Goal: Task Accomplishment & Management: Use online tool/utility

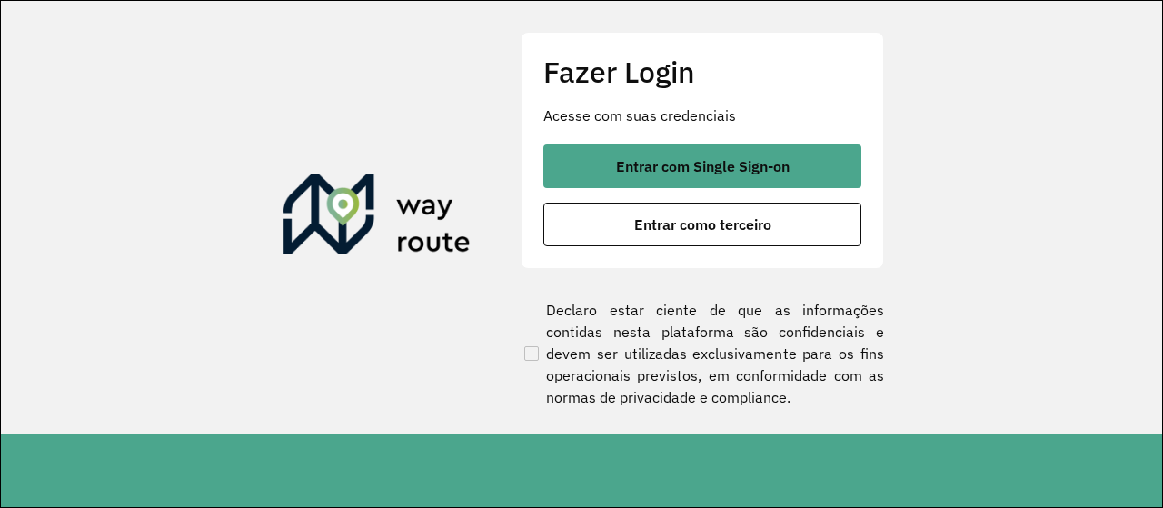
click at [713, 177] on button "Entrar com Single Sign-on" at bounding box center [703, 167] width 318 height 44
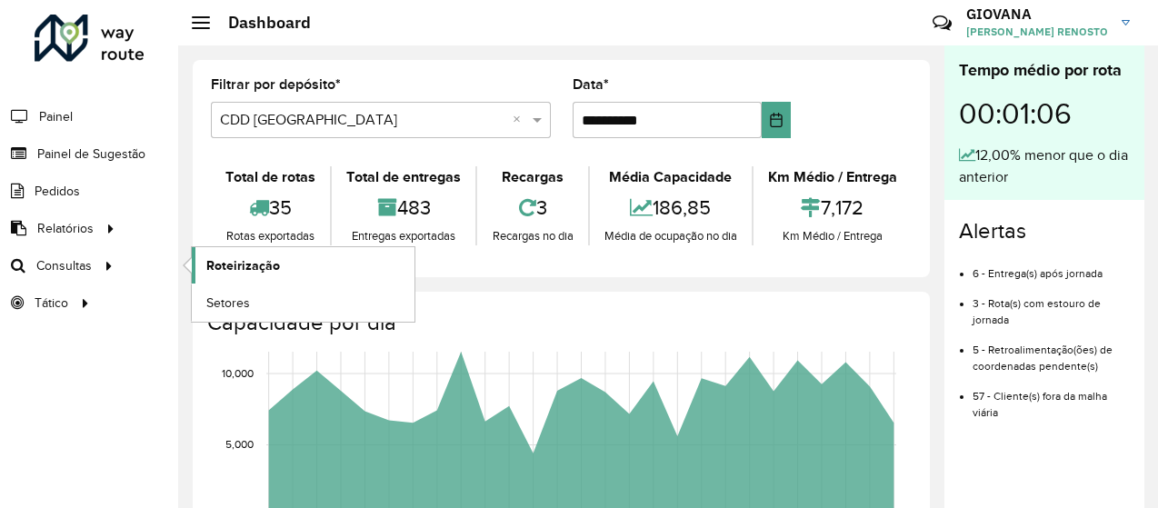
click at [265, 270] on span "Roteirização" at bounding box center [243, 265] width 74 height 19
click at [300, 261] on link "Roteirização" at bounding box center [303, 265] width 223 height 36
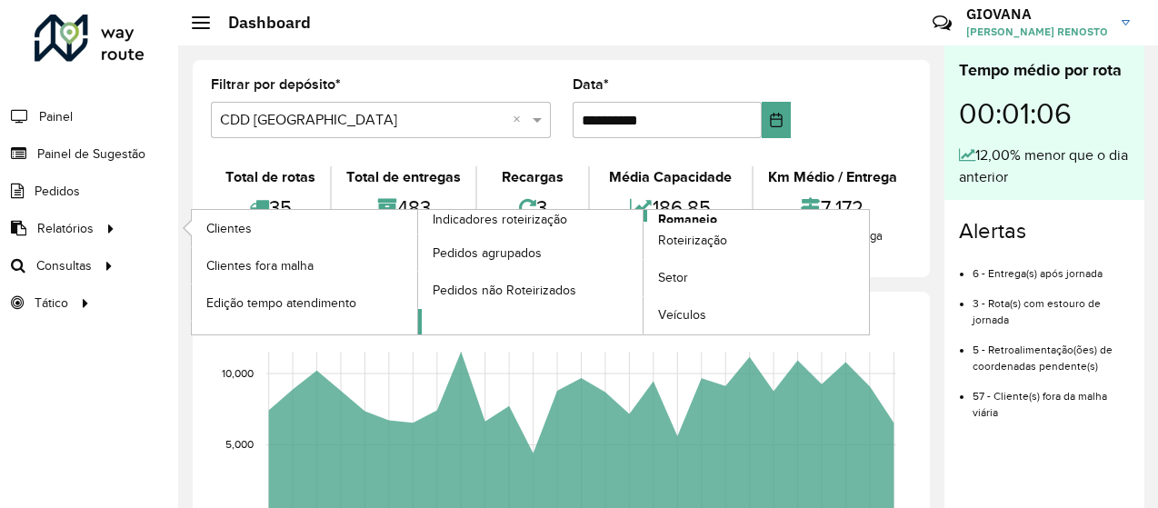
click at [697, 214] on span "Romaneio" at bounding box center [687, 219] width 59 height 19
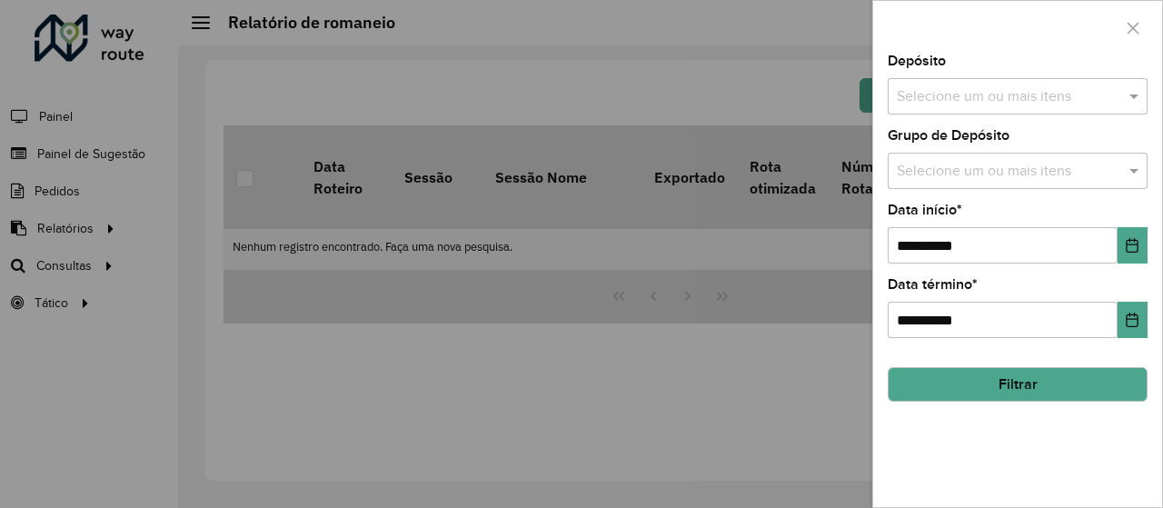
drag, startPoint x: 1074, startPoint y: 104, endPoint x: 1074, endPoint y: 116, distance: 12.7
click at [1074, 105] on input "text" at bounding box center [1009, 97] width 233 height 22
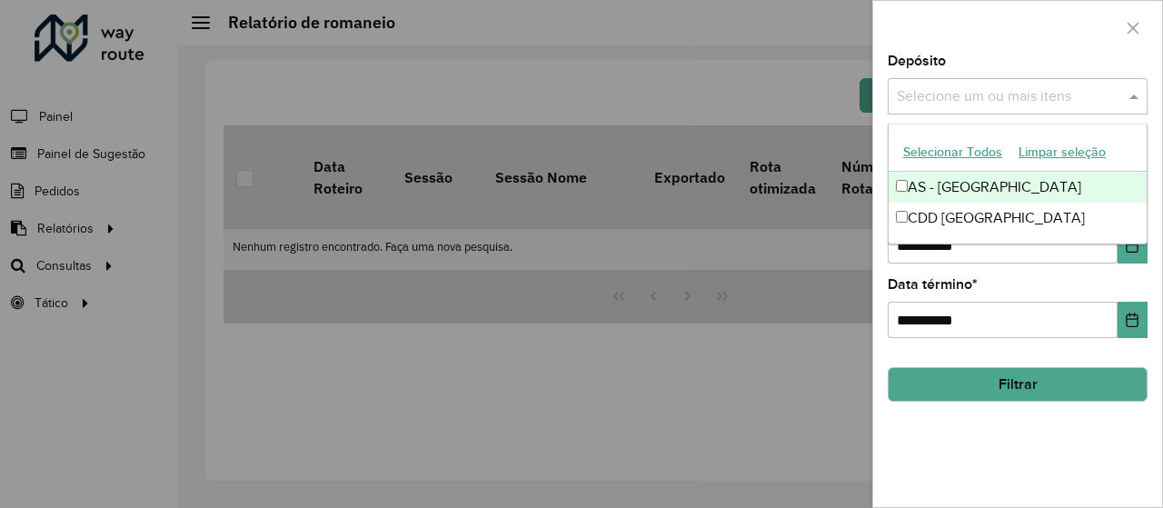
click at [968, 155] on button "Selecionar Todos" at bounding box center [952, 152] width 115 height 28
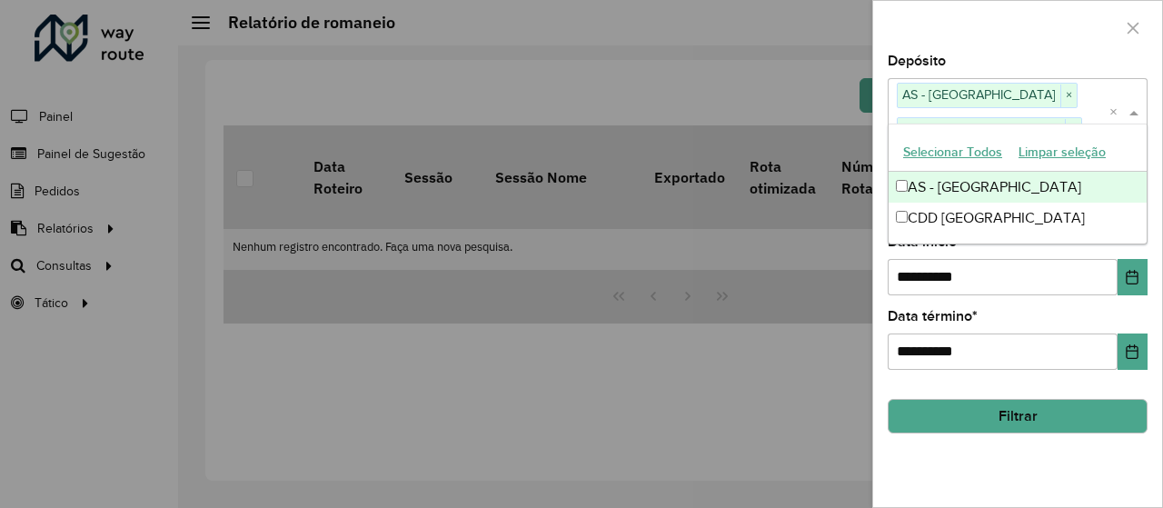
click at [989, 405] on button "Filtrar" at bounding box center [1018, 416] width 260 height 35
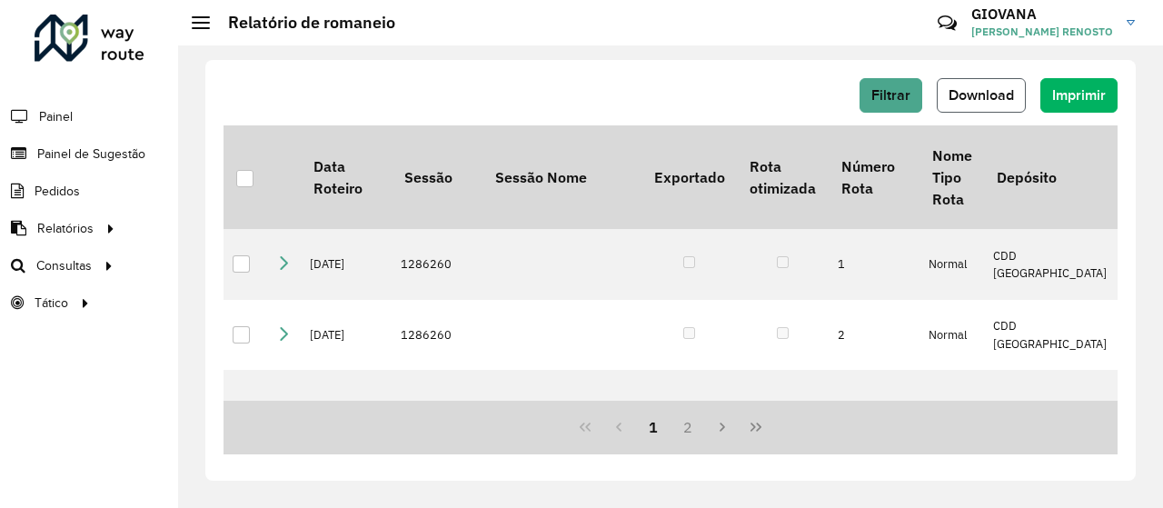
click at [1005, 87] on span "Download" at bounding box center [981, 94] width 65 height 15
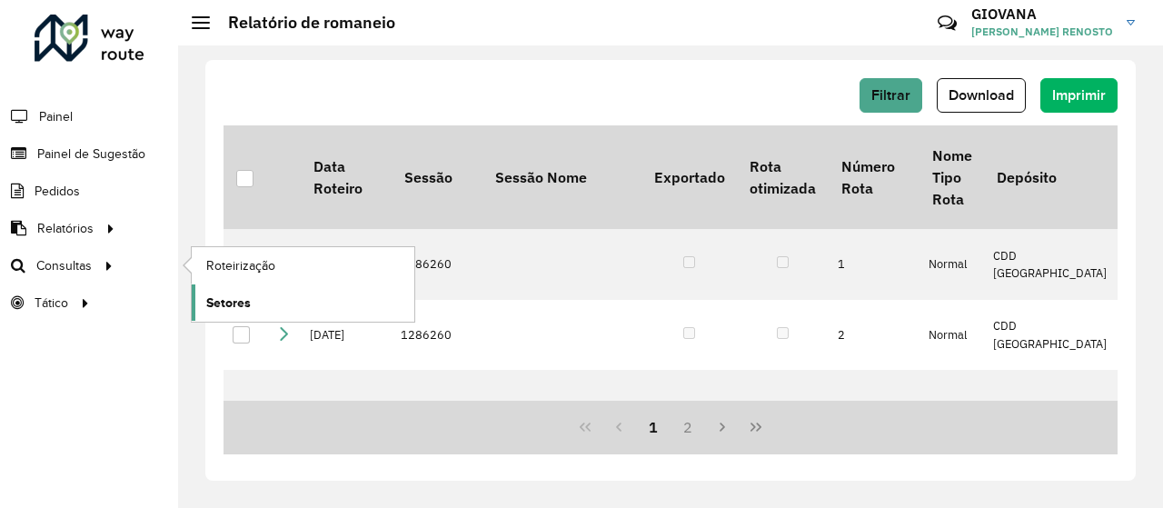
click at [250, 288] on link "Setores" at bounding box center [303, 302] width 223 height 36
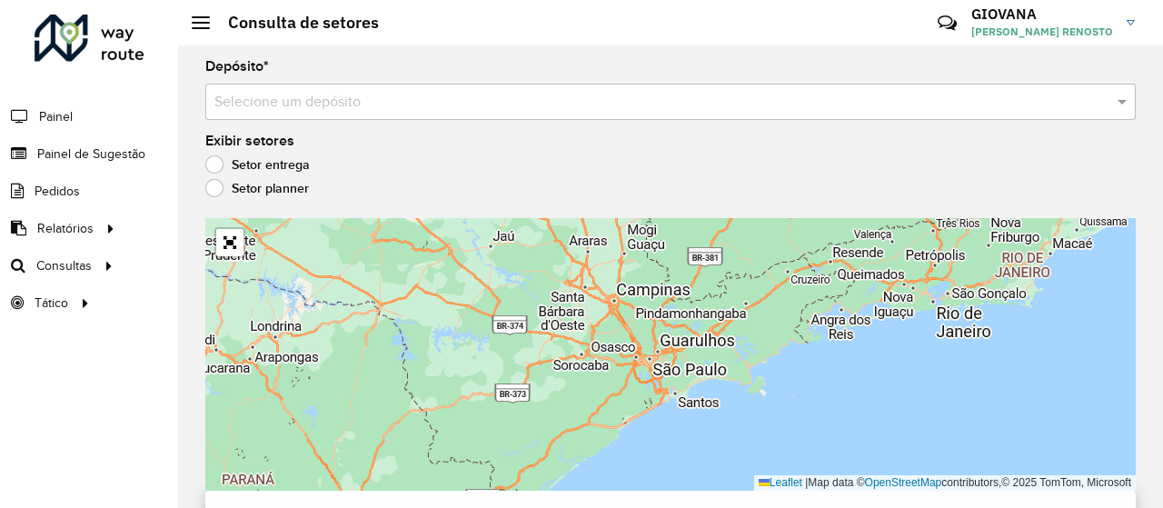
click at [356, 103] on input "text" at bounding box center [652, 103] width 876 height 22
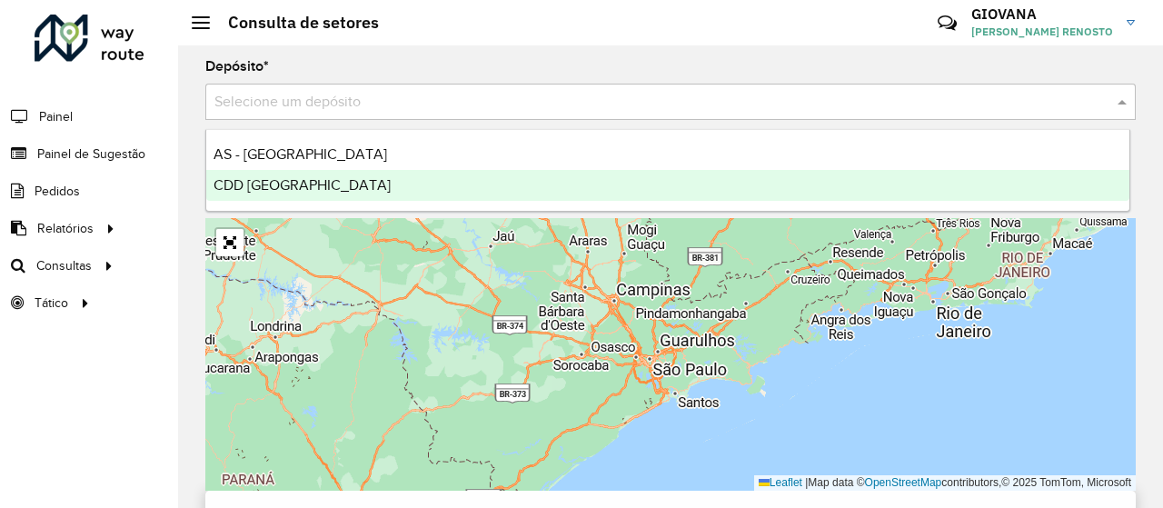
click at [343, 190] on div "CDD Florianópolis" at bounding box center [667, 185] width 923 height 31
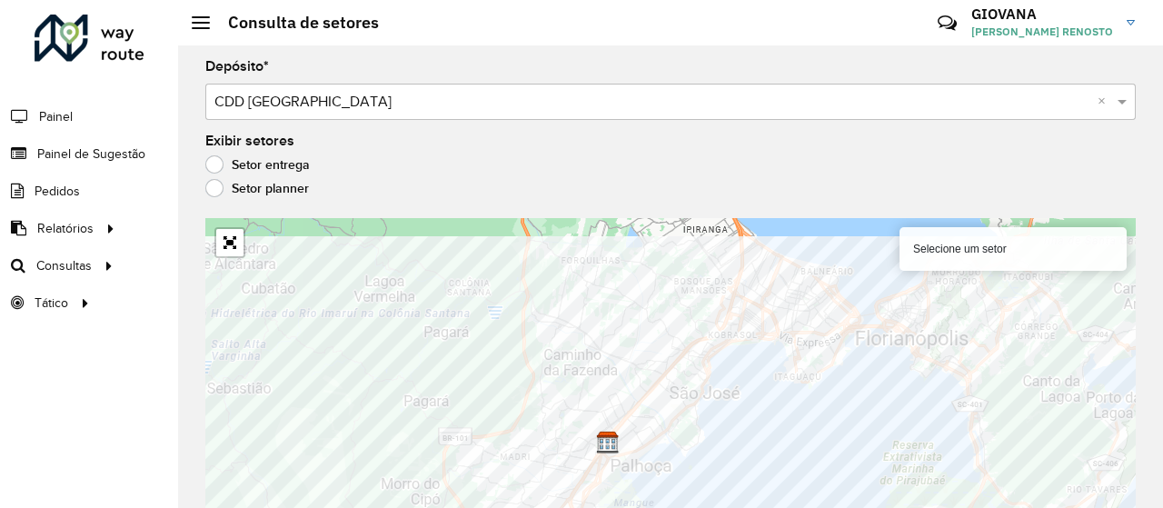
scroll to position [15, 0]
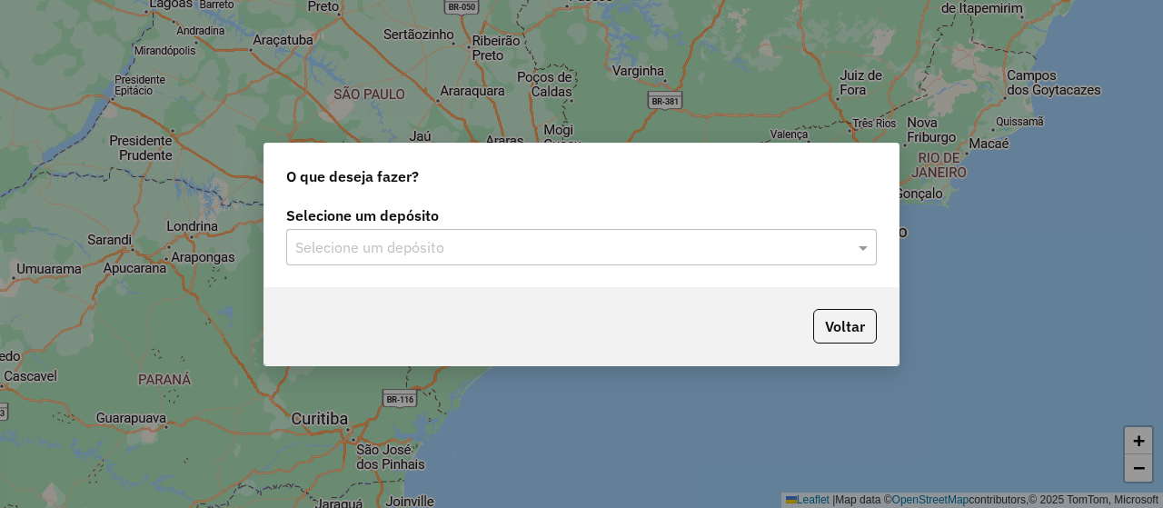
click at [565, 252] on input "text" at bounding box center [563, 248] width 536 height 22
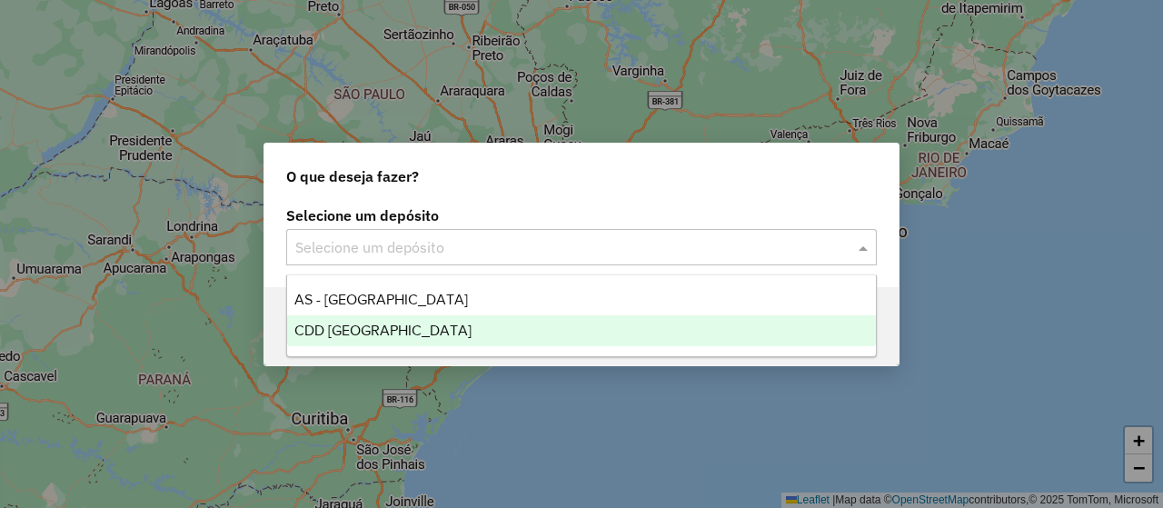
click at [426, 324] on div "CDD Florianópolis" at bounding box center [581, 330] width 589 height 31
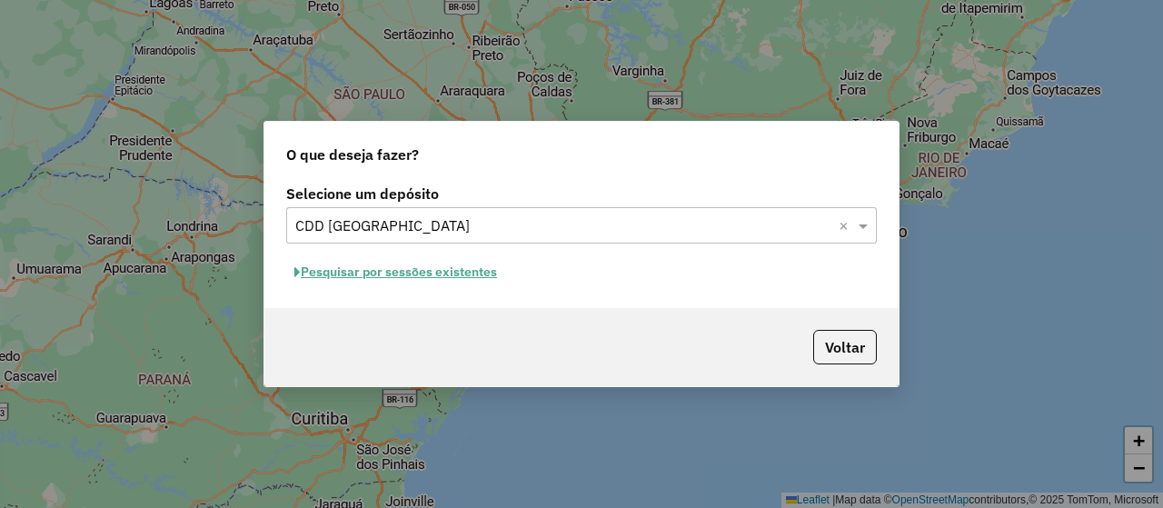
click at [482, 274] on button "Pesquisar por sessões existentes" at bounding box center [395, 272] width 219 height 28
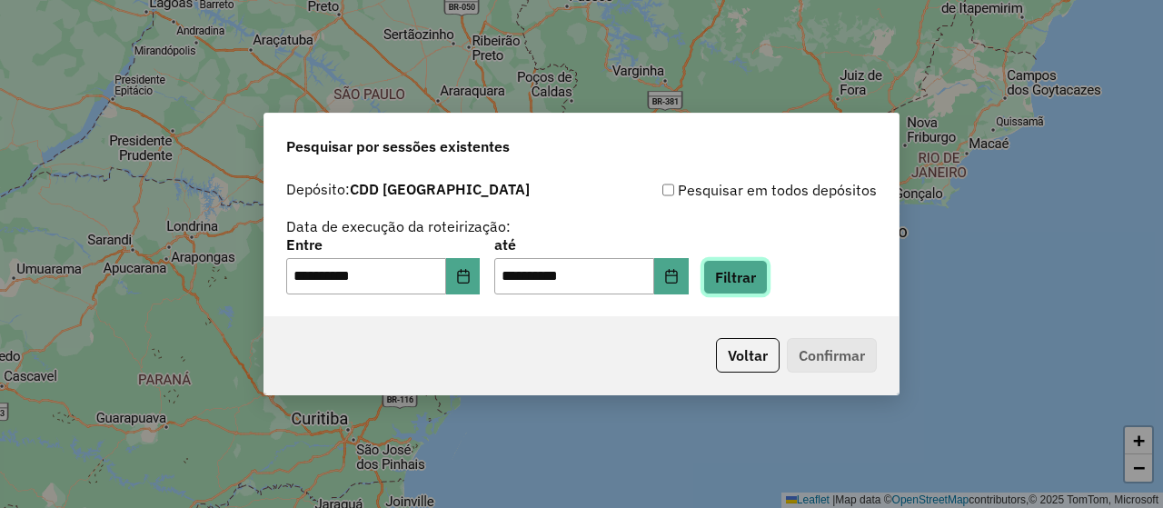
click at [749, 289] on button "Filtrar" at bounding box center [735, 277] width 65 height 35
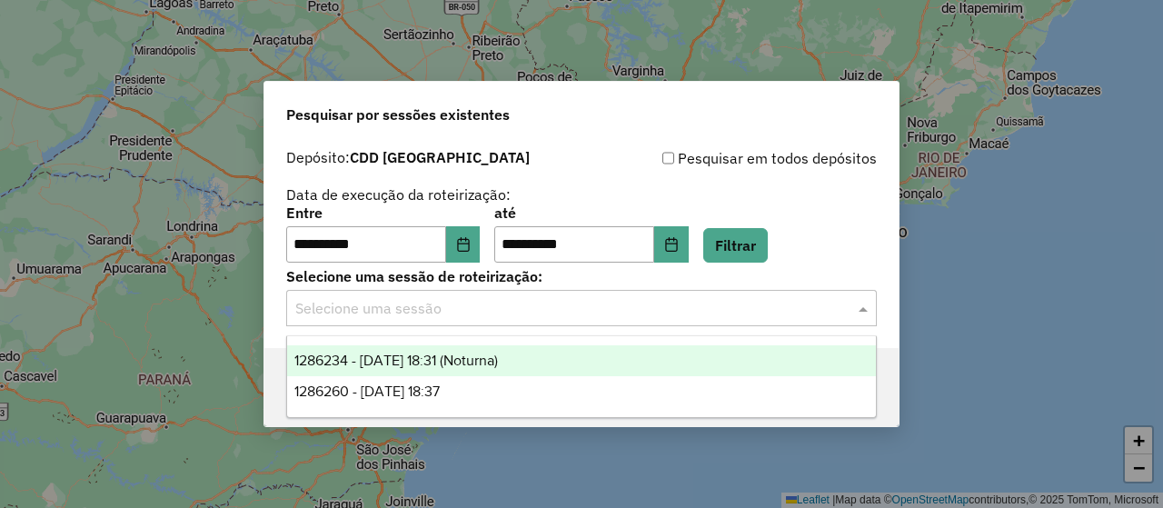
click at [578, 316] on input "text" at bounding box center [563, 309] width 536 height 22
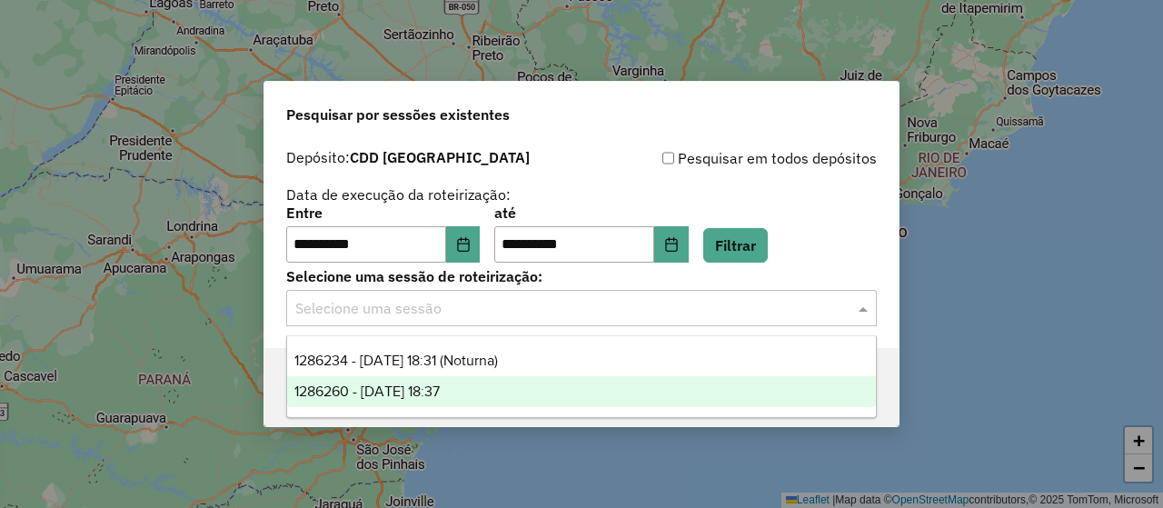
click at [531, 382] on div "1286260 - 01/10/2025 18:37" at bounding box center [581, 391] width 589 height 31
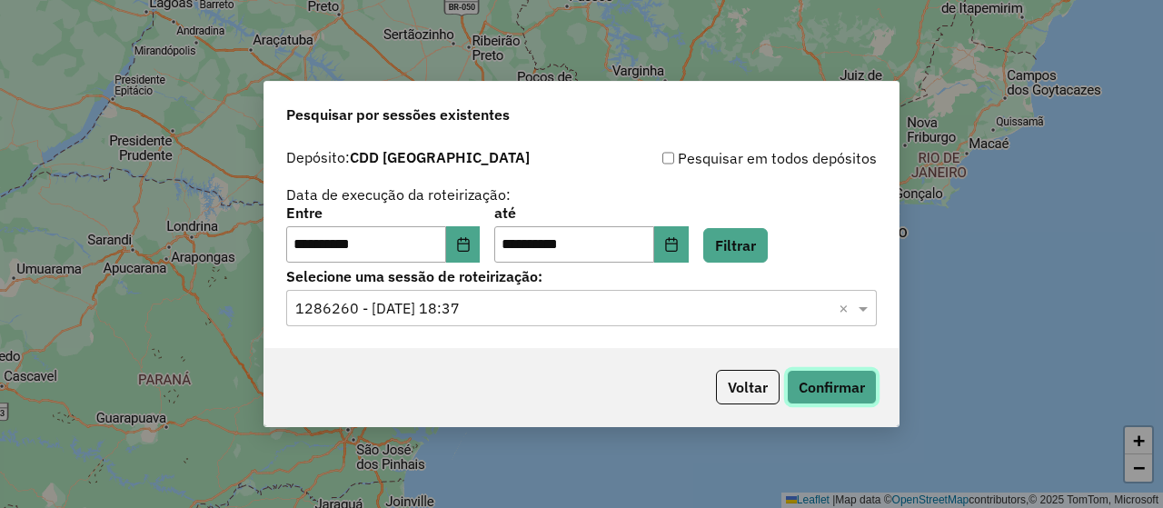
click at [842, 391] on button "Confirmar" at bounding box center [832, 387] width 90 height 35
click at [627, 313] on input "text" at bounding box center [563, 309] width 536 height 22
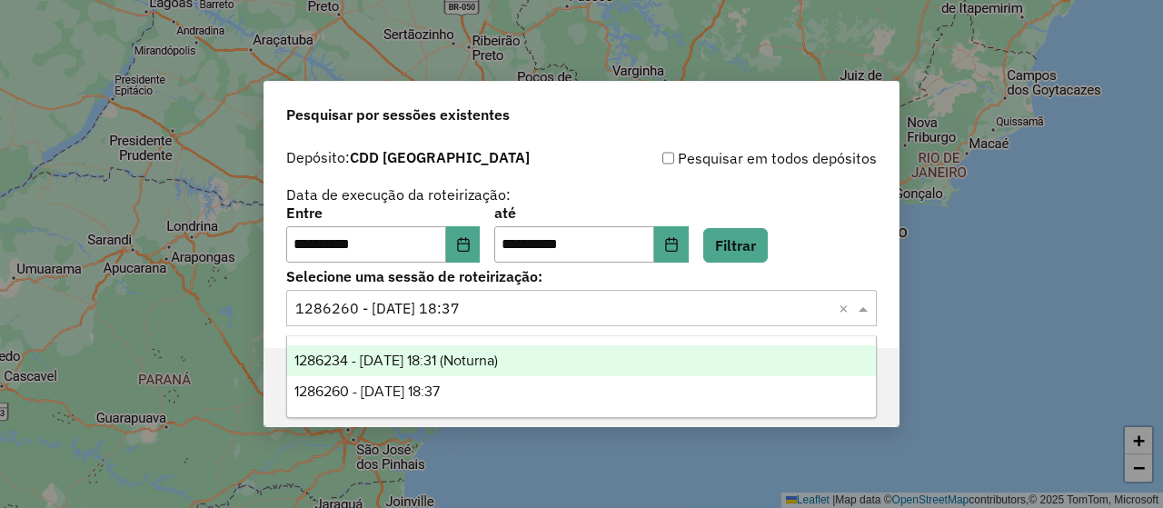
click at [579, 345] on div "1286234 - 01/10/2025 18:31 (Noturna)" at bounding box center [581, 360] width 589 height 31
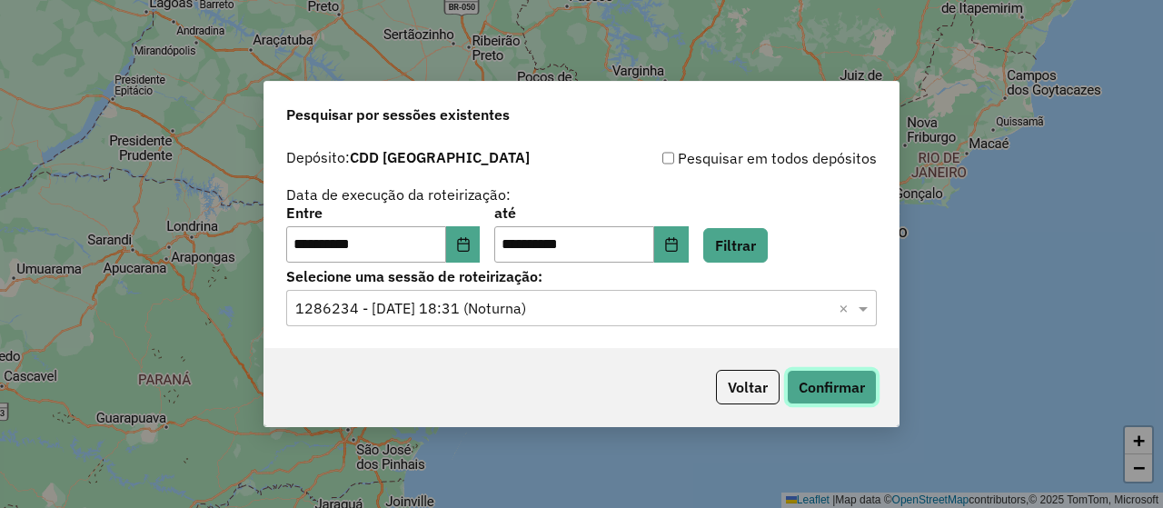
click at [862, 388] on button "Confirmar" at bounding box center [832, 387] width 90 height 35
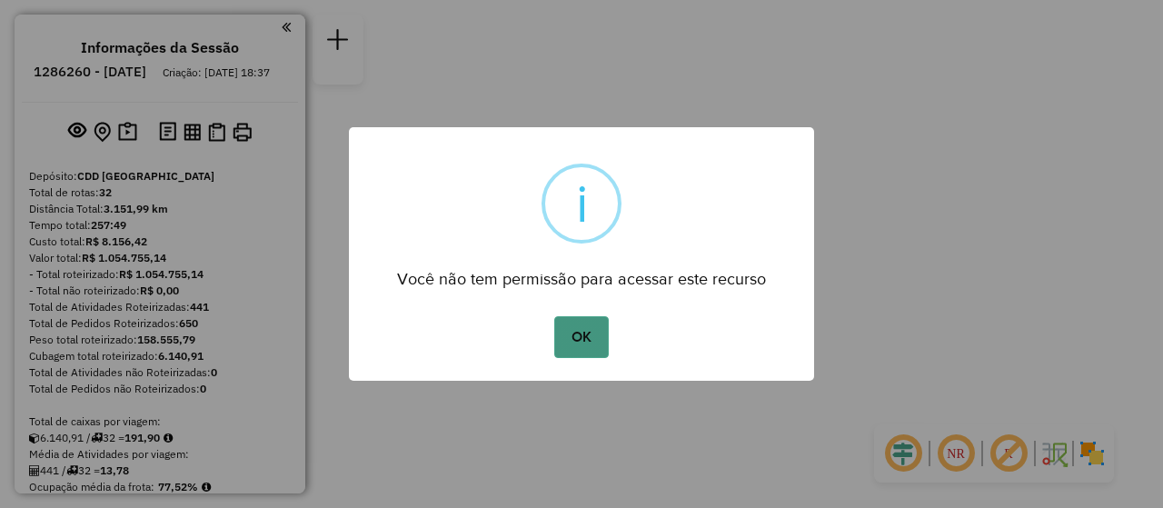
click at [591, 339] on button "OK" at bounding box center [581, 337] width 54 height 42
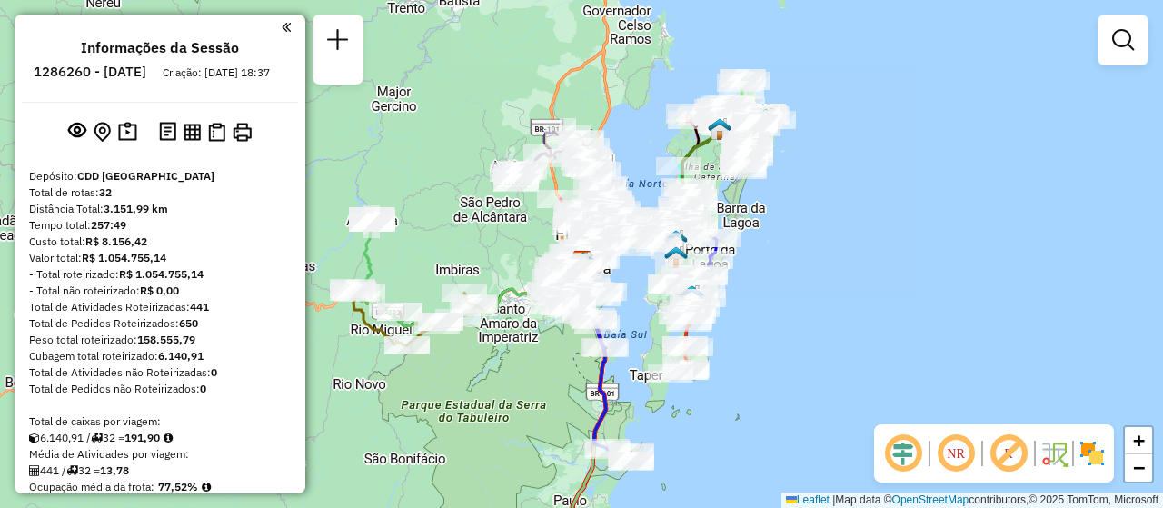
click at [831, 226] on div "Janela de atendimento Grade de atendimento Capacidade Transportadoras Veículos …" at bounding box center [581, 254] width 1163 height 508
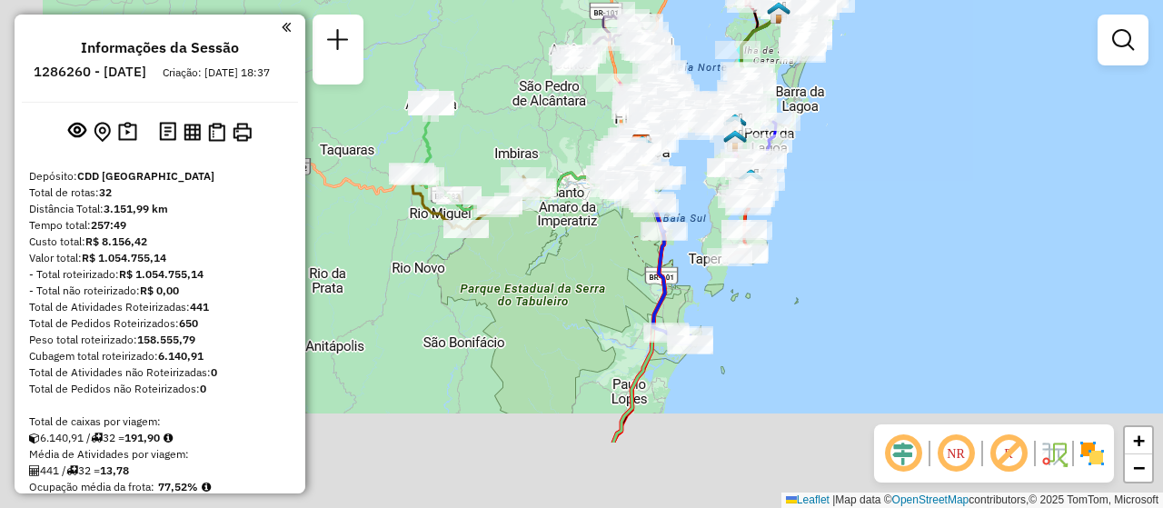
drag, startPoint x: 673, startPoint y: 428, endPoint x: 733, endPoint y: 311, distance: 131.7
click at [733, 311] on div "Janela de atendimento Grade de atendimento Capacidade Transportadoras Veículos …" at bounding box center [581, 254] width 1163 height 508
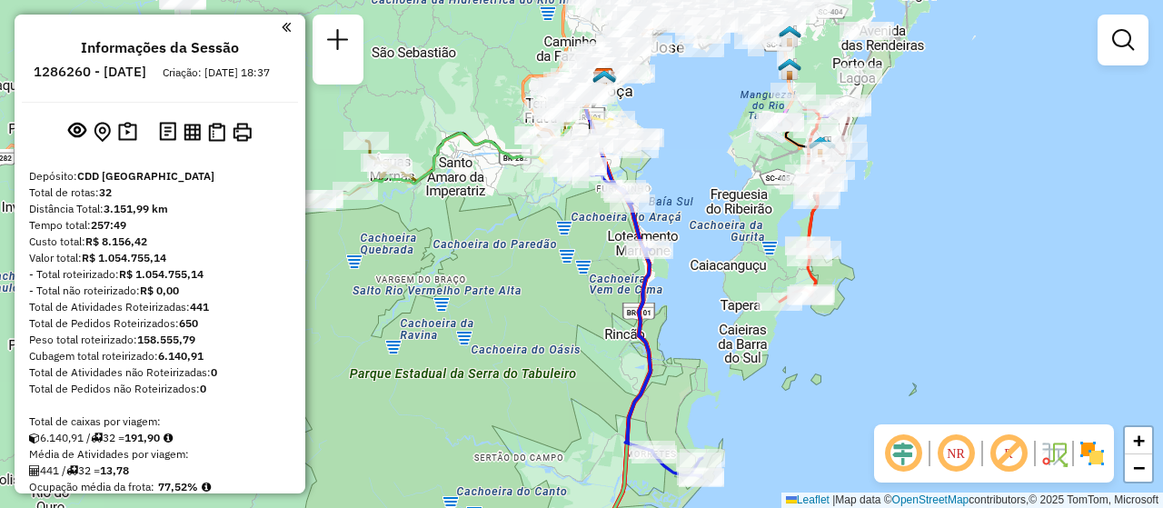
drag, startPoint x: 714, startPoint y: 253, endPoint x: 749, endPoint y: 404, distance: 155.7
click at [743, 416] on div "Janela de atendimento Grade de atendimento Capacidade Transportadoras Veículos …" at bounding box center [581, 254] width 1163 height 508
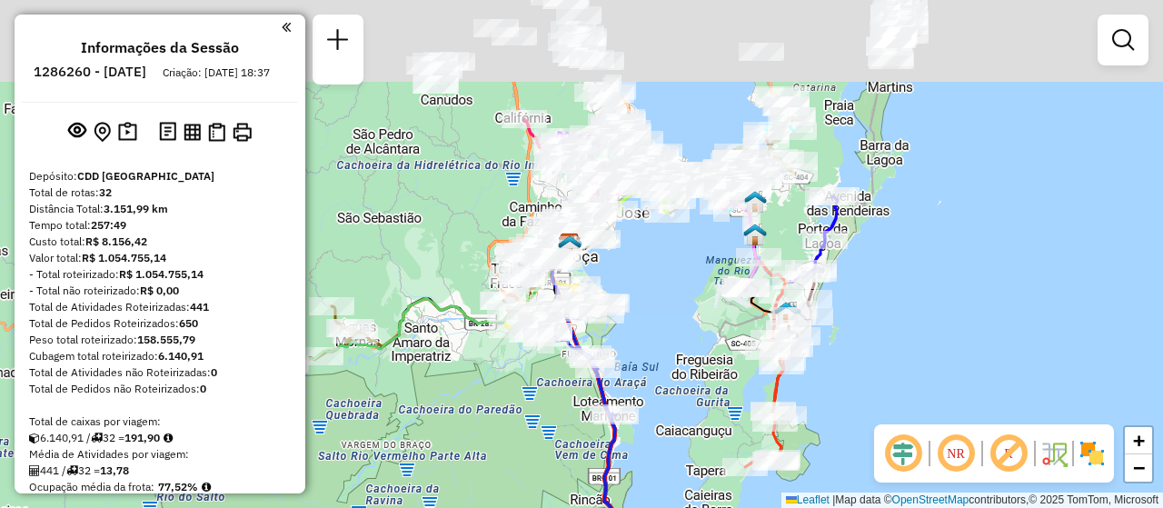
drag, startPoint x: 909, startPoint y: 134, endPoint x: 864, endPoint y: 330, distance: 201.3
click at [864, 330] on div "Janela de atendimento Grade de atendimento Capacidade Transportadoras Veículos …" at bounding box center [581, 254] width 1163 height 508
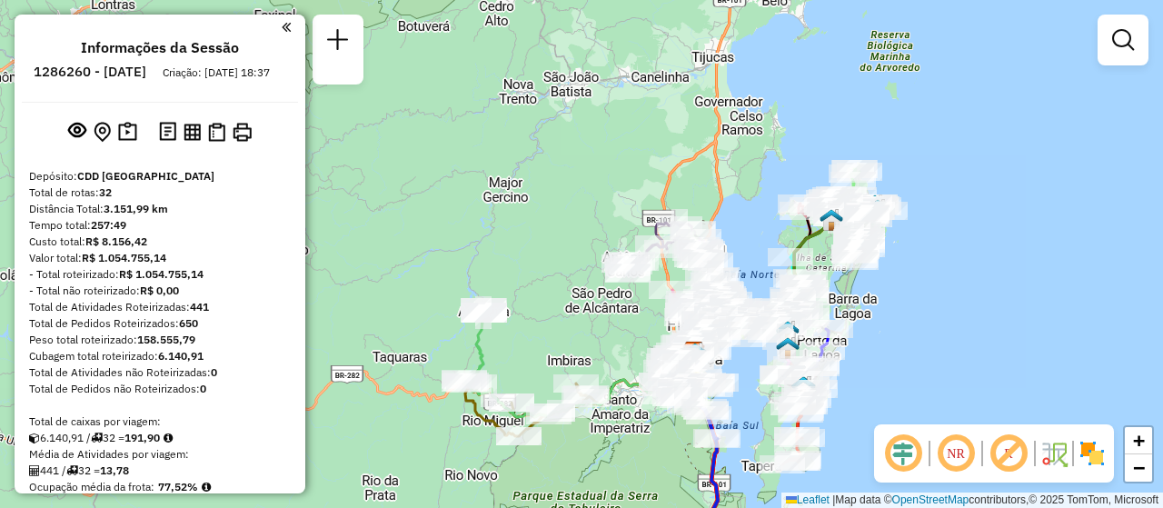
drag, startPoint x: 928, startPoint y: 318, endPoint x: 906, endPoint y: 367, distance: 53.7
click at [906, 367] on div "Janela de atendimento Grade de atendimento Capacidade Transportadoras Veículos …" at bounding box center [581, 254] width 1163 height 508
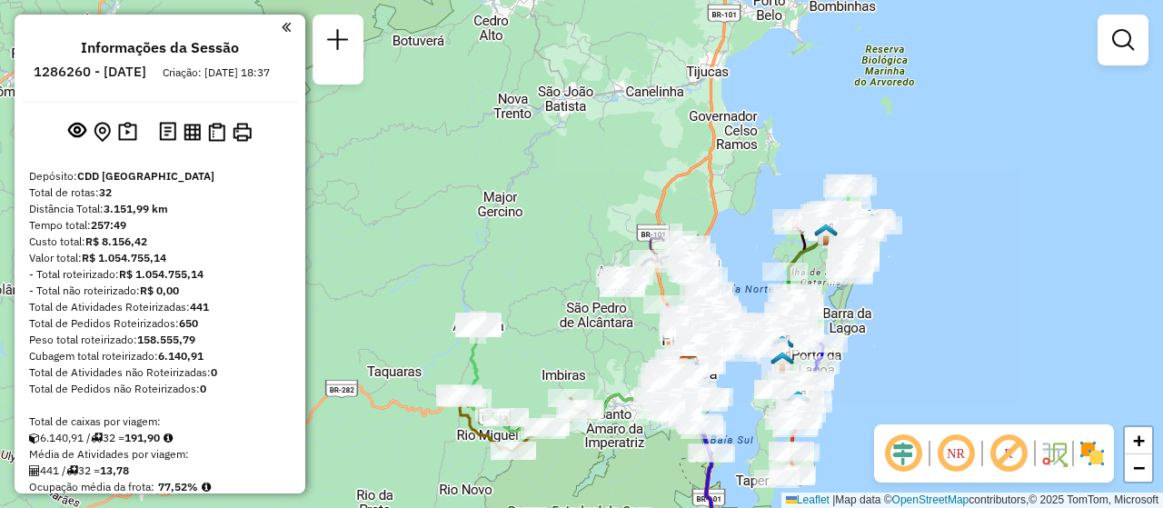
drag, startPoint x: 936, startPoint y: 296, endPoint x: 923, endPoint y: 328, distance: 34.6
click at [923, 328] on div "Janela de atendimento Grade de atendimento Capacidade Transportadoras Veículos …" at bounding box center [581, 254] width 1163 height 508
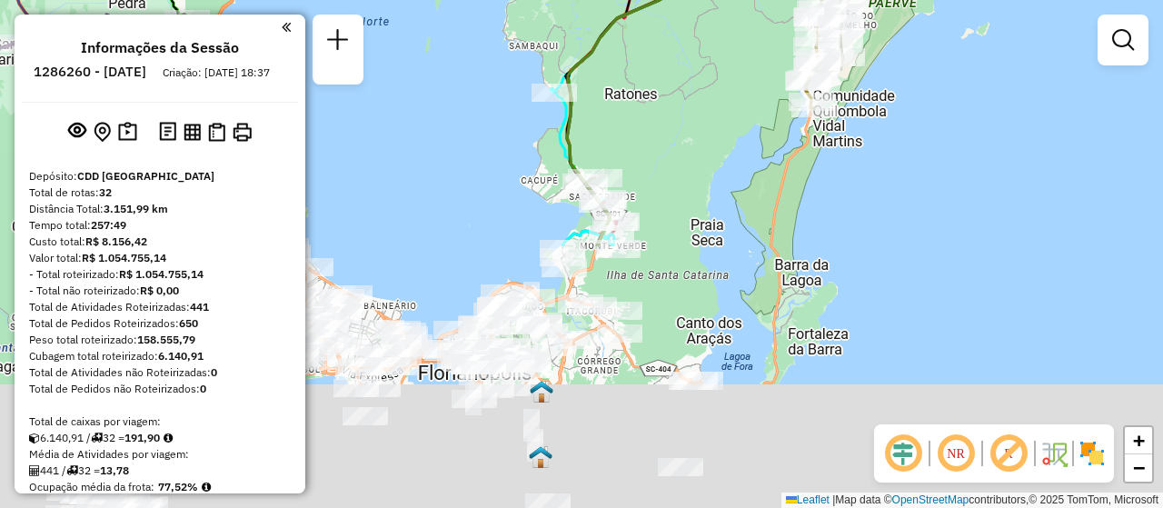
drag, startPoint x: 1015, startPoint y: 367, endPoint x: 958, endPoint y: 45, distance: 326.8
click at [958, 45] on div "Janela de atendimento Grade de atendimento Capacidade Transportadoras Veículos …" at bounding box center [581, 254] width 1163 height 508
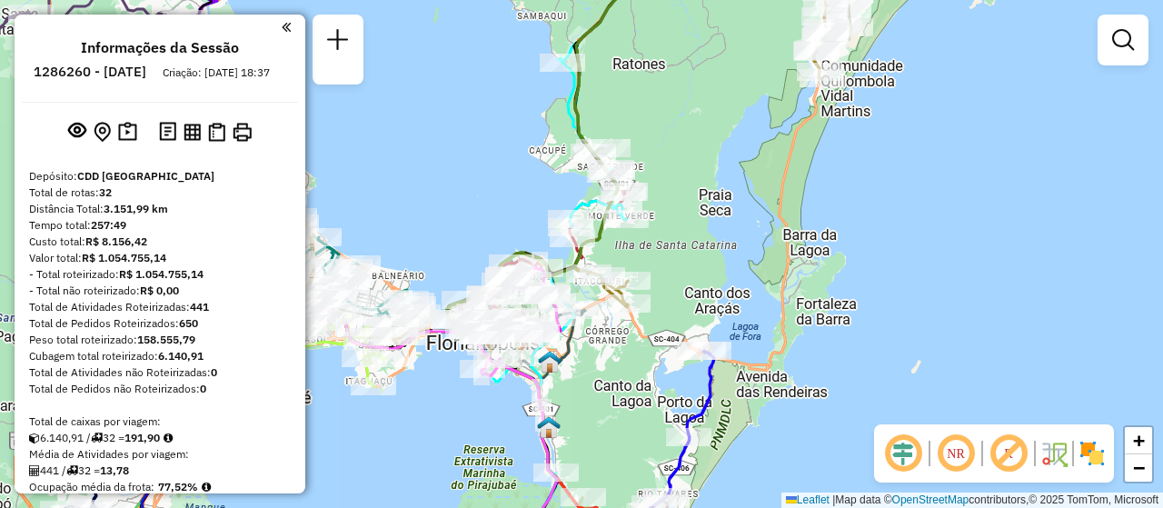
drag, startPoint x: 886, startPoint y: 316, endPoint x: 953, endPoint y: 37, distance: 287.0
click at [953, 37] on div "Janela de atendimento Grade de atendimento Capacidade Transportadoras Veículos …" at bounding box center [581, 254] width 1163 height 508
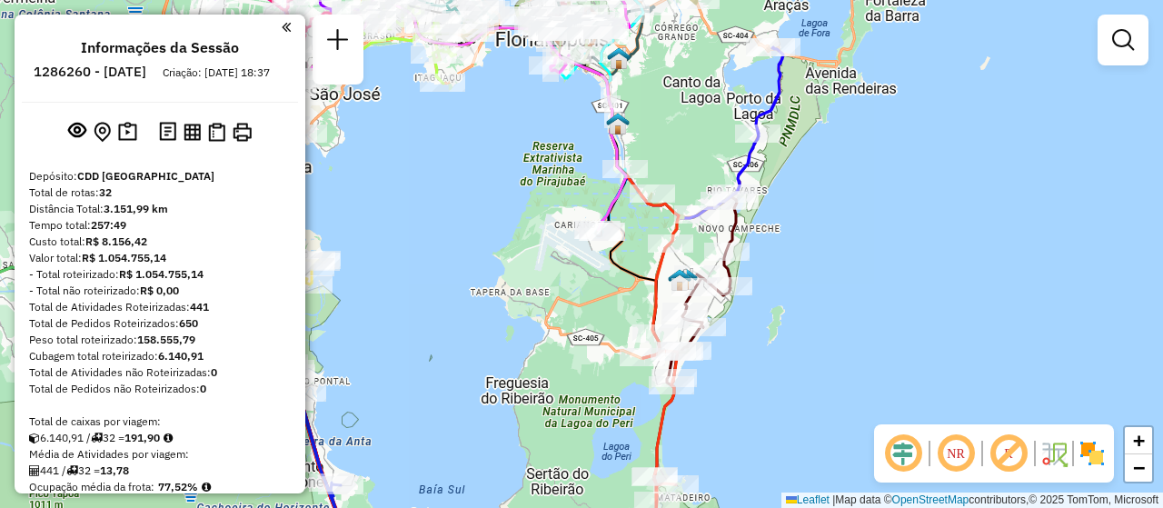
drag, startPoint x: 931, startPoint y: 266, endPoint x: 955, endPoint y: 182, distance: 88.0
click at [955, 182] on div "Janela de atendimento Grade de atendimento Capacidade Transportadoras Veículos …" at bounding box center [581, 254] width 1163 height 508
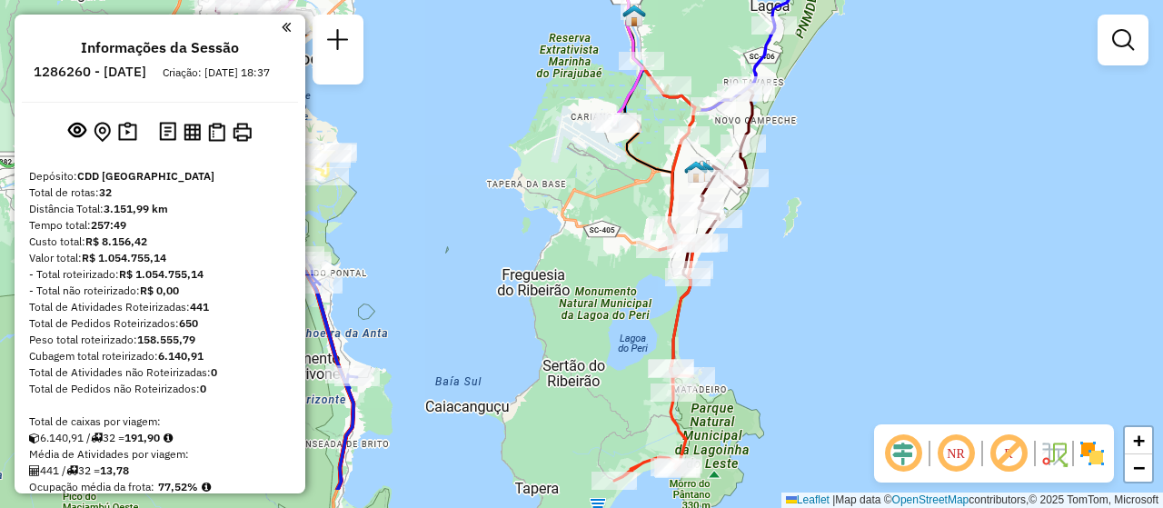
drag, startPoint x: 910, startPoint y: 282, endPoint x: 912, endPoint y: 213, distance: 69.1
click at [912, 213] on div "Janela de atendimento Grade de atendimento Capacidade Transportadoras Veículos …" at bounding box center [581, 254] width 1163 height 508
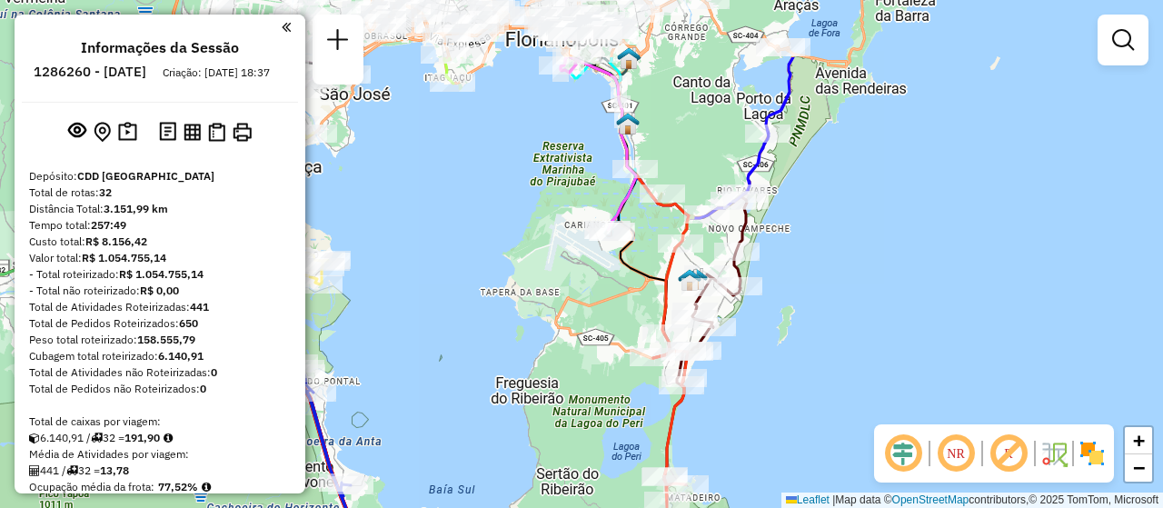
drag, startPoint x: 782, startPoint y: 320, endPoint x: 775, endPoint y: 428, distance: 108.3
click at [775, 428] on div "Janela de atendimento Grade de atendimento Capacidade Transportadoras Veículos …" at bounding box center [581, 254] width 1163 height 508
drag, startPoint x: 890, startPoint y: 329, endPoint x: 890, endPoint y: 401, distance: 71.8
click at [890, 401] on div "Janela de atendimento Grade de atendimento Capacidade Transportadoras Veículos …" at bounding box center [581, 254] width 1163 height 508
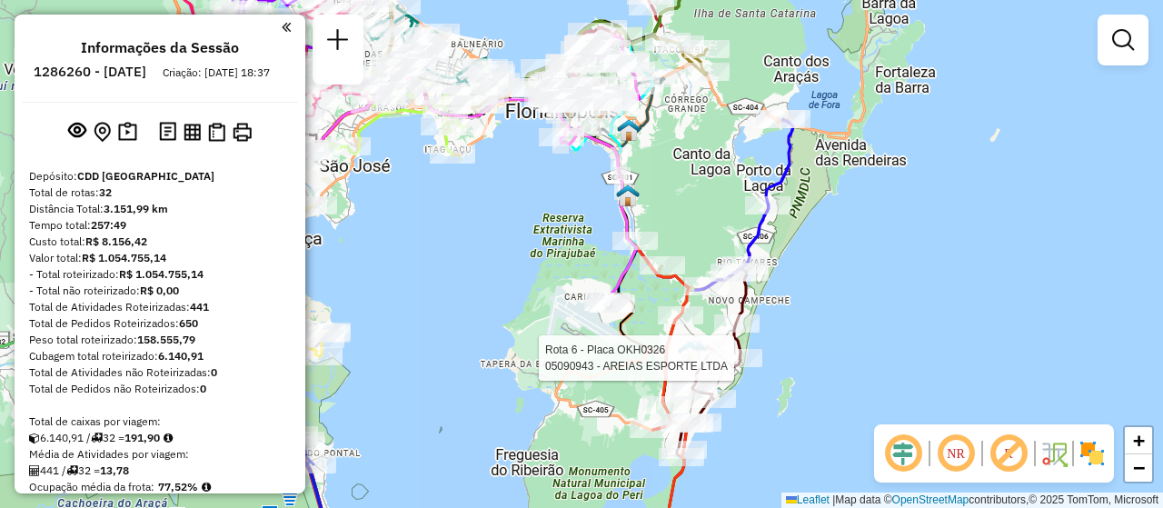
select select "**********"
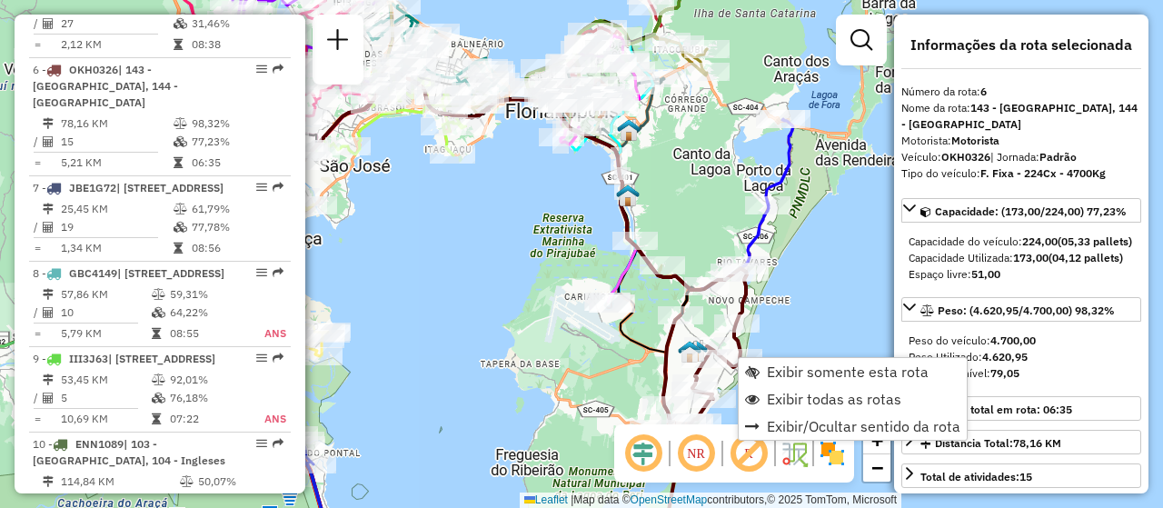
scroll to position [1215, 0]
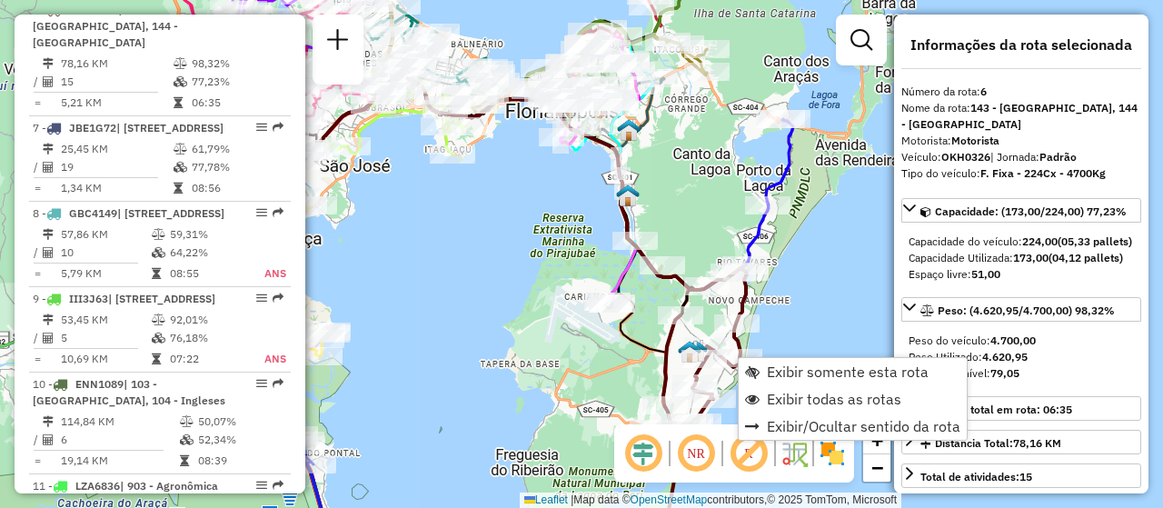
click at [548, 375] on div "Rota 6 - Placa OKH0326 05035890 - RESTAURANTE ILHA DAS Janela de atendimento Gr…" at bounding box center [581, 254] width 1163 height 508
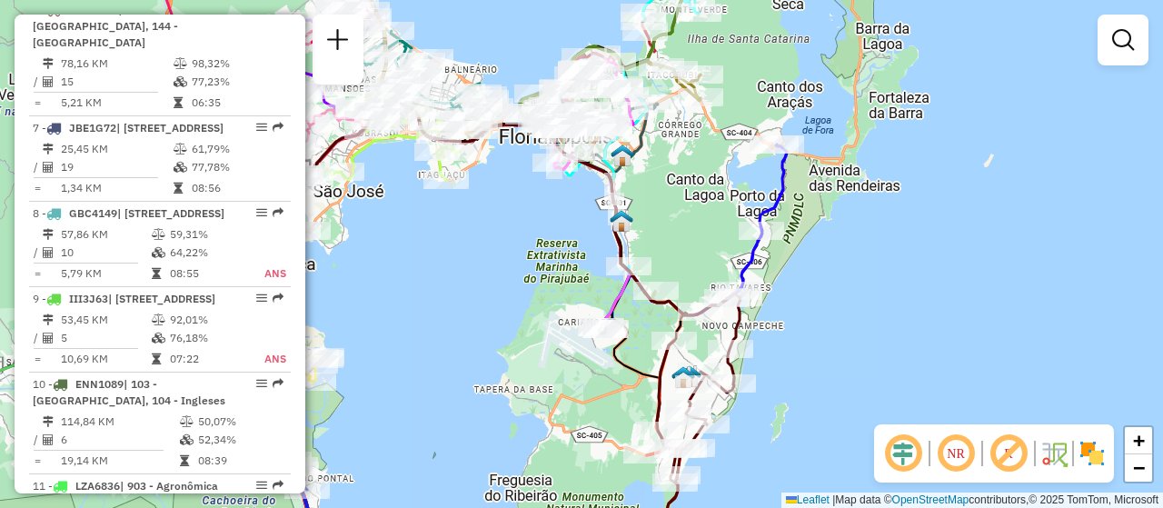
drag, startPoint x: 821, startPoint y: 268, endPoint x: 774, endPoint y: 352, distance: 95.6
click at [774, 352] on div "Janela de atendimento Grade de atendimento Capacidade Transportadoras Veículos …" at bounding box center [581, 254] width 1163 height 508
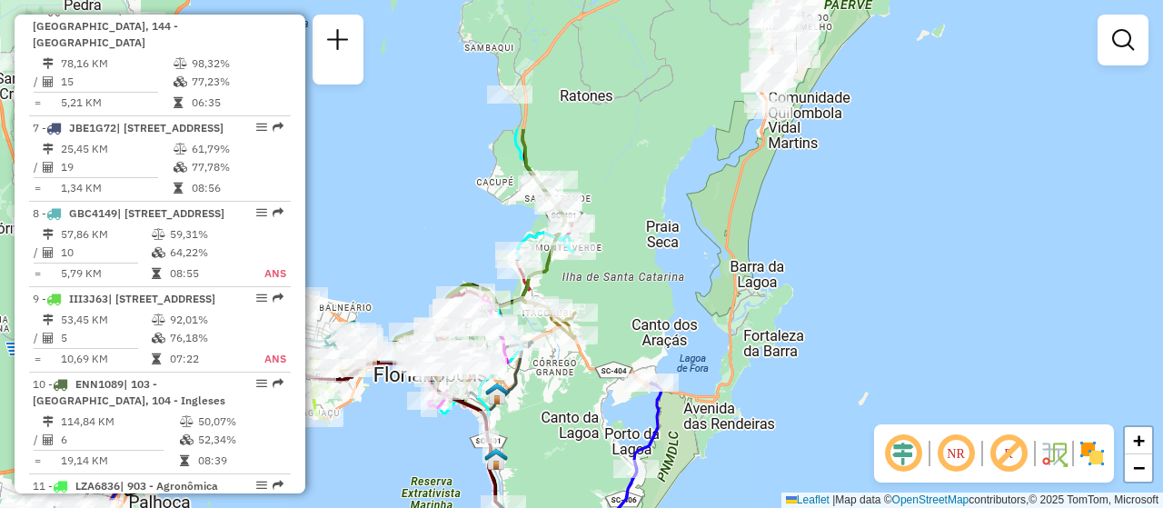
drag, startPoint x: 846, startPoint y: 274, endPoint x: 761, endPoint y: 454, distance: 199.2
click at [761, 454] on div "Janela de atendimento Grade de atendimento Capacidade Transportadoras Veículos …" at bounding box center [581, 254] width 1163 height 508
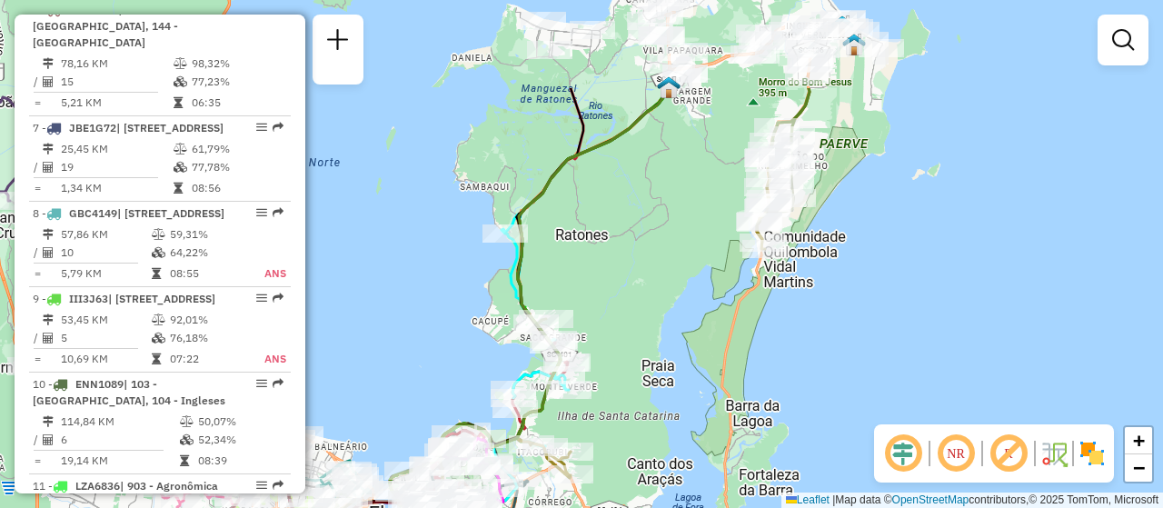
drag, startPoint x: 752, startPoint y: 236, endPoint x: 747, endPoint y: 375, distance: 139.1
click at [747, 375] on div "Janela de atendimento Grade de atendimento Capacidade Transportadoras Veículos …" at bounding box center [581, 254] width 1163 height 508
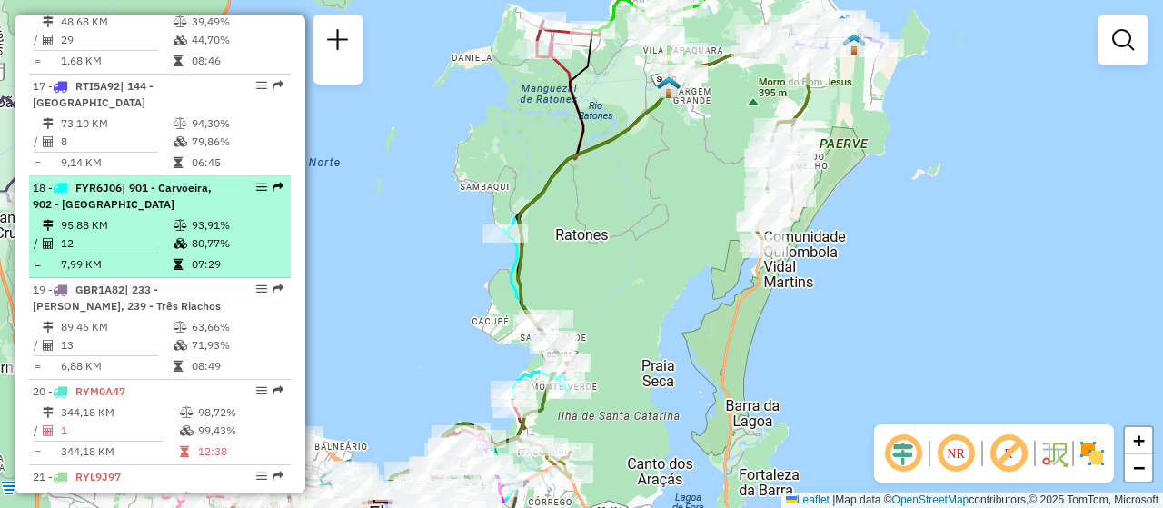
click at [260, 193] on em at bounding box center [261, 187] width 11 height 11
select select "**********"
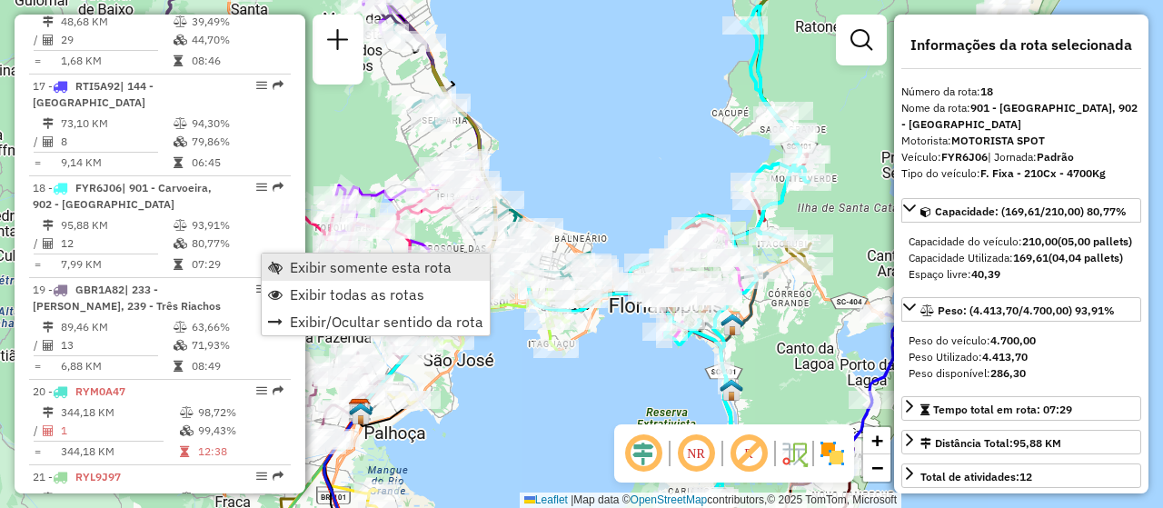
click at [364, 266] on span "Exibir somente esta rota" at bounding box center [371, 267] width 162 height 15
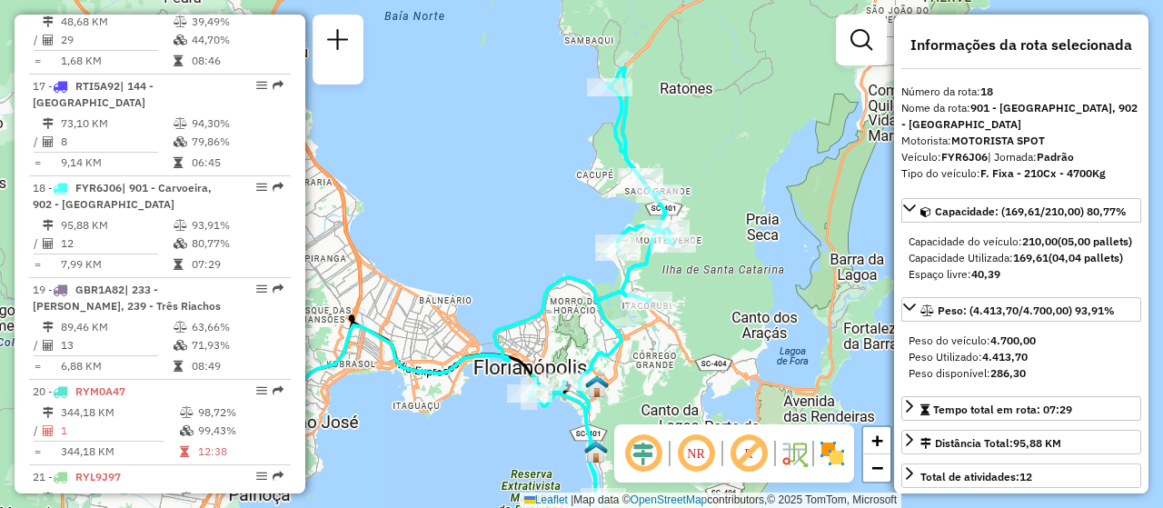
drag, startPoint x: 677, startPoint y: 383, endPoint x: 542, endPoint y: 444, distance: 148.9
click at [542, 444] on div "Janela de atendimento Grade de atendimento Capacidade Transportadoras Veículos …" at bounding box center [581, 254] width 1163 height 508
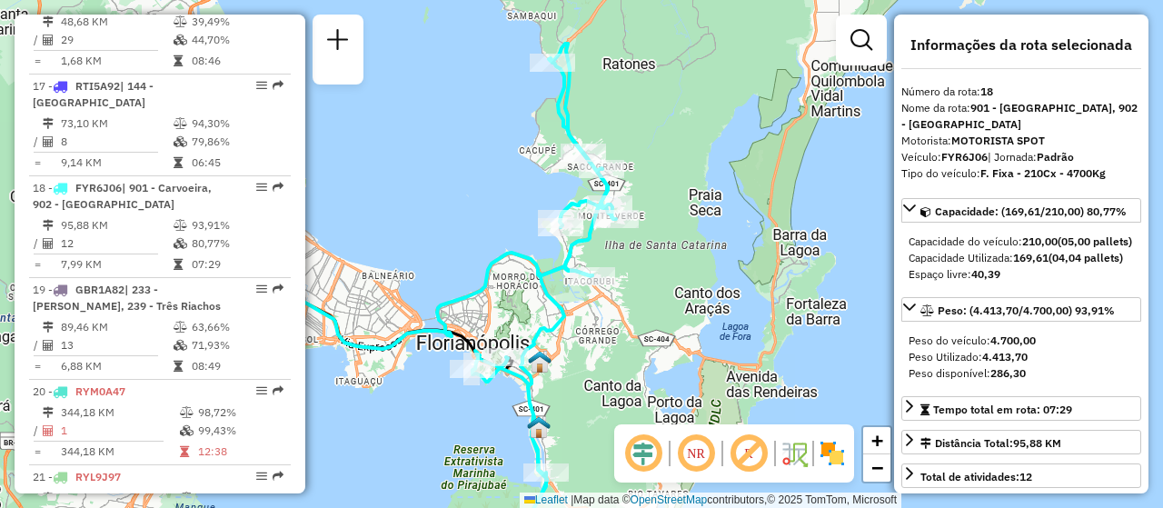
drag, startPoint x: 525, startPoint y: 444, endPoint x: 473, endPoint y: 420, distance: 58.1
click at [473, 420] on div "Janela de atendimento Grade de atendimento Capacidade Transportadoras Veículos …" at bounding box center [581, 254] width 1163 height 508
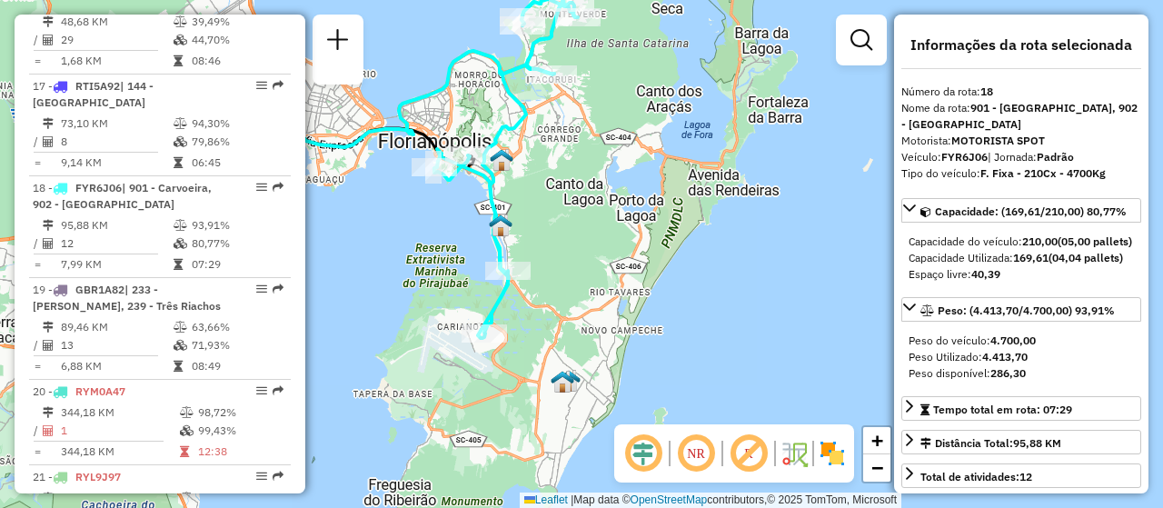
drag, startPoint x: 490, startPoint y: 429, endPoint x: 452, endPoint y: 227, distance: 205.3
click at [452, 227] on div "Janela de atendimento Grade de atendimento Capacidade Transportadoras Veículos …" at bounding box center [581, 254] width 1163 height 508
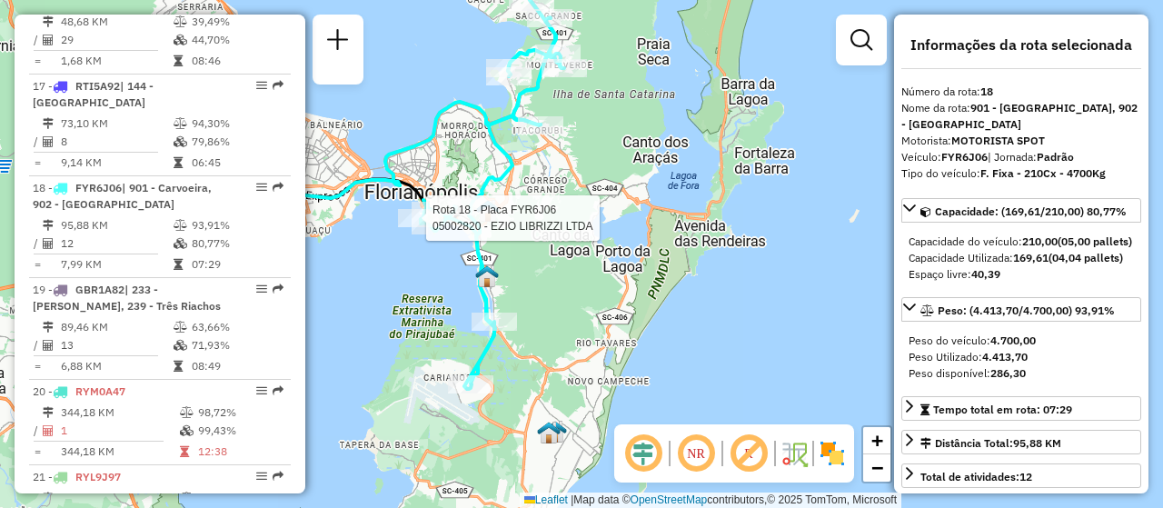
drag, startPoint x: 399, startPoint y: 276, endPoint x: 376, endPoint y: 374, distance: 100.8
click at [376, 374] on div "Rota 18 - Placa FYR6J06 05002820 - EZIO LIBRIZZI LTDA Janela de atendimento Gra…" at bounding box center [581, 254] width 1163 height 508
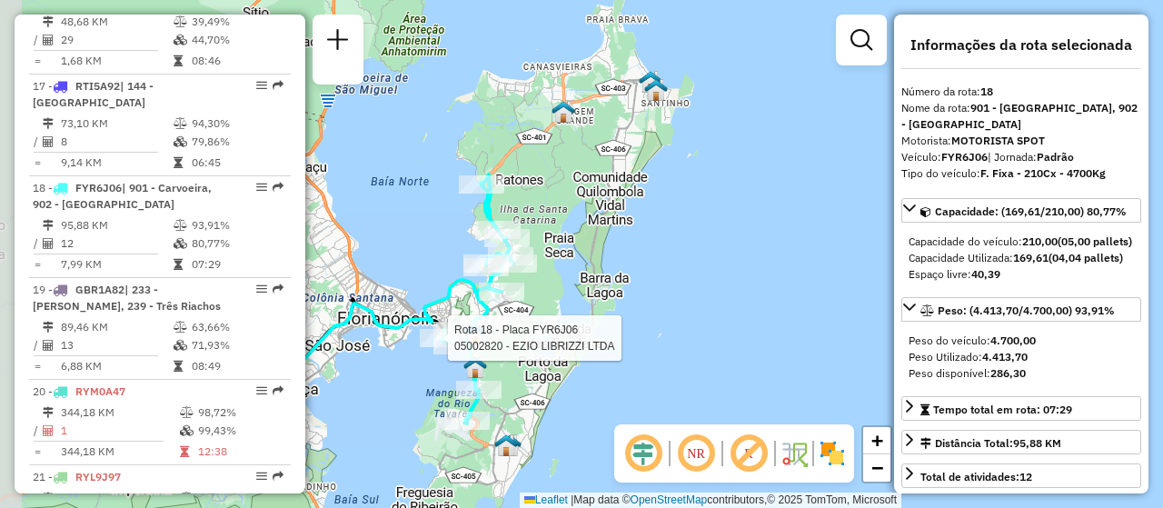
drag, startPoint x: 553, startPoint y: 356, endPoint x: 590, endPoint y: 387, distance: 48.4
click at [590, 387] on div "Rota 18 - Placa FYR6J06 05002820 - EZIO LIBRIZZI LTDA Janela de atendimento Gra…" at bounding box center [581, 254] width 1163 height 508
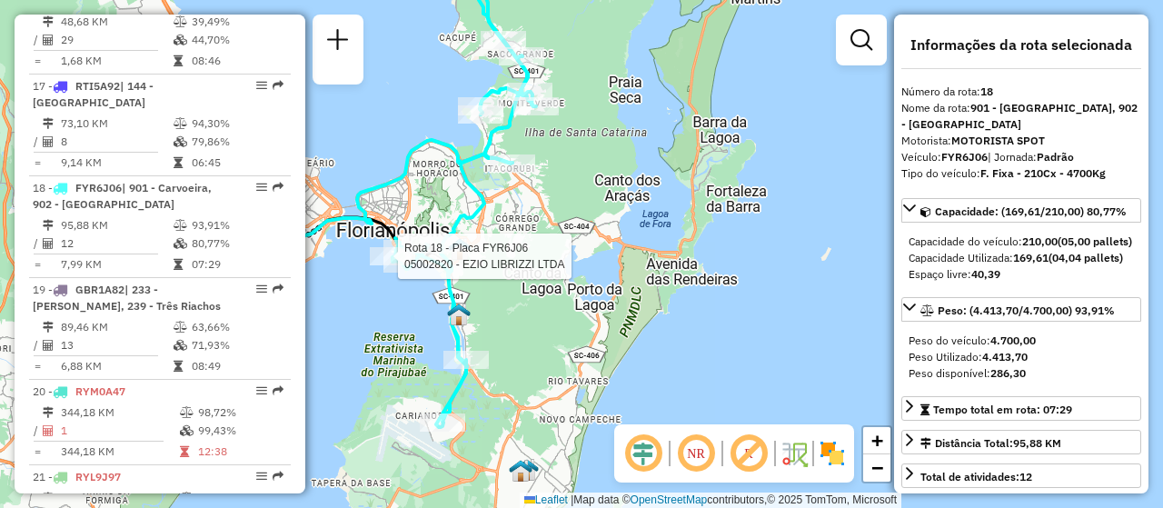
click at [388, 314] on div "Rota 18 - Placa FYR6J06 05002820 - EZIO LIBRIZZI LTDA Janela de atendimento Gra…" at bounding box center [581, 254] width 1163 height 508
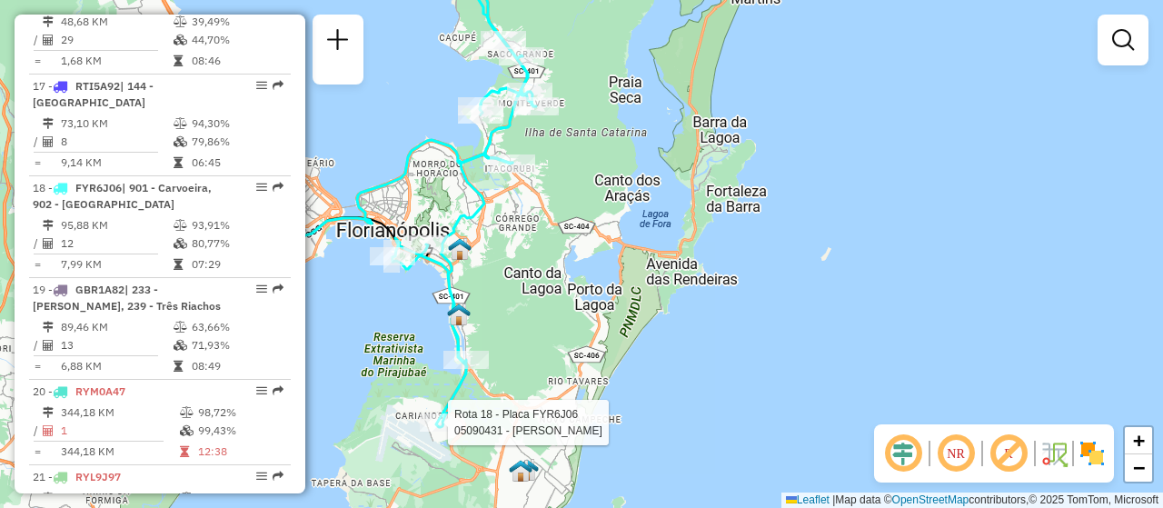
select select "**********"
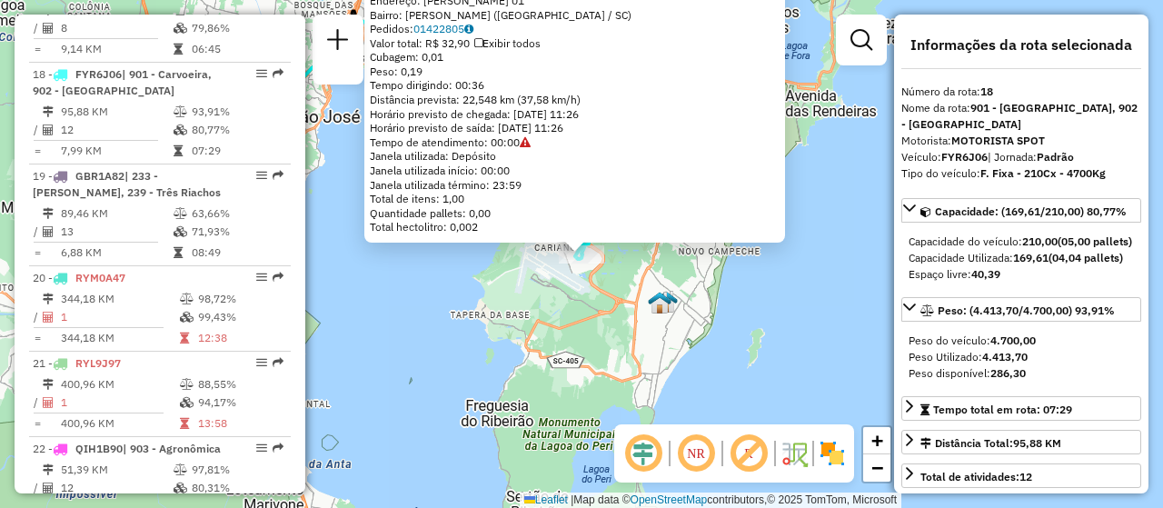
scroll to position [2486, 0]
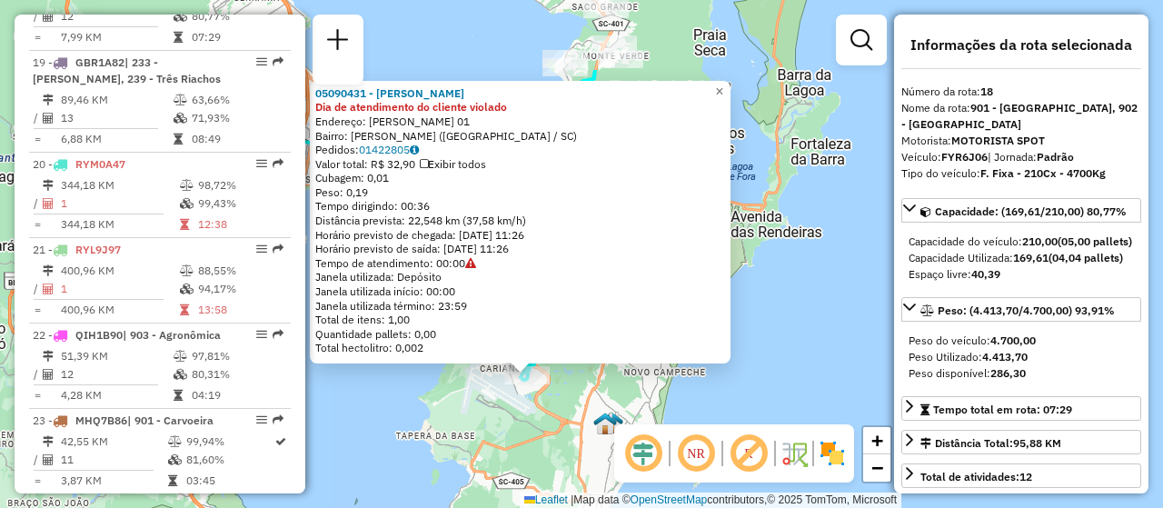
drag, startPoint x: 425, startPoint y: 263, endPoint x: 371, endPoint y: 384, distance: 132.6
click at [371, 384] on div "05090431 - DANIELA DE OLIVEIRA Dia de atendimento do cliente violado Endereço: …" at bounding box center [581, 254] width 1163 height 508
click at [427, 422] on div "05090431 - DANIELA DE OLIVEIRA Dia de atendimento do cliente violado Endereço: …" at bounding box center [581, 254] width 1163 height 508
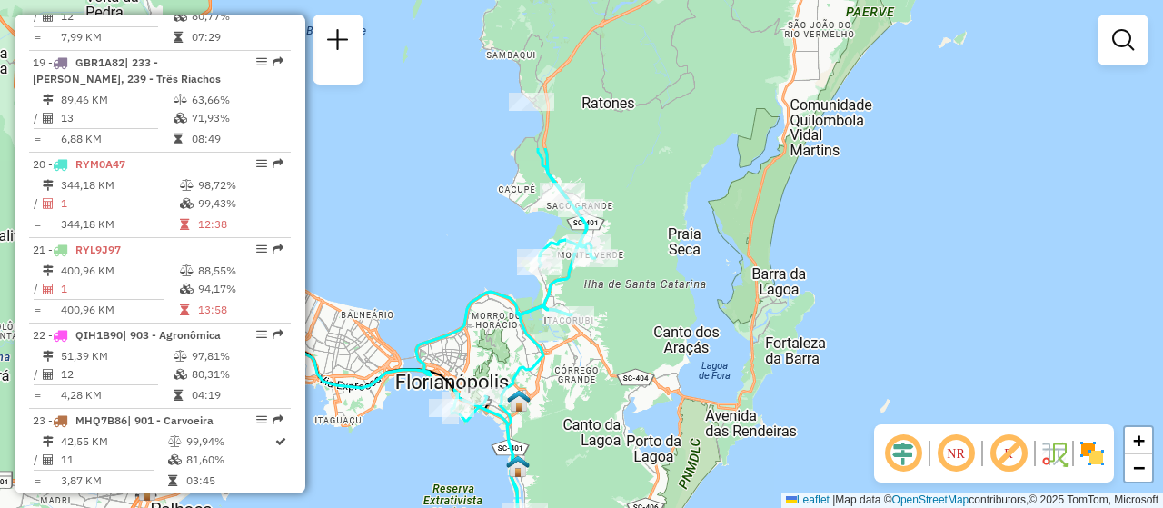
drag, startPoint x: 579, startPoint y: 289, endPoint x: 554, endPoint y: 488, distance: 200.7
click at [554, 488] on div "Janela de atendimento Grade de atendimento Capacidade Transportadoras Veículos …" at bounding box center [581, 254] width 1163 height 508
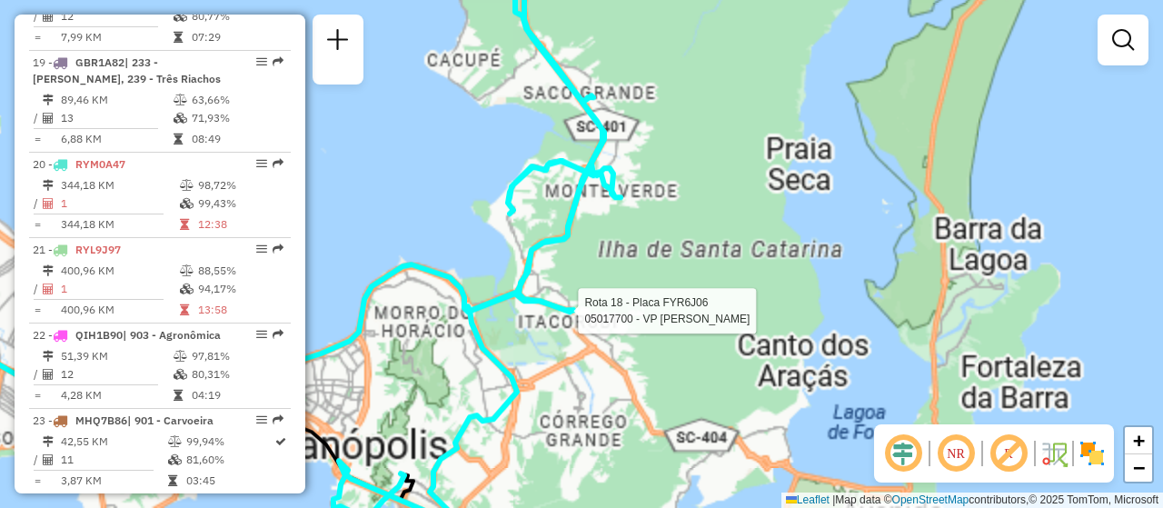
select select "**********"
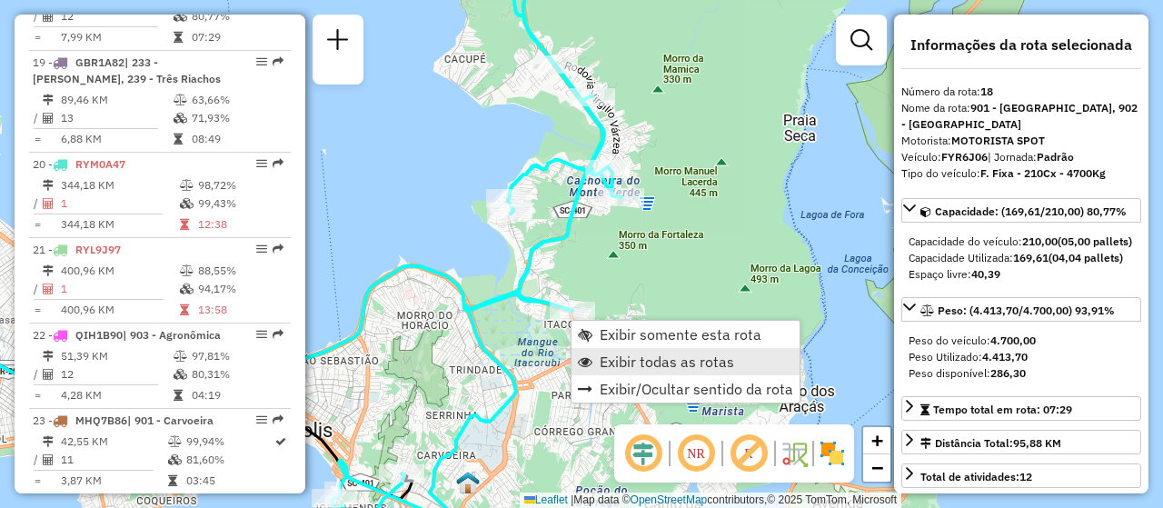
click at [664, 360] on span "Exibir todas as rotas" at bounding box center [667, 361] width 135 height 15
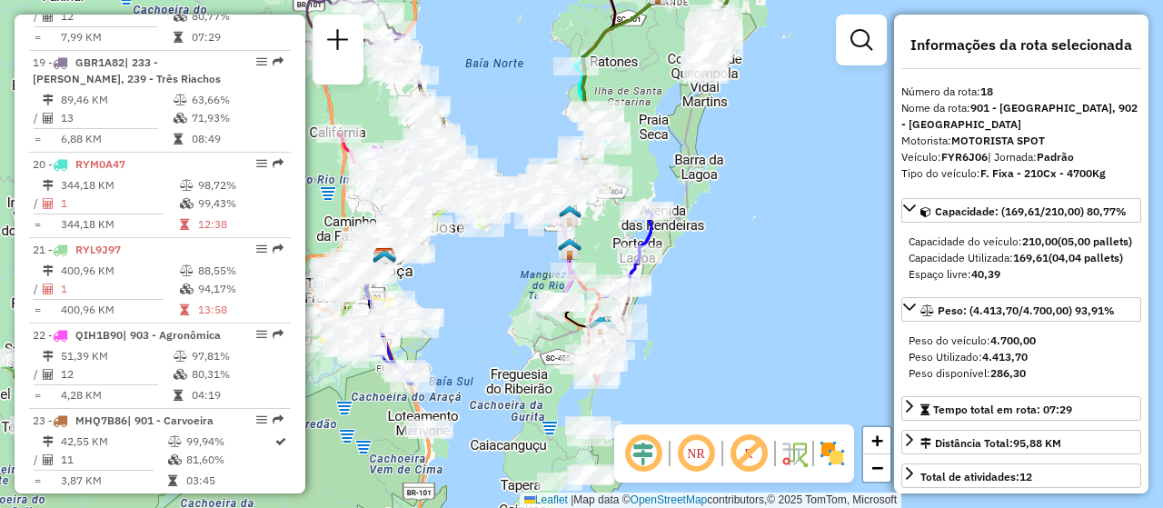
drag, startPoint x: 756, startPoint y: 371, endPoint x: 754, endPoint y: 161, distance: 210.0
click at [758, 181] on div "Janela de atendimento Grade de atendimento Capacidade Transportadoras Veículos …" at bounding box center [581, 254] width 1163 height 508
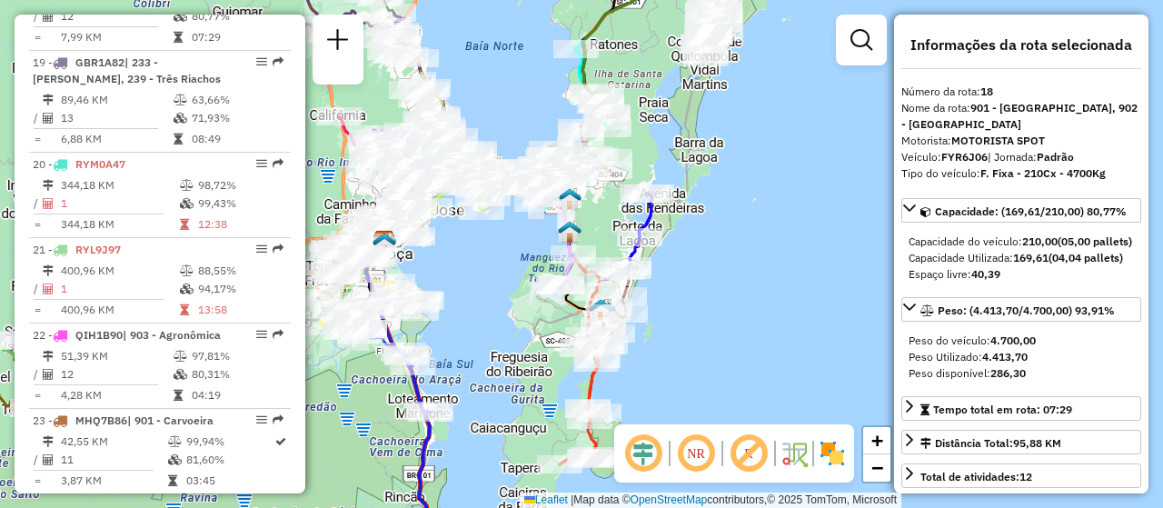
scroll to position [3346, 0]
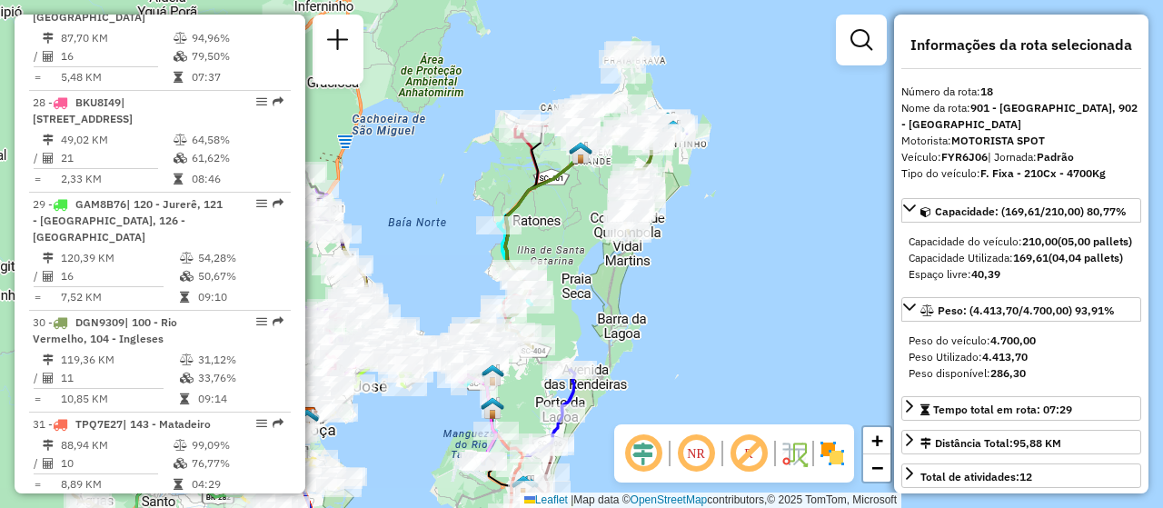
drag, startPoint x: 727, startPoint y: 199, endPoint x: 650, endPoint y: 375, distance: 192.5
click at [650, 375] on div "Janela de atendimento Grade de atendimento Capacidade Transportadoras Veículos …" at bounding box center [581, 254] width 1163 height 508
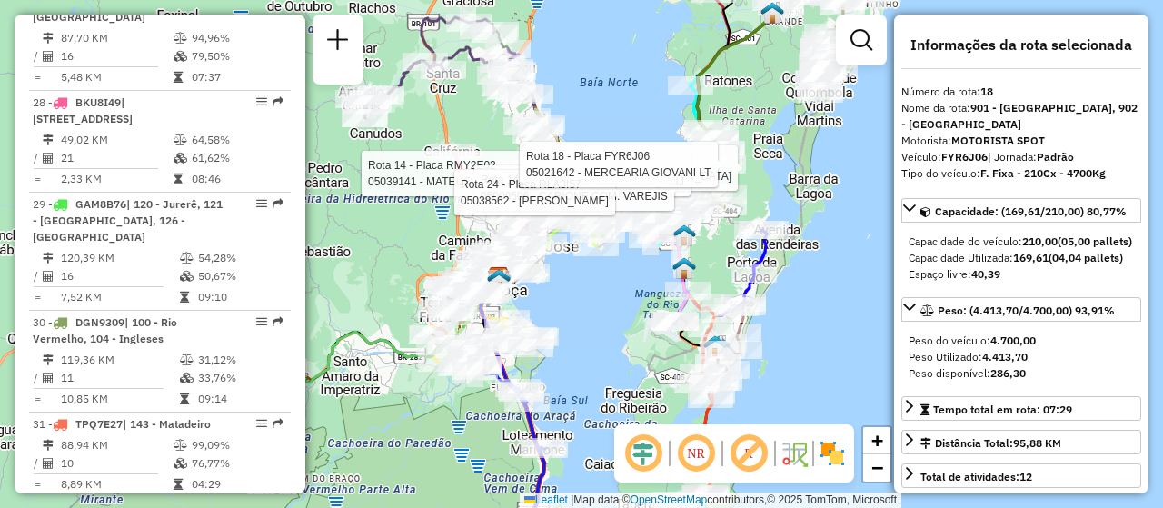
scroll to position [2360, 0]
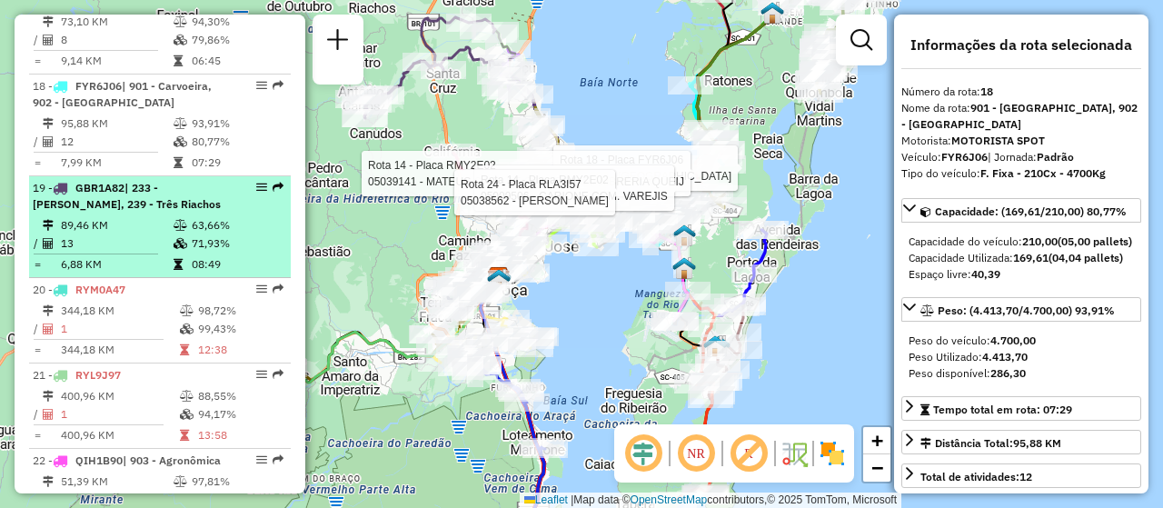
click at [256, 193] on em at bounding box center [261, 187] width 11 height 11
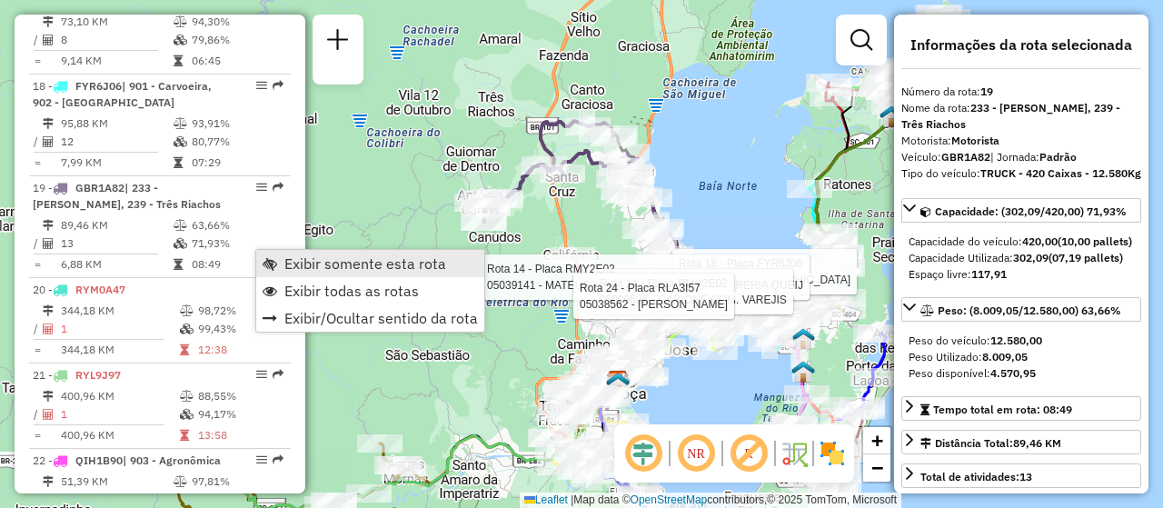
click at [296, 256] on span "Exibir somente esta rota" at bounding box center [365, 263] width 162 height 15
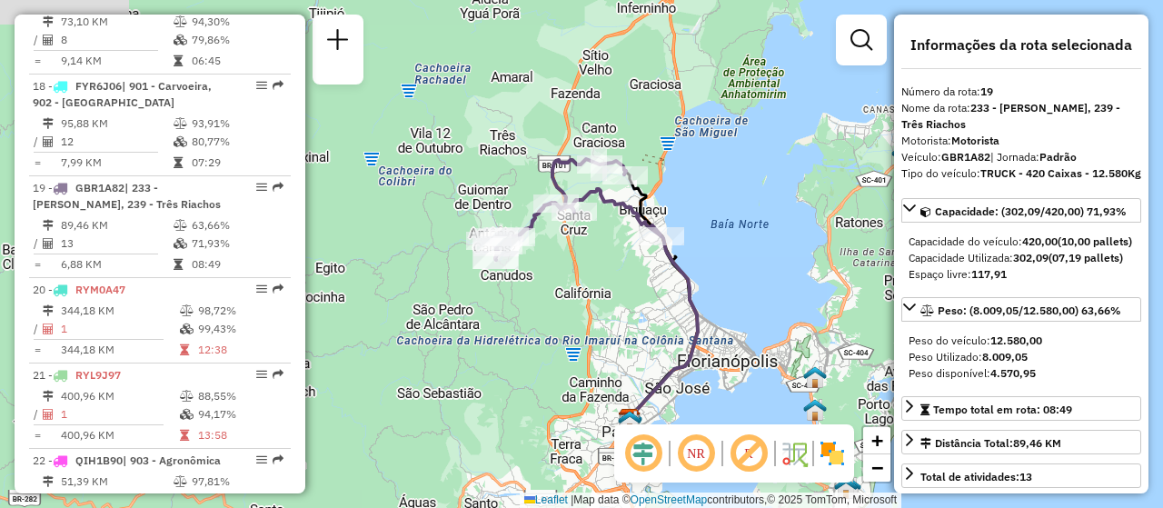
drag, startPoint x: 726, startPoint y: 204, endPoint x: 741, endPoint y: 252, distance: 49.4
click at [741, 252] on div "Janela de atendimento Grade de atendimento Capacidade Transportadoras Veículos …" at bounding box center [581, 254] width 1163 height 508
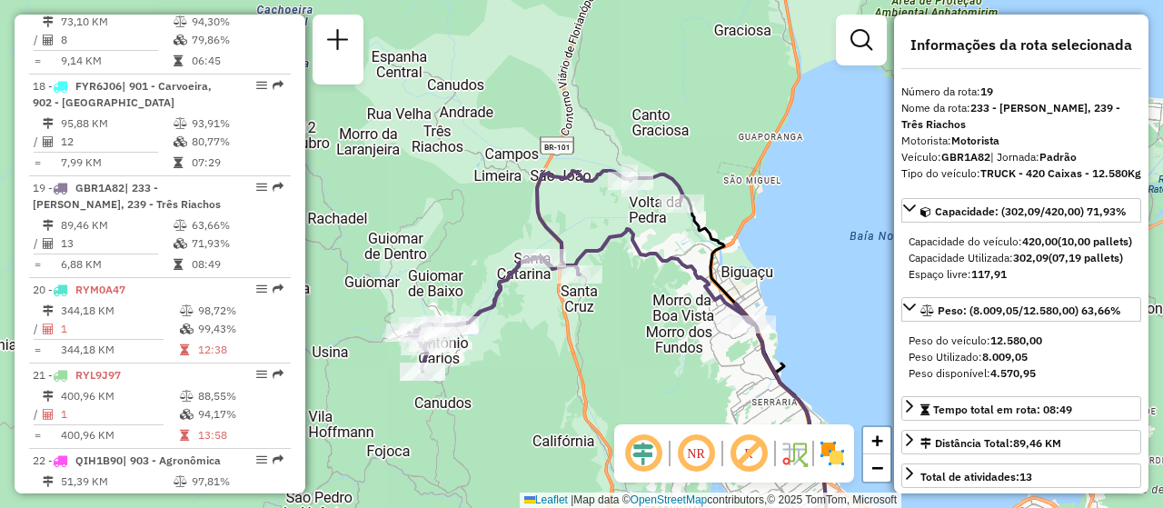
drag, startPoint x: 686, startPoint y: 222, endPoint x: 789, endPoint y: 273, distance: 114.6
click at [788, 268] on div "Janela de atendimento Grade de atendimento Capacidade Transportadoras Veículos …" at bounding box center [581, 254] width 1163 height 508
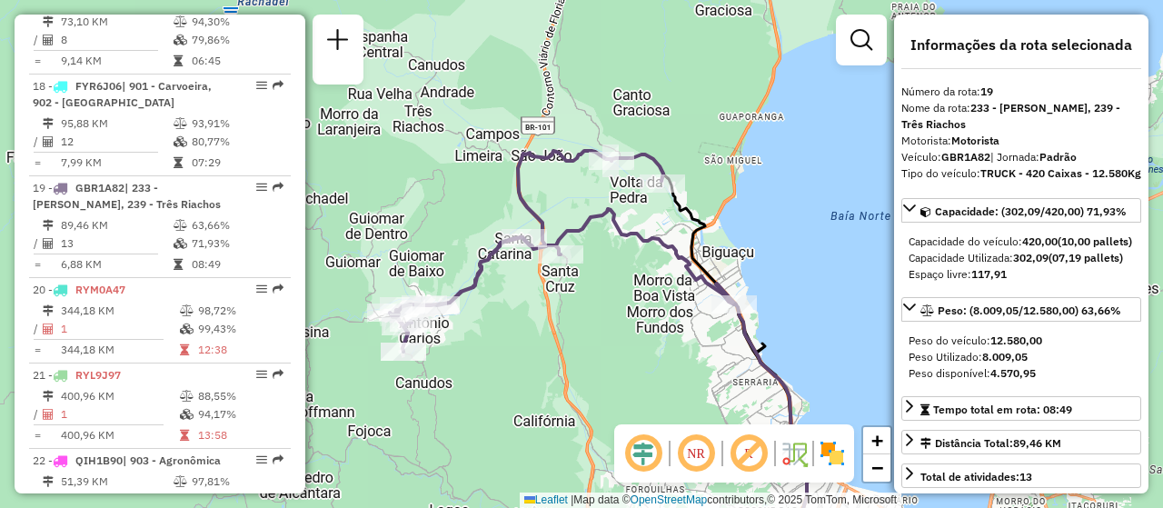
drag, startPoint x: 820, startPoint y: 305, endPoint x: 797, endPoint y: 284, distance: 31.5
click at [797, 284] on div "Janela de atendimento Grade de atendimento Capacidade Transportadoras Veículos …" at bounding box center [581, 254] width 1163 height 508
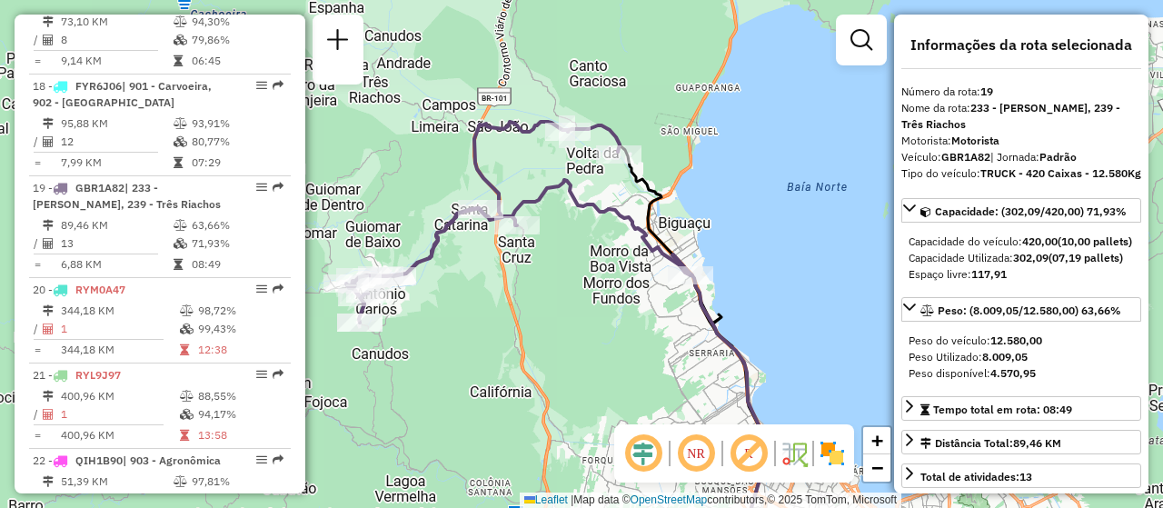
drag, startPoint x: 753, startPoint y: 342, endPoint x: 728, endPoint y: 315, distance: 36.0
click at [728, 315] on icon at bounding box center [690, 337] width 145 height 384
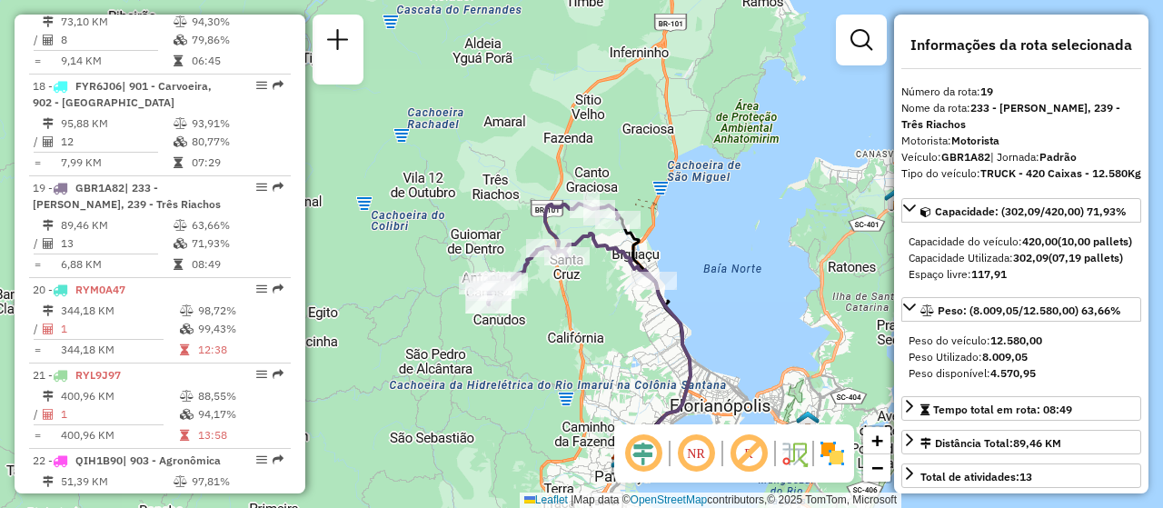
drag, startPoint x: 748, startPoint y: 314, endPoint x: 704, endPoint y: 316, distance: 43.7
click at [704, 316] on div "Janela de atendimento Grade de atendimento Capacidade Transportadoras Veículos …" at bounding box center [581, 254] width 1163 height 508
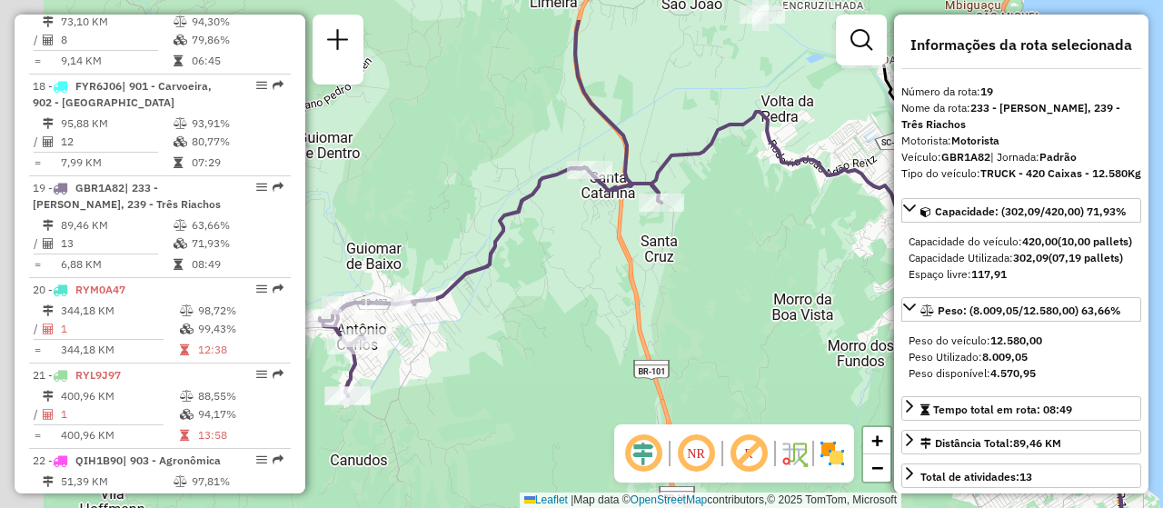
drag, startPoint x: 533, startPoint y: 294, endPoint x: 683, endPoint y: 367, distance: 167.5
click at [683, 367] on div "Janela de atendimento Grade de atendimento Capacidade Transportadoras Veículos …" at bounding box center [581, 254] width 1163 height 508
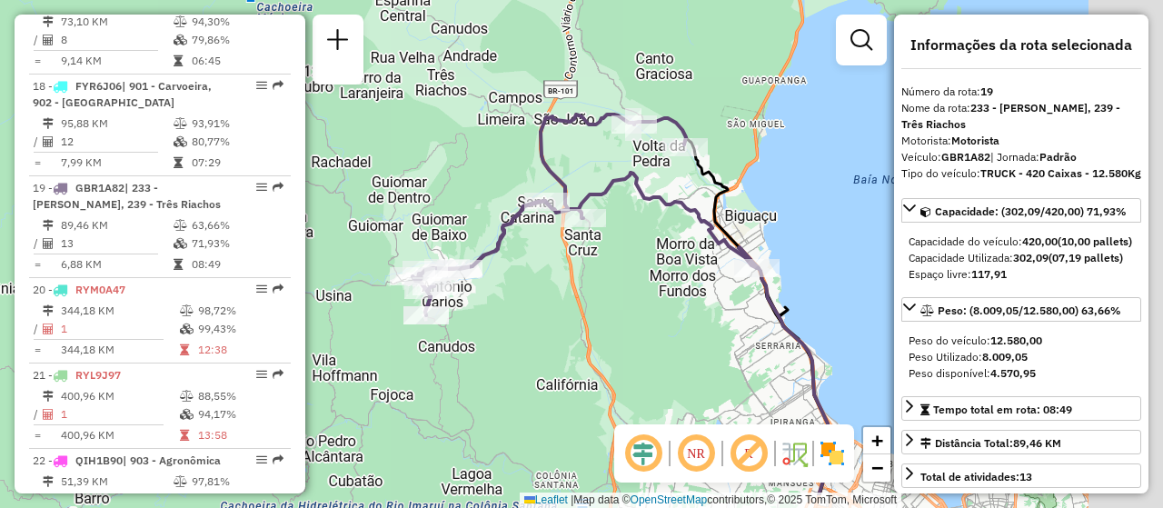
drag, startPoint x: 787, startPoint y: 376, endPoint x: 687, endPoint y: 308, distance: 121.0
click at [687, 308] on div "Janela de atendimento Grade de atendimento Capacidade Transportadoras Veículos …" at bounding box center [581, 254] width 1163 height 508
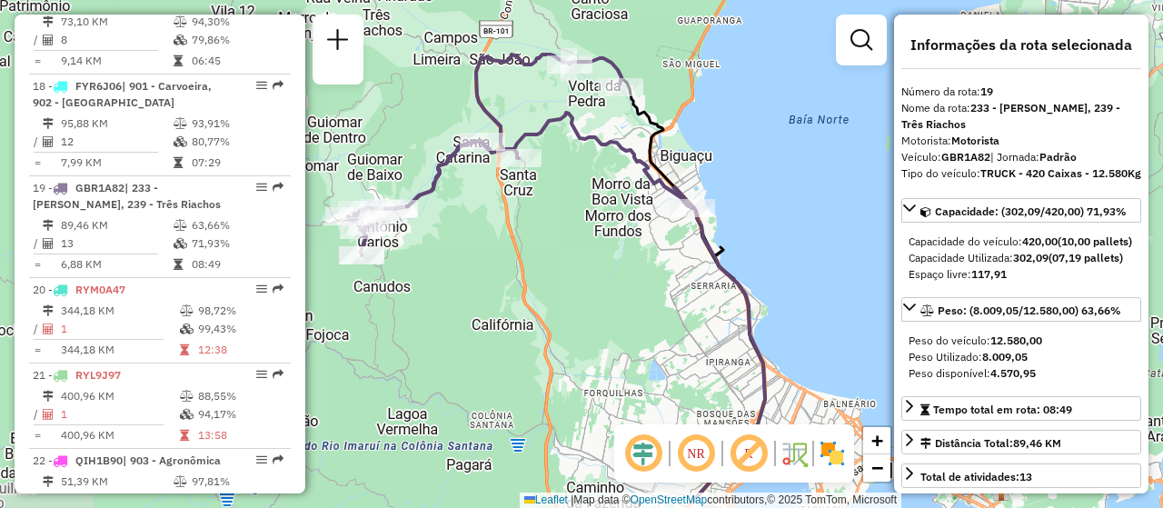
drag, startPoint x: 639, startPoint y: 355, endPoint x: 583, endPoint y: 300, distance: 78.4
click at [583, 300] on div "Janela de atendimento Grade de atendimento Capacidade Transportadoras Veículos …" at bounding box center [581, 254] width 1163 height 508
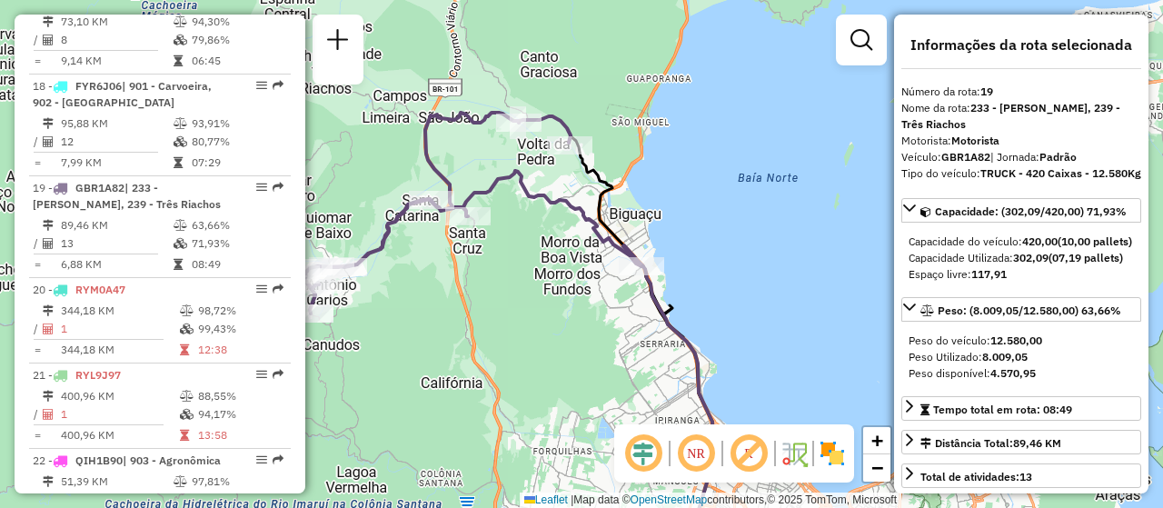
drag, startPoint x: 675, startPoint y: 289, endPoint x: 625, endPoint y: 347, distance: 76.7
click at [625, 347] on div "Janela de atendimento Grade de atendimento Capacidade Transportadoras Veículos …" at bounding box center [581, 254] width 1163 height 508
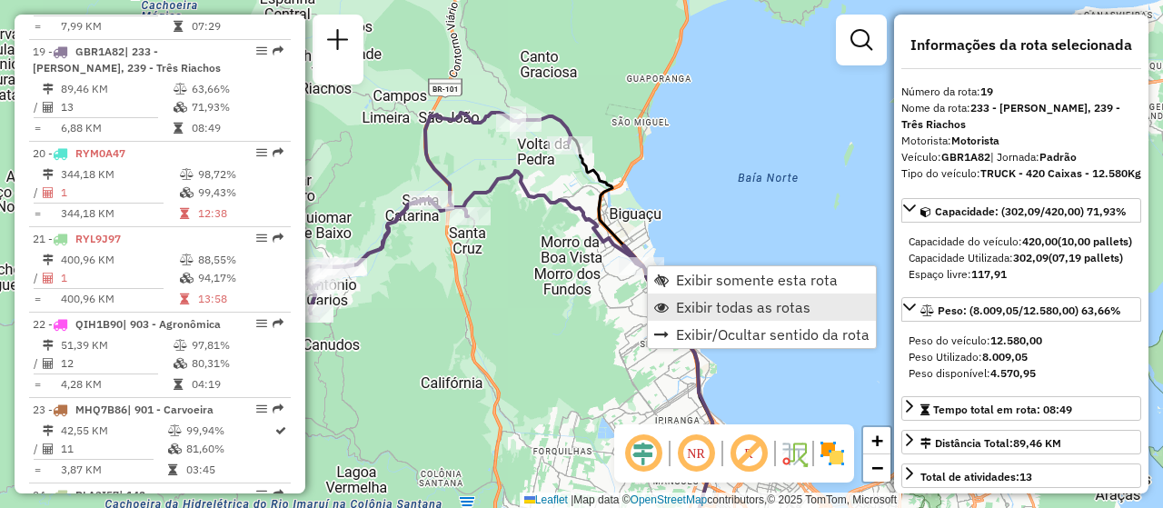
scroll to position [2588, 0]
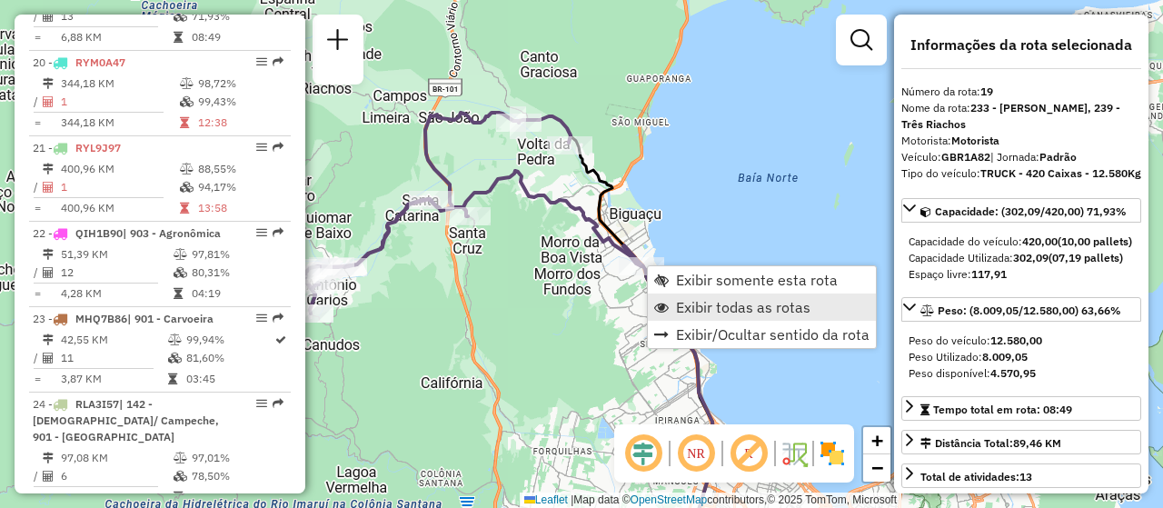
click at [712, 304] on span "Exibir todas as rotas" at bounding box center [743, 307] width 135 height 15
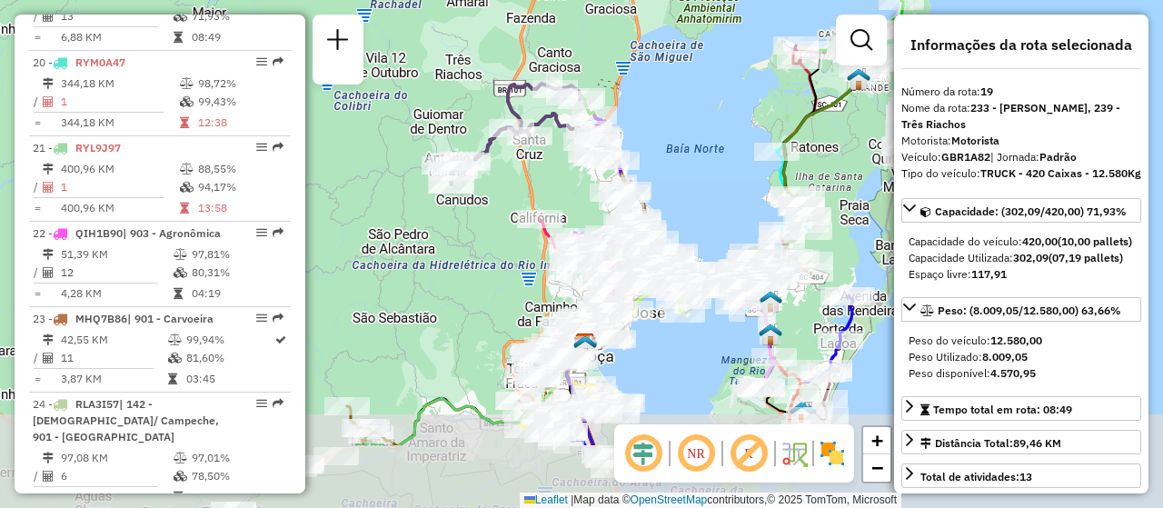
drag, startPoint x: 796, startPoint y: 324, endPoint x: 697, endPoint y: 210, distance: 150.7
click at [697, 210] on div "Janela de atendimento Grade de atendimento Capacidade Transportadoras Veículos …" at bounding box center [581, 254] width 1163 height 508
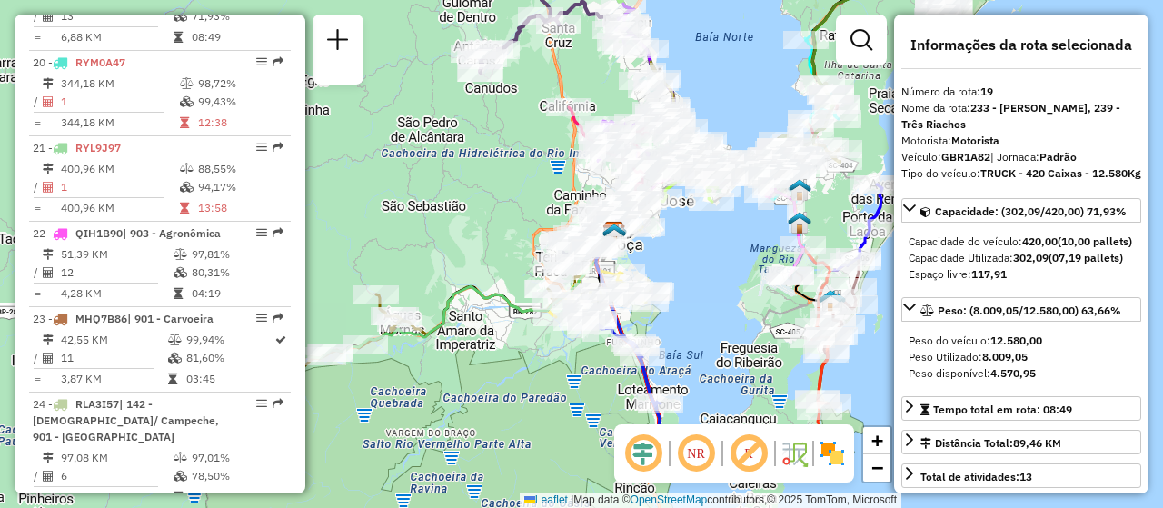
drag, startPoint x: 696, startPoint y: 377, endPoint x: 725, endPoint y: 265, distance: 115.5
click at [725, 265] on div "Janela de atendimento Grade de atendimento Capacidade Transportadoras Veículos …" at bounding box center [581, 254] width 1163 height 508
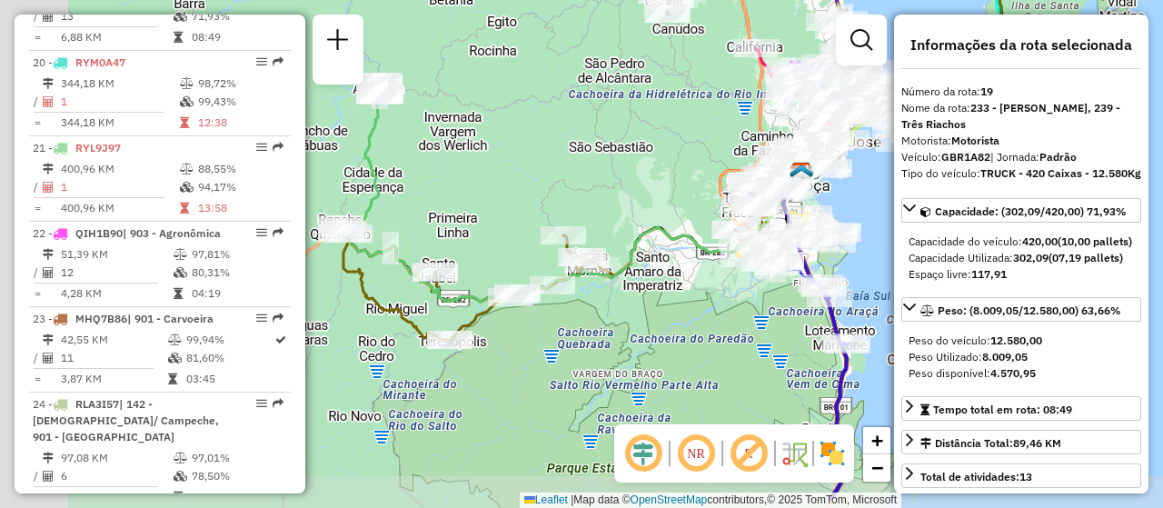
drag, startPoint x: 711, startPoint y: 262, endPoint x: 898, endPoint y: 203, distance: 196.3
click at [898, 203] on hb-router-mapa "Informações da Sessão 1286260 - 01/10/2025 Criação: 30/09/2025 18:37 Depósito: …" at bounding box center [581, 254] width 1163 height 508
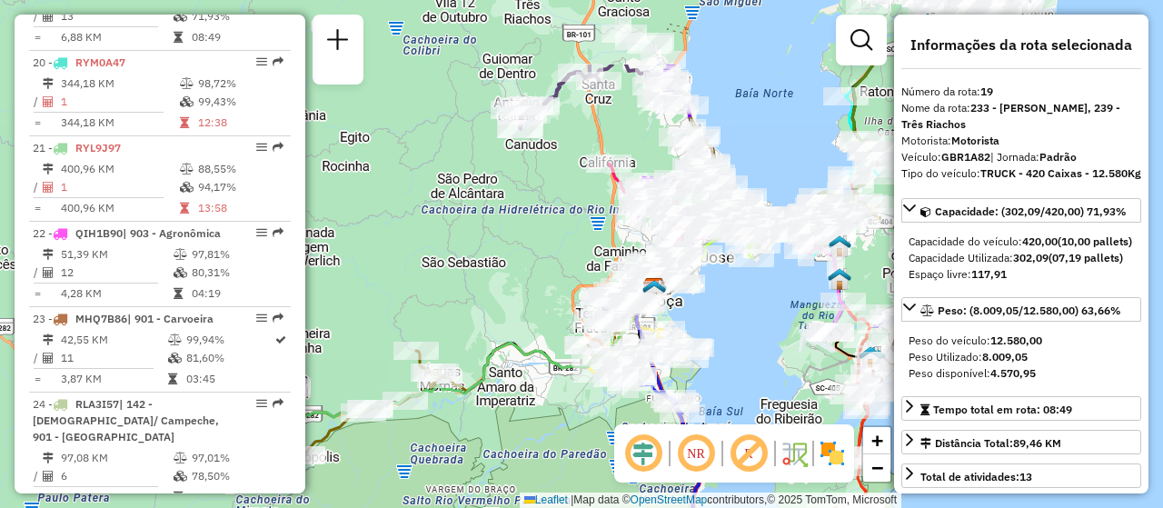
drag, startPoint x: 657, startPoint y: 365, endPoint x: 506, endPoint y: 457, distance: 176.6
click at [507, 484] on div "Janela de atendimento Grade de atendimento Capacidade Transportadoras Veículos …" at bounding box center [581, 254] width 1163 height 508
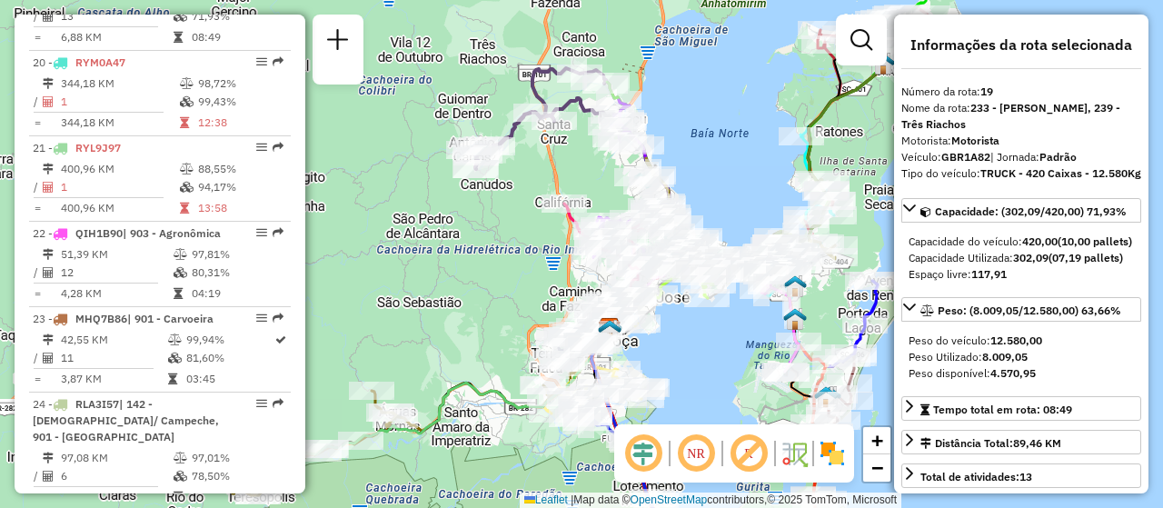
drag, startPoint x: 759, startPoint y: 325, endPoint x: 692, endPoint y: 358, distance: 74.8
click at [701, 374] on div "Janela de atendimento Grade de atendimento Capacidade Transportadoras Veículos …" at bounding box center [581, 254] width 1163 height 508
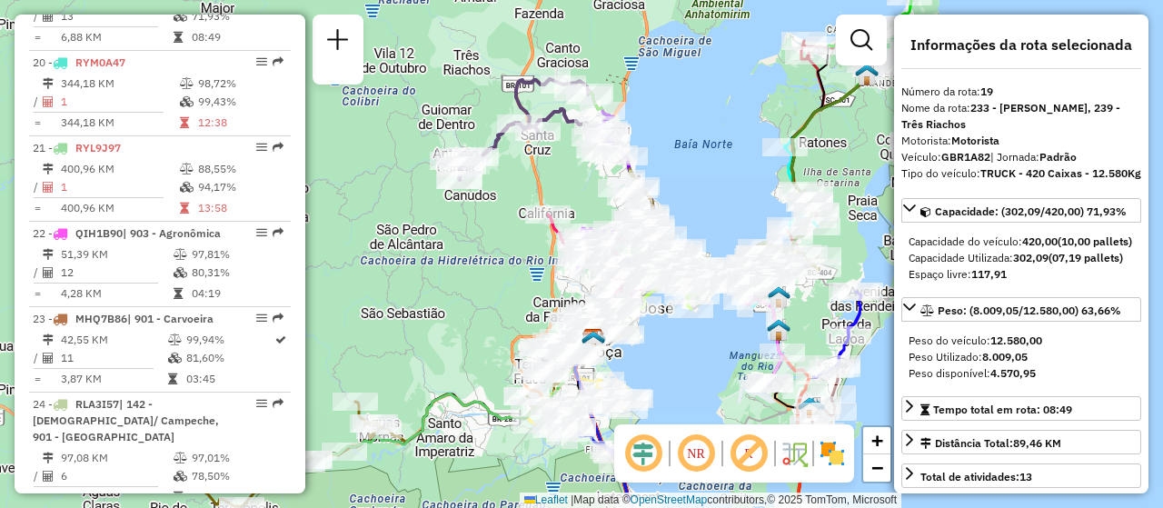
scroll to position [1208, 0]
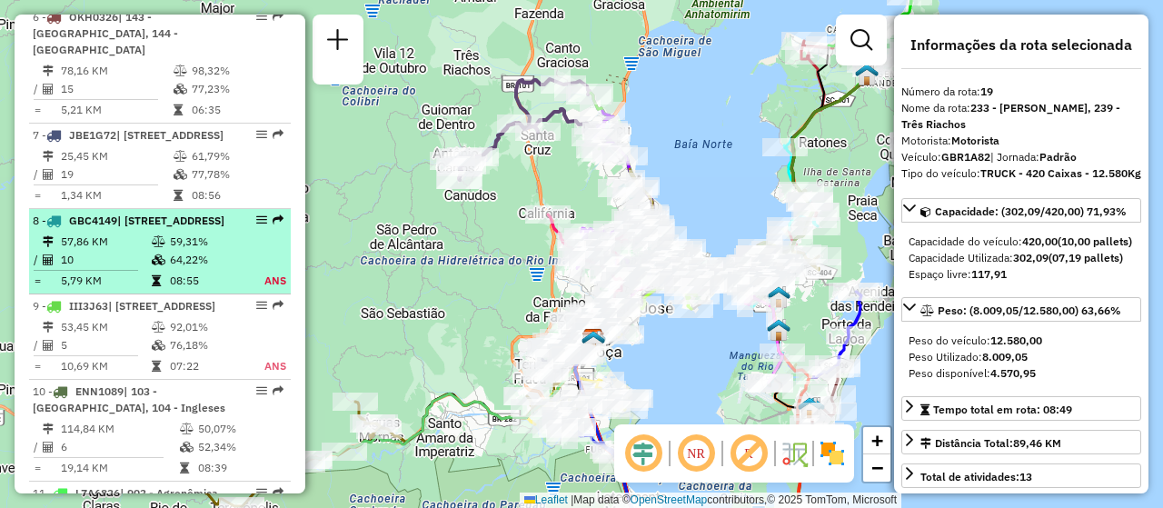
click at [256, 225] on em at bounding box center [261, 219] width 11 height 11
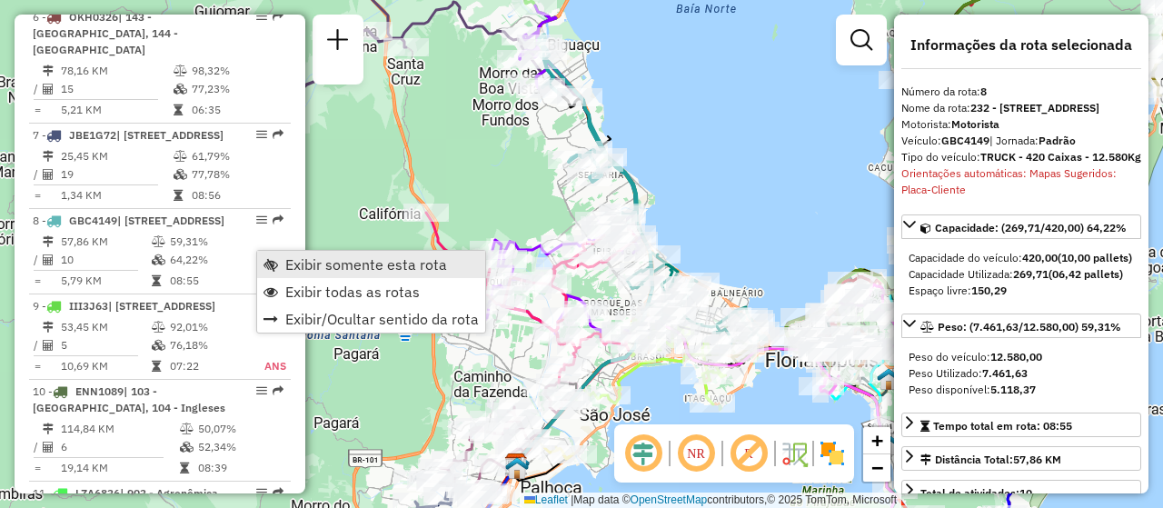
click at [302, 257] on span "Exibir somente esta rota" at bounding box center [366, 264] width 162 height 15
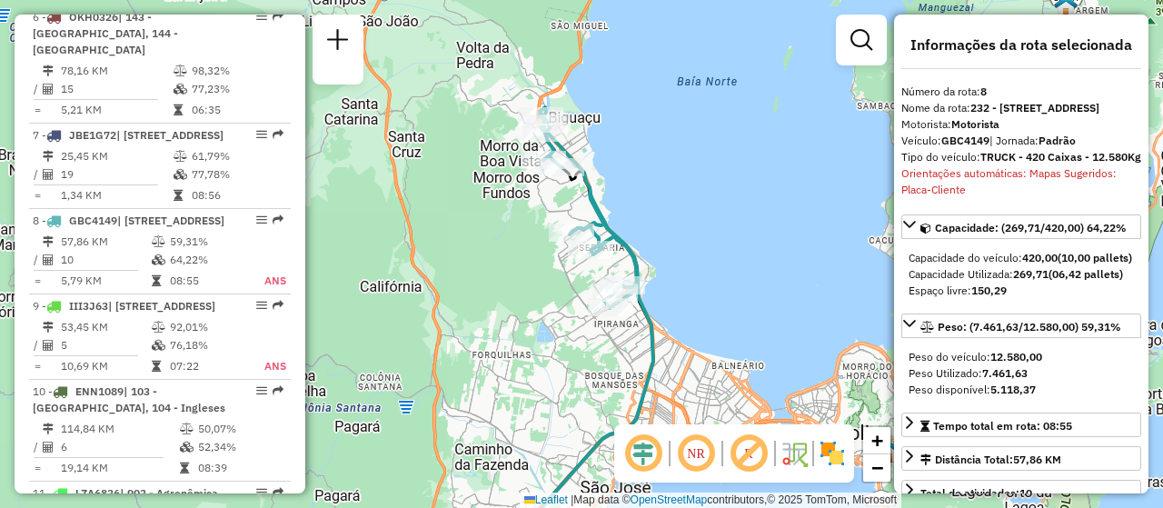
drag, startPoint x: 691, startPoint y: 262, endPoint x: 691, endPoint y: 294, distance: 31.8
click at [691, 294] on div "Janela de atendimento Grade de atendimento Capacidade Transportadoras Veículos …" at bounding box center [581, 254] width 1163 height 508
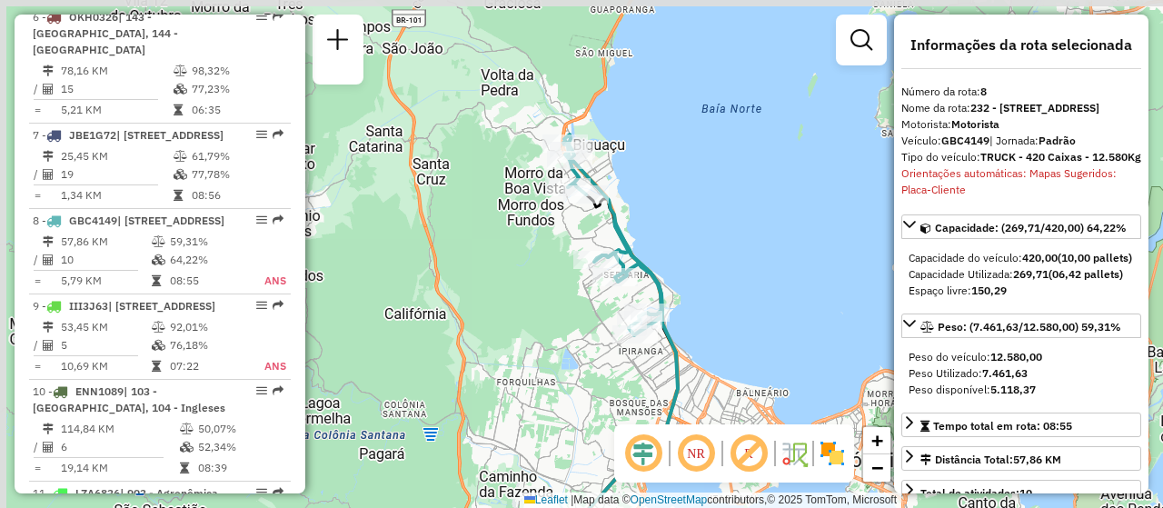
drag, startPoint x: 693, startPoint y: 253, endPoint x: 719, endPoint y: 281, distance: 38.0
click at [719, 281] on div "Janela de atendimento Grade de atendimento Capacidade Transportadoras Veículos …" at bounding box center [581, 254] width 1163 height 508
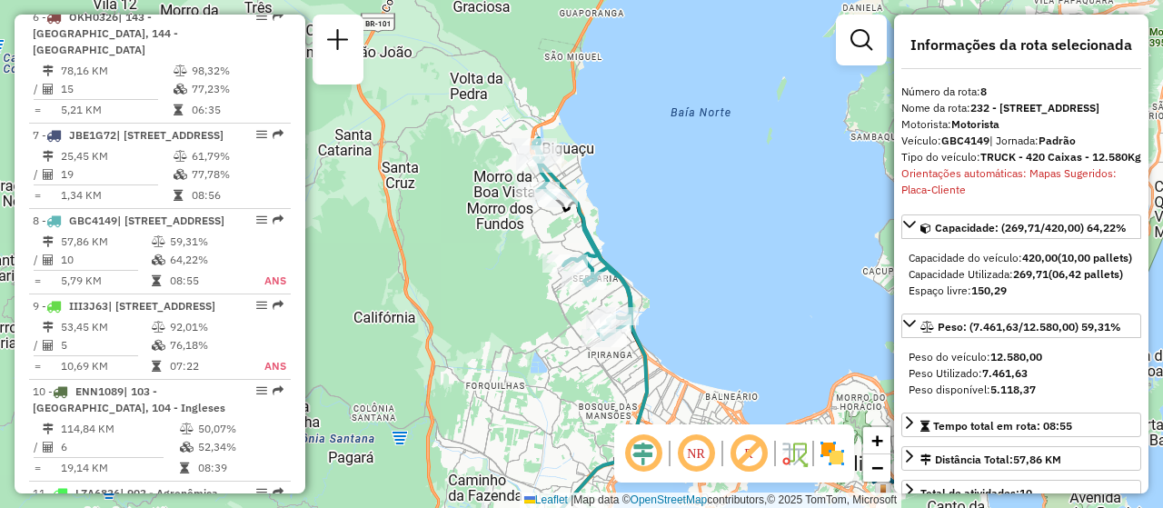
drag, startPoint x: 702, startPoint y: 270, endPoint x: 670, endPoint y: 273, distance: 31.9
click at [670, 273] on div "Janela de atendimento Grade de atendimento Capacidade Transportadoras Veículos …" at bounding box center [581, 254] width 1163 height 508
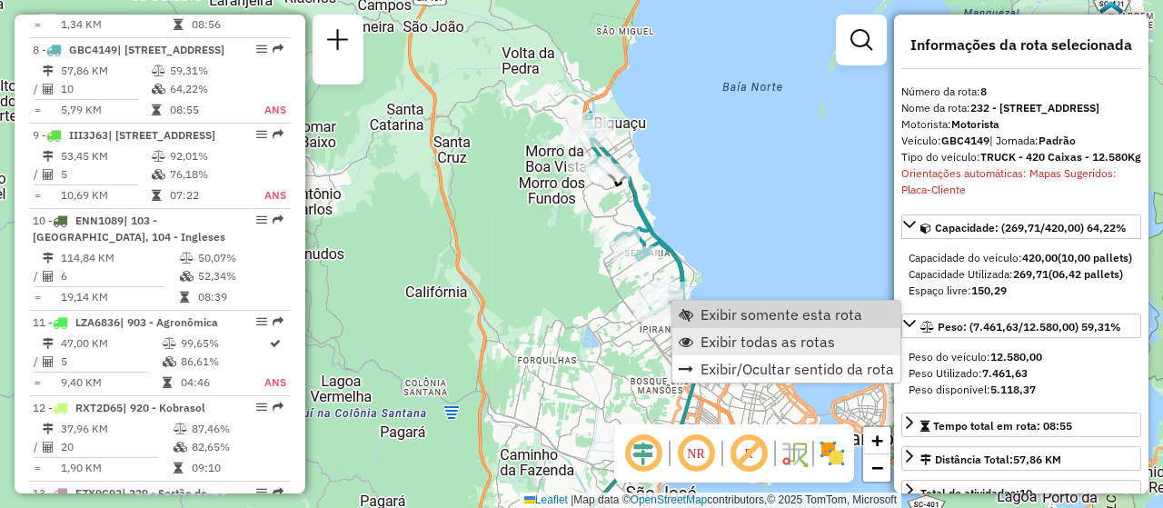
scroll to position [1435, 0]
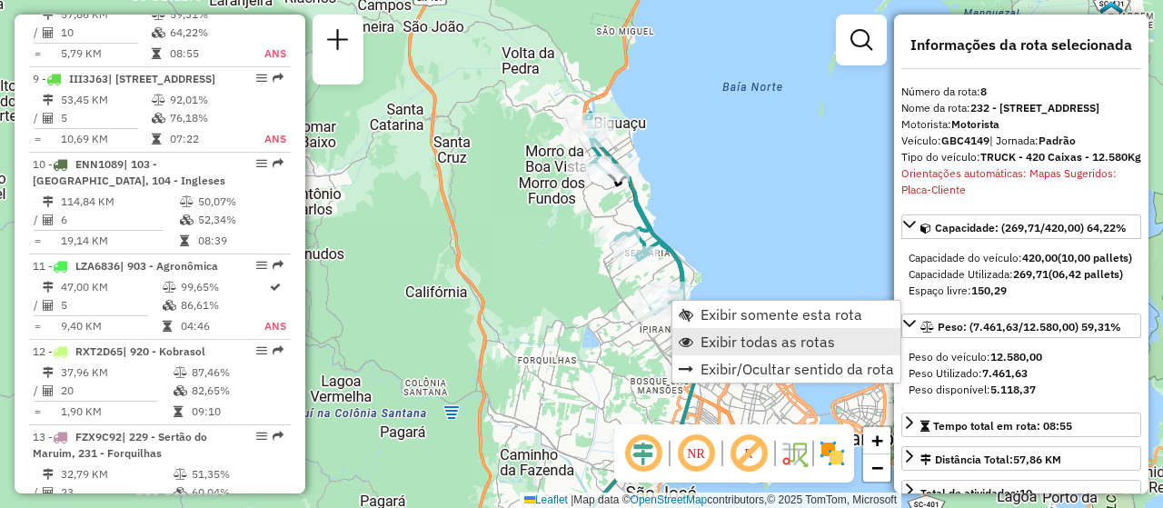
click at [734, 334] on span "Exibir todas as rotas" at bounding box center [768, 341] width 135 height 15
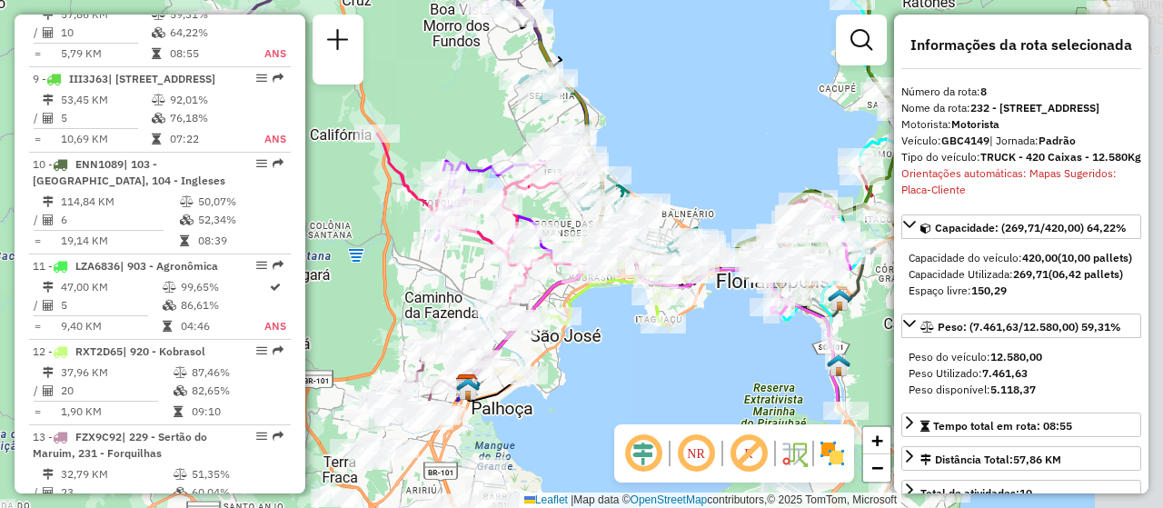
drag, startPoint x: 768, startPoint y: 295, endPoint x: 671, endPoint y: 133, distance: 189.5
click at [671, 133] on div "Janela de atendimento Grade de atendimento Capacidade Transportadoras Veículos …" at bounding box center [581, 254] width 1163 height 508
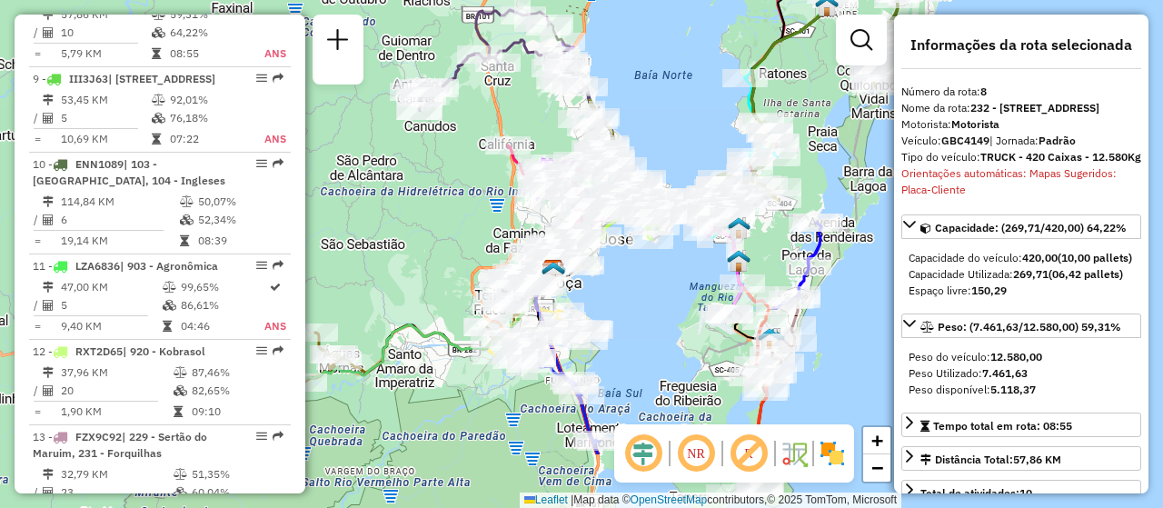
drag, startPoint x: 639, startPoint y: 398, endPoint x: 638, endPoint y: 294, distance: 104.5
click at [638, 294] on div "Janela de atendimento Grade de atendimento Capacidade Transportadoras Veículos …" at bounding box center [581, 254] width 1163 height 508
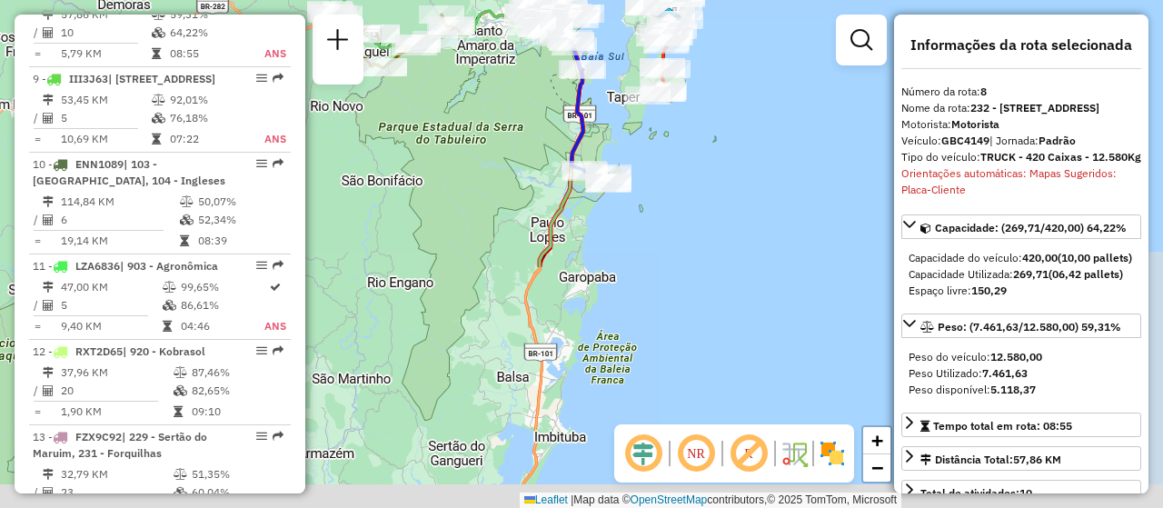
drag, startPoint x: 799, startPoint y: 402, endPoint x: 718, endPoint y: 110, distance: 302.8
click at [718, 110] on div "Janela de atendimento Grade de atendimento Capacidade Transportadoras Veículos …" at bounding box center [581, 254] width 1163 height 508
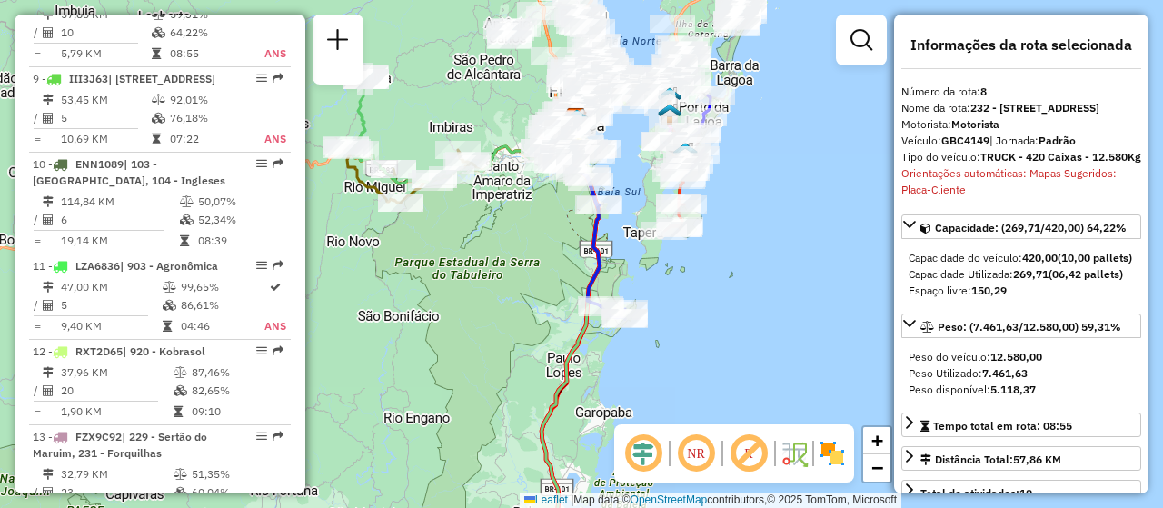
drag, startPoint x: 683, startPoint y: 223, endPoint x: 701, endPoint y: 429, distance: 207.1
click at [701, 429] on hb-router-mapa "Informações da Sessão 1286260 - 01/10/2025 Criação: 30/09/2025 18:37 Depósito: …" at bounding box center [581, 254] width 1163 height 508
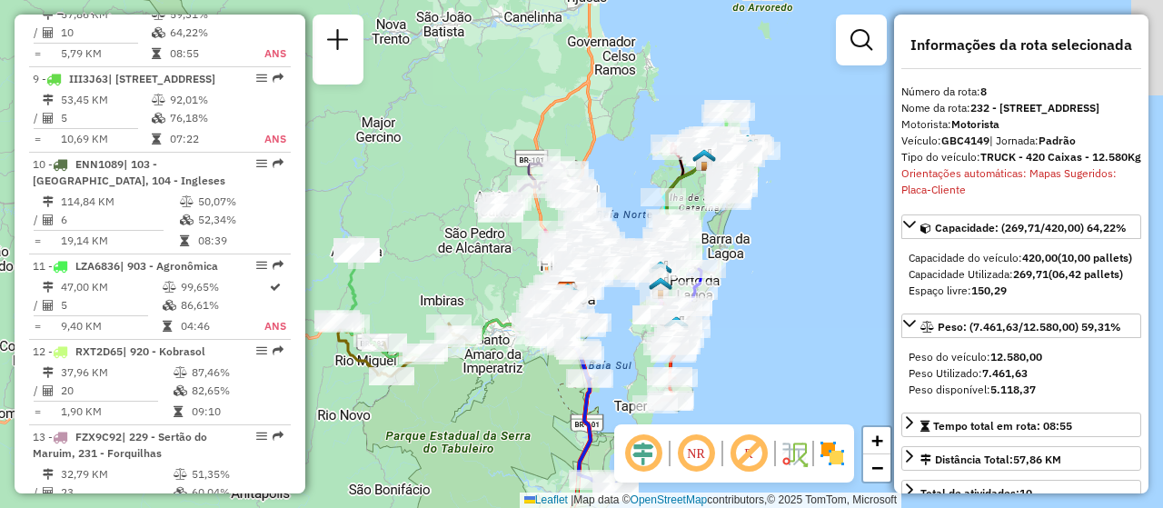
drag, startPoint x: 624, startPoint y: 215, endPoint x: 613, endPoint y: 326, distance: 111.4
click at [613, 326] on div "Janela de atendimento Grade de atendimento Capacidade Transportadoras Veículos …" at bounding box center [581, 254] width 1163 height 508
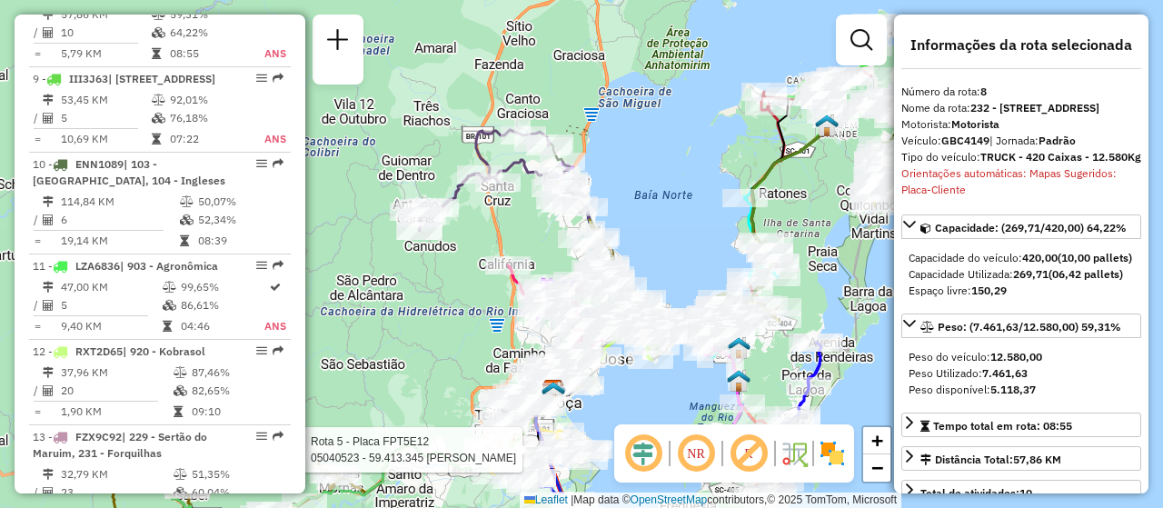
scroll to position [2039, 0]
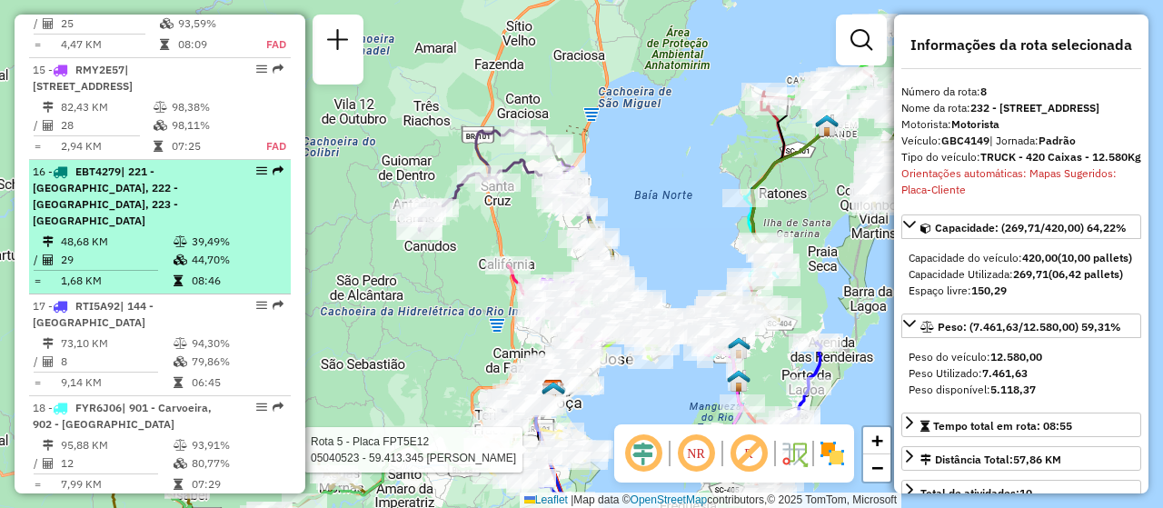
click at [259, 229] on div "16 - EBT4279 | 221 - Jardim Atlântico, 222 - Capoeiras, 223 - Coqueiros" at bounding box center [160, 196] width 254 height 65
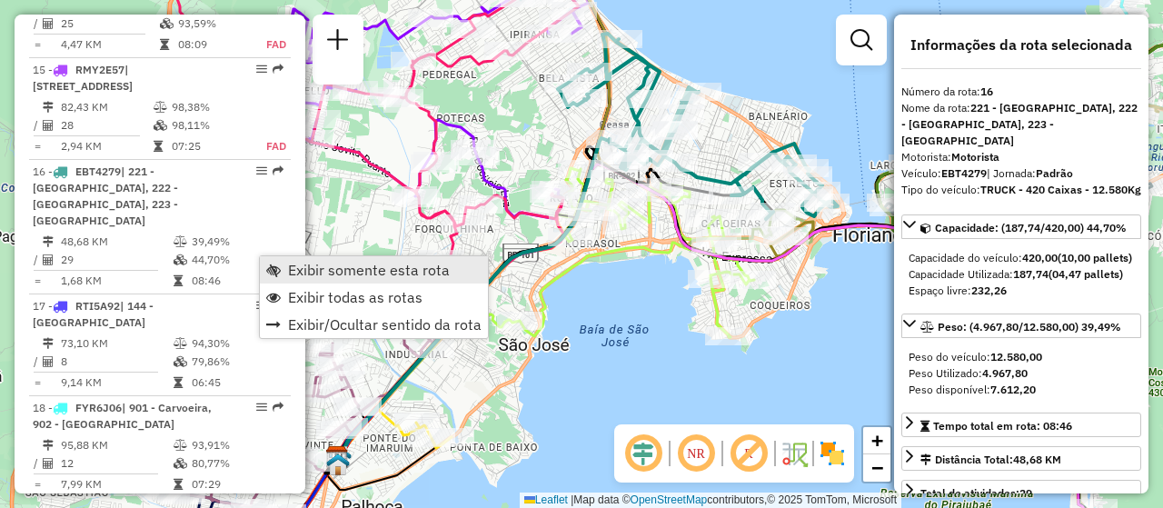
drag, startPoint x: 341, startPoint y: 262, endPoint x: 384, endPoint y: 263, distance: 43.6
click at [341, 263] on span "Exibir somente esta rota" at bounding box center [369, 270] width 162 height 15
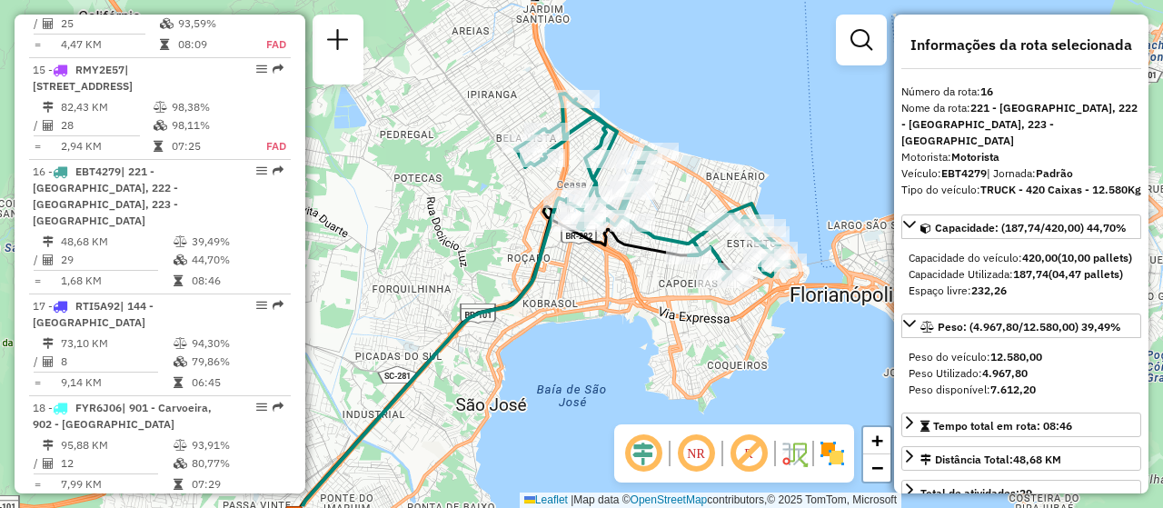
drag, startPoint x: 676, startPoint y: 308, endPoint x: 633, endPoint y: 368, distance: 73.6
click at [633, 368] on div "Janela de atendimento Grade de atendimento Capacidade Transportadoras Veículos …" at bounding box center [581, 254] width 1163 height 508
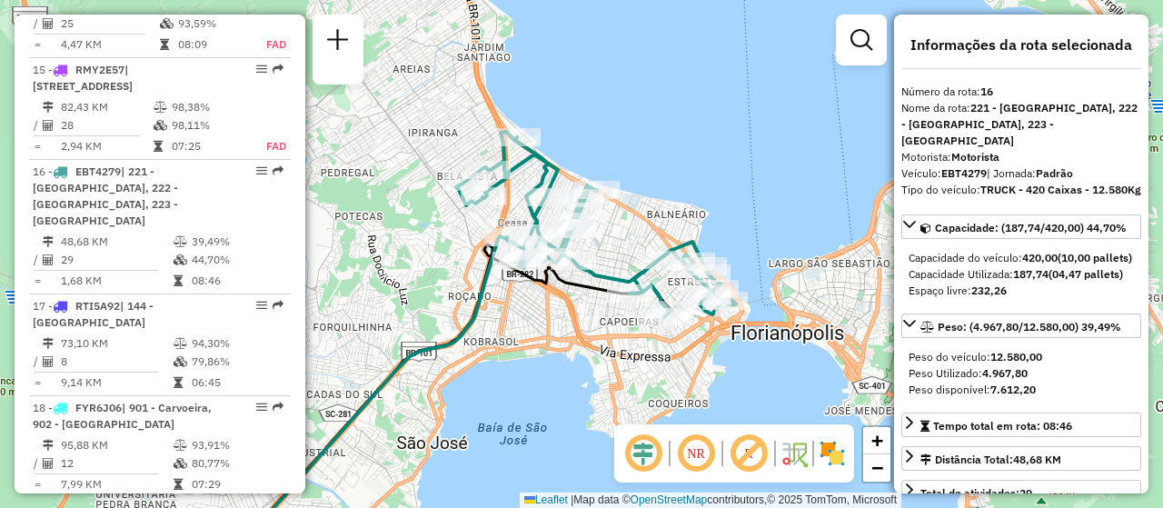
drag, startPoint x: 611, startPoint y: 350, endPoint x: 552, endPoint y: 388, distance: 70.3
click at [552, 388] on div "Janela de atendimento Grade de atendimento Capacidade Transportadoras Veículos …" at bounding box center [581, 254] width 1163 height 508
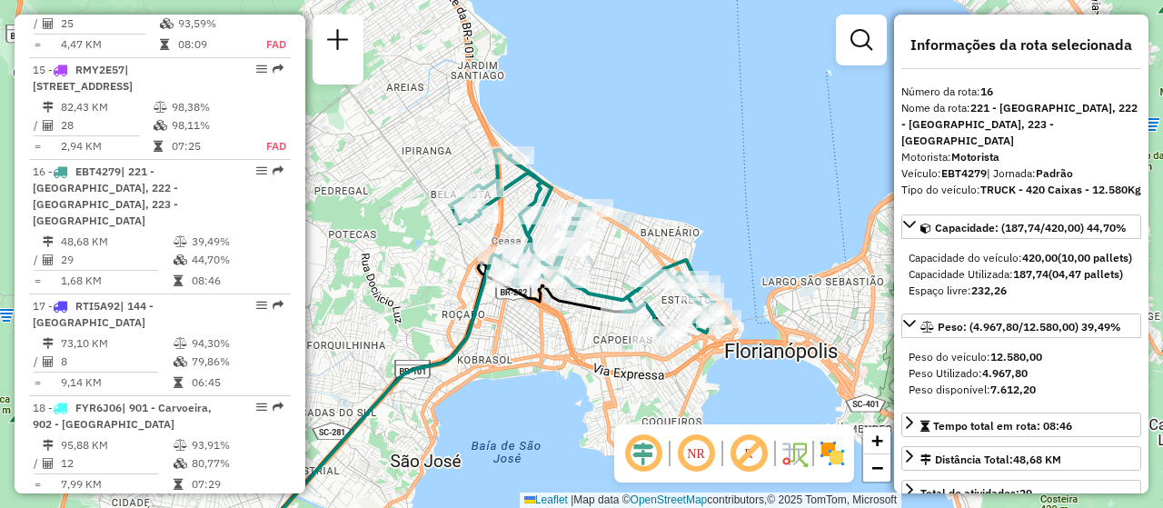
drag, startPoint x: 565, startPoint y: 376, endPoint x: 559, endPoint y: 394, distance: 19.3
click at [559, 394] on div "Janela de atendimento Grade de atendimento Capacidade Transportadoras Veículos …" at bounding box center [581, 254] width 1163 height 508
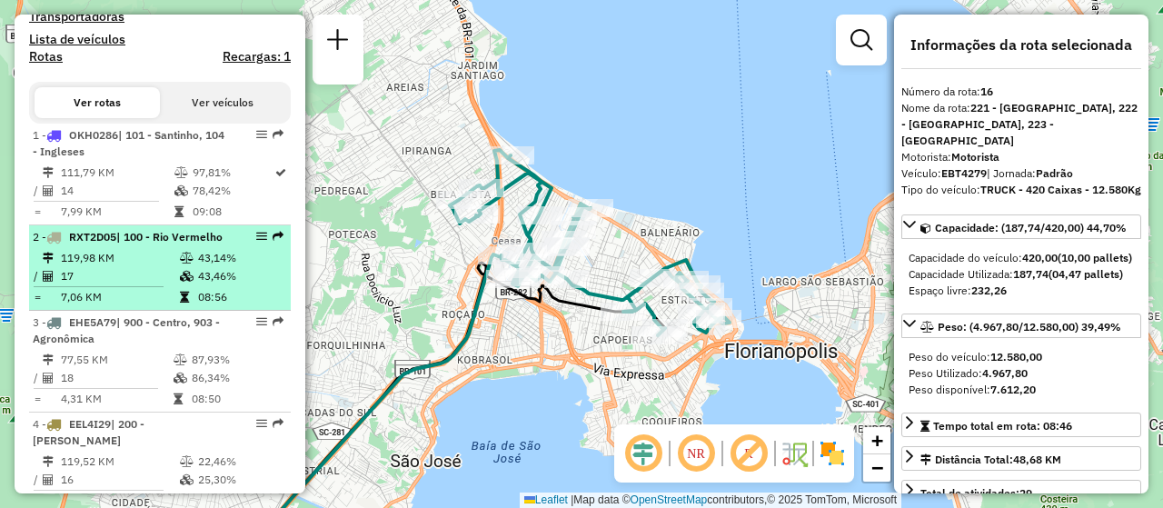
click at [256, 242] on em at bounding box center [261, 236] width 11 height 11
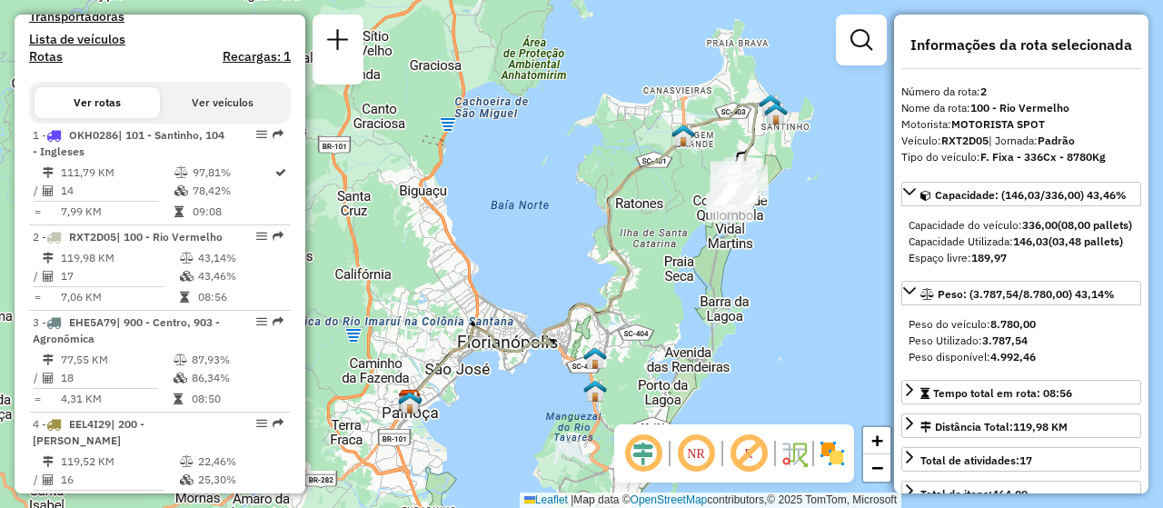
scroll to position [1615, 0]
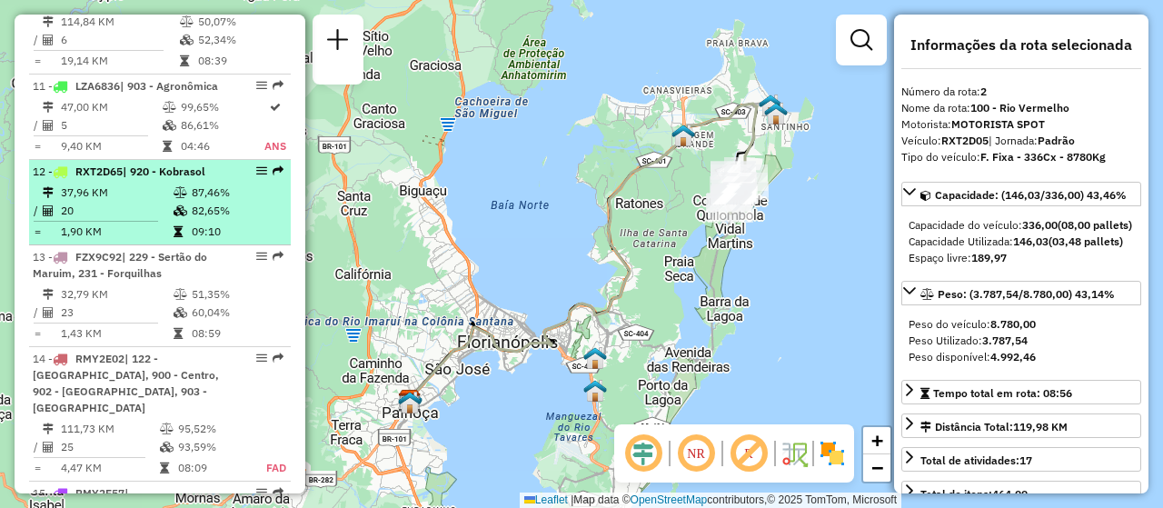
click at [249, 176] on div at bounding box center [256, 170] width 55 height 11
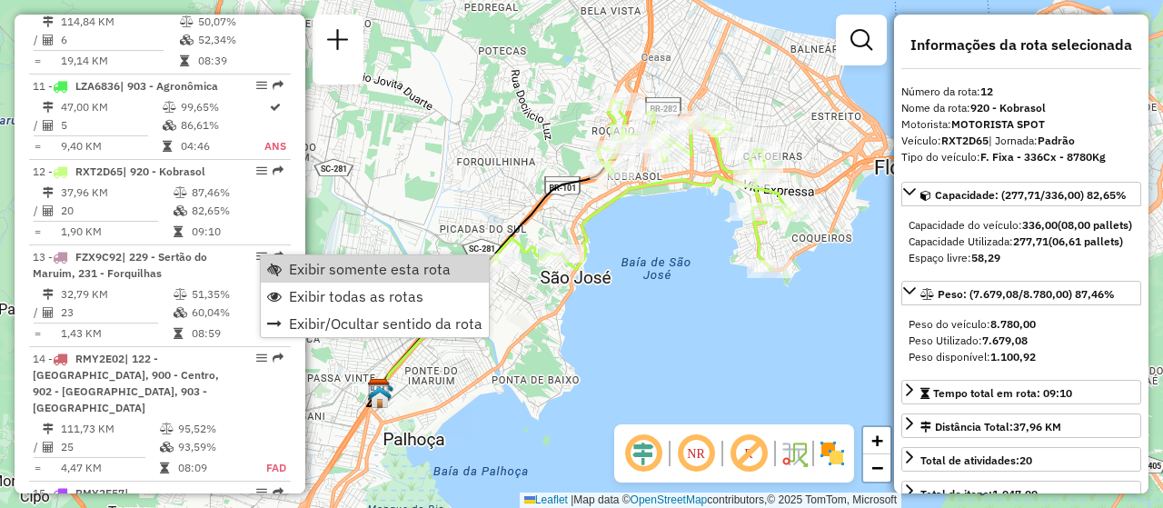
click at [761, 367] on div "Janela de atendimento Grade de atendimento Capacidade Transportadoras Veículos …" at bounding box center [581, 254] width 1163 height 508
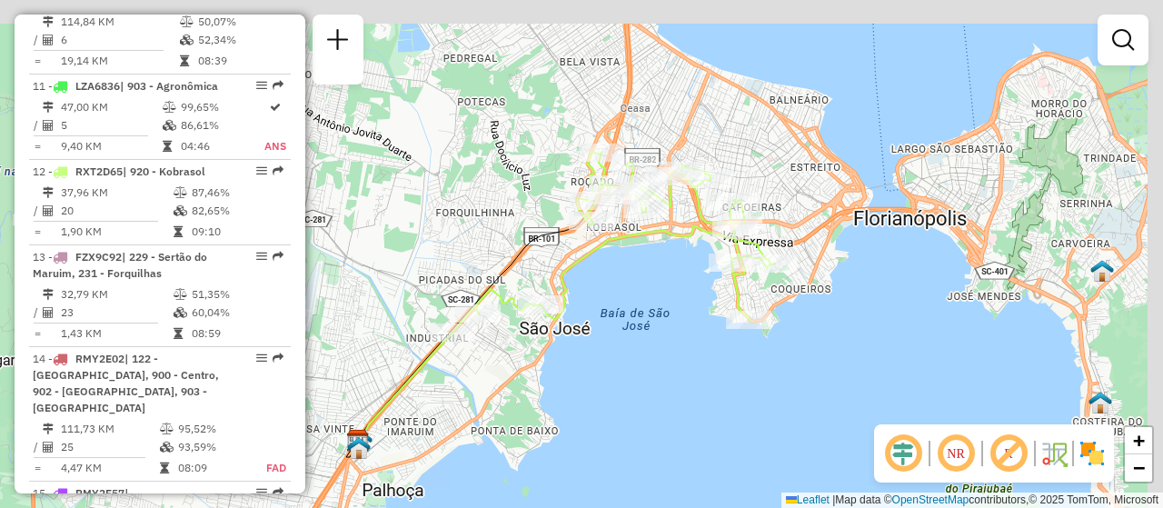
drag, startPoint x: 795, startPoint y: 325, endPoint x: 774, endPoint y: 376, distance: 55.0
click at [774, 376] on div "Janela de atendimento Grade de atendimento Capacidade Transportadoras Veículos …" at bounding box center [581, 254] width 1163 height 508
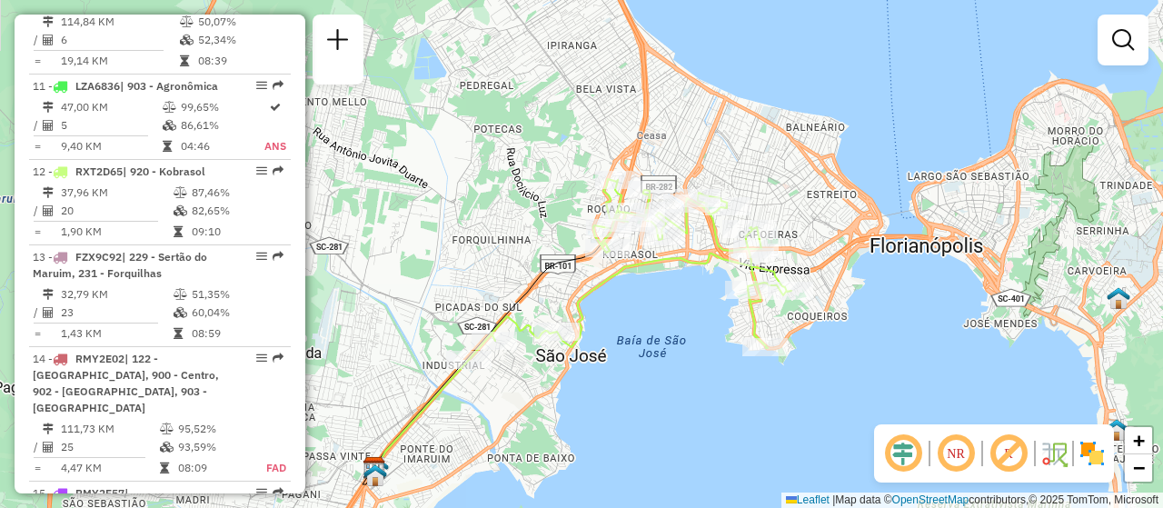
drag, startPoint x: 694, startPoint y: 389, endPoint x: 713, endPoint y: 424, distance: 39.5
click at [713, 424] on div "Janela de atendimento Grade de atendimento Capacidade Transportadoras Veículos …" at bounding box center [581, 254] width 1163 height 508
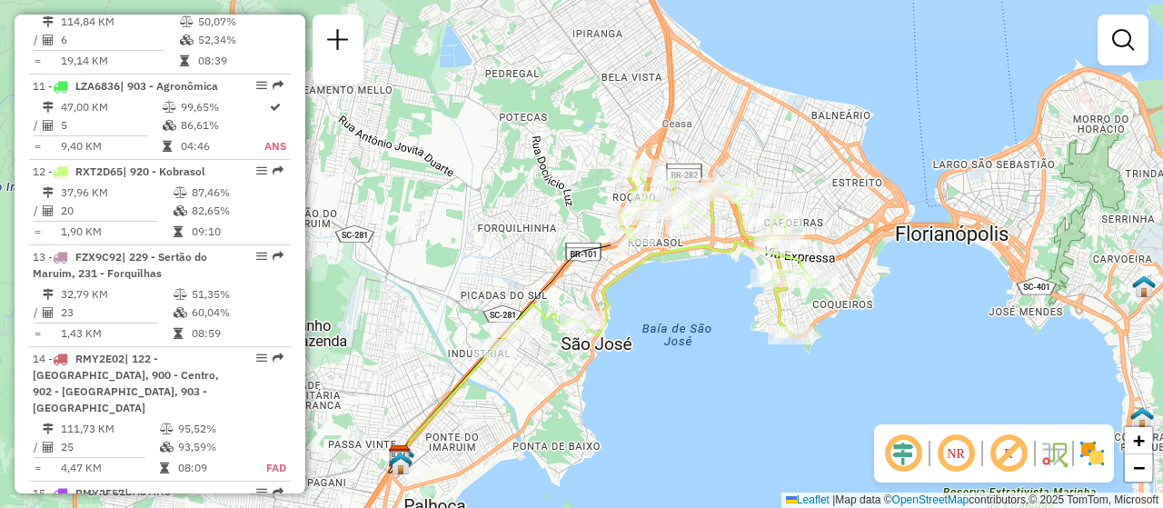
drag, startPoint x: 760, startPoint y: 314, endPoint x: 763, endPoint y: 354, distance: 41.0
click at [763, 354] on div "Janela de atendimento Grade de atendimento Capacidade Transportadoras Veículos …" at bounding box center [581, 254] width 1163 height 508
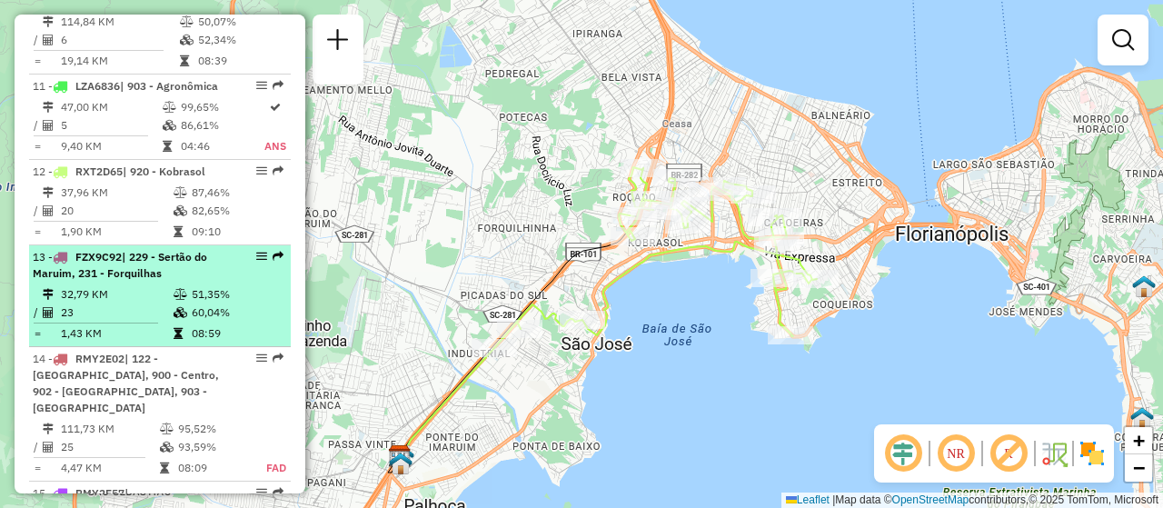
click at [256, 262] on em at bounding box center [261, 256] width 11 height 11
select select "**********"
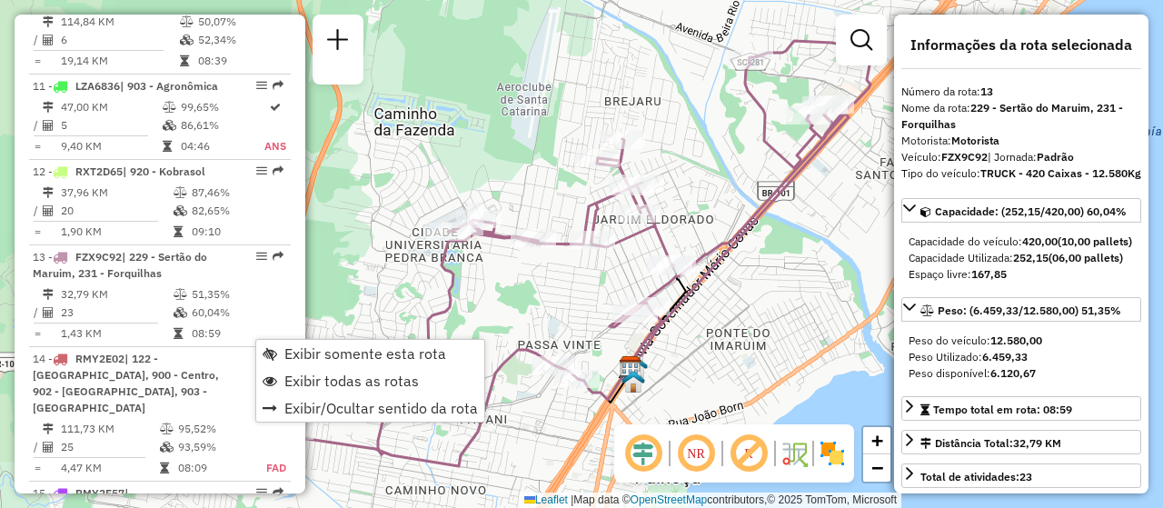
click at [782, 331] on div "Janela de atendimento Grade de atendimento Capacidade Transportadoras Veículos …" at bounding box center [581, 254] width 1163 height 508
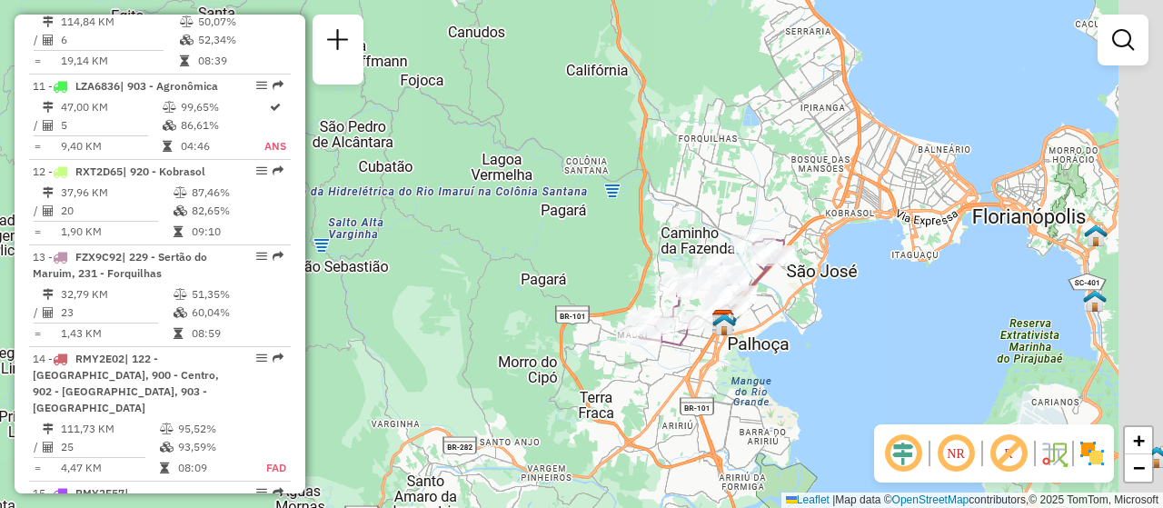
drag, startPoint x: 859, startPoint y: 328, endPoint x: 803, endPoint y: 347, distance: 59.5
click at [803, 347] on div "Janela de atendimento Grade de atendimento Capacidade Transportadoras Veículos …" at bounding box center [581, 254] width 1163 height 508
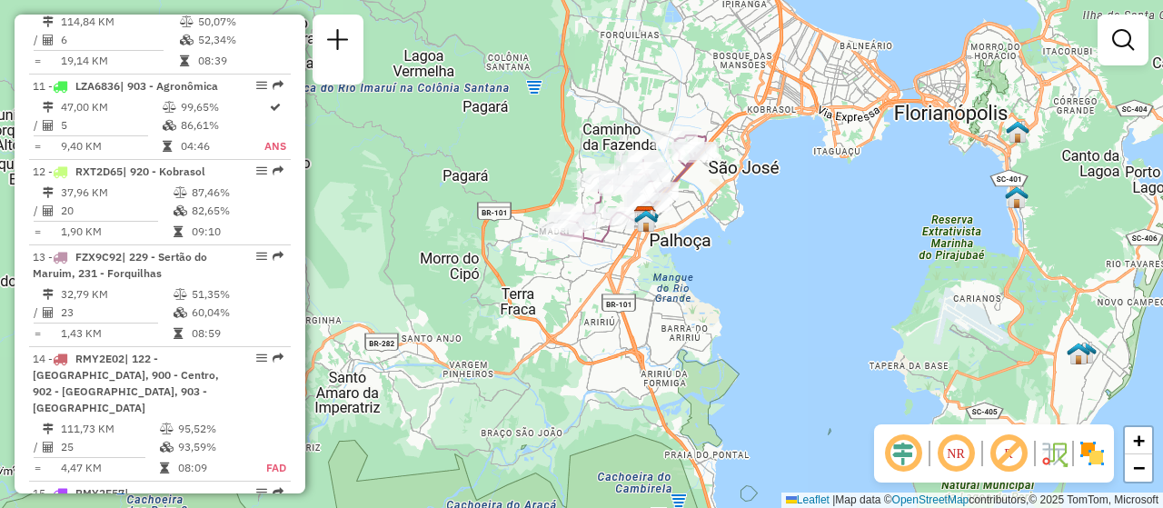
drag, startPoint x: 917, startPoint y: 364, endPoint x: 756, endPoint y: 255, distance: 194.4
click at [756, 255] on div "Janela de atendimento Grade de atendimento Capacidade Transportadoras Veículos …" at bounding box center [581, 254] width 1163 height 508
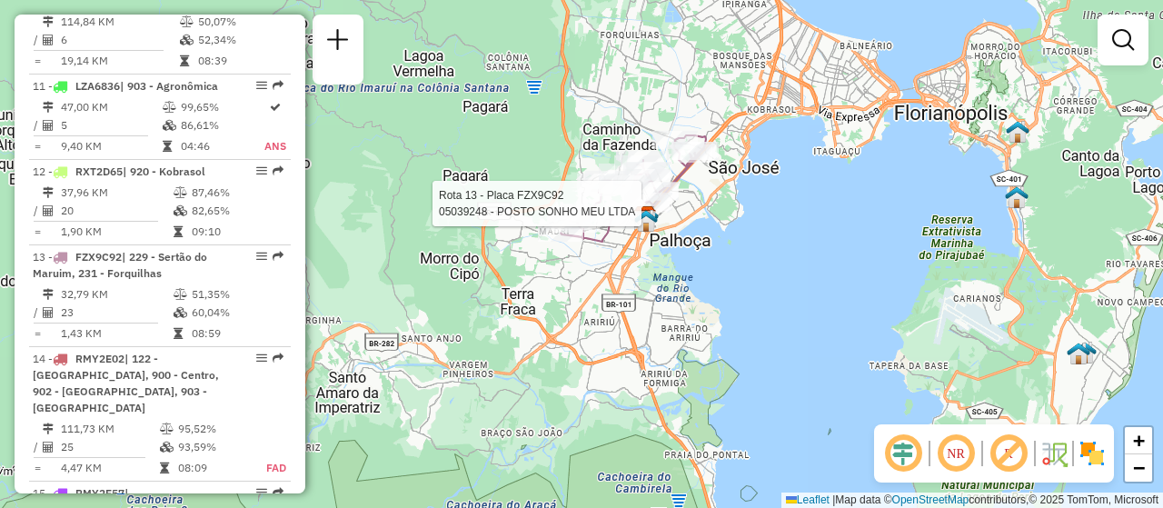
select select "**********"
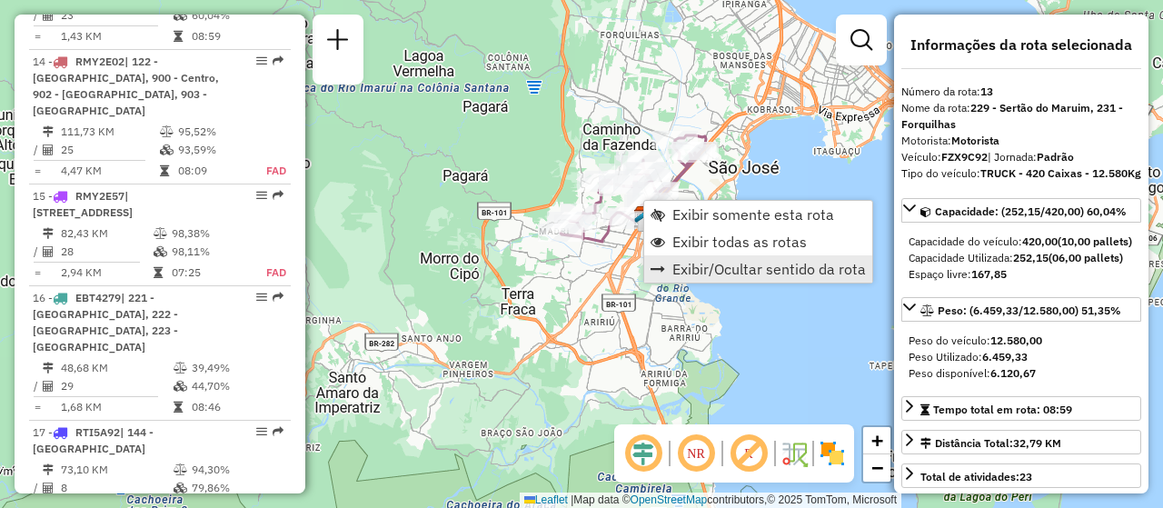
scroll to position [1928, 0]
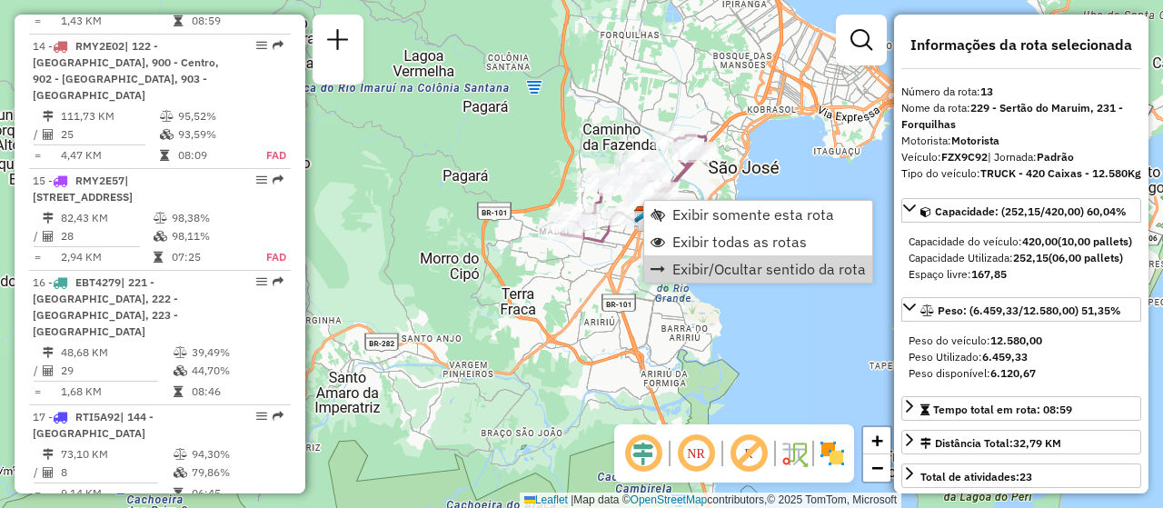
click at [818, 363] on div "Janela de atendimento Grade de atendimento Capacidade Transportadoras Veículos …" at bounding box center [581, 254] width 1163 height 508
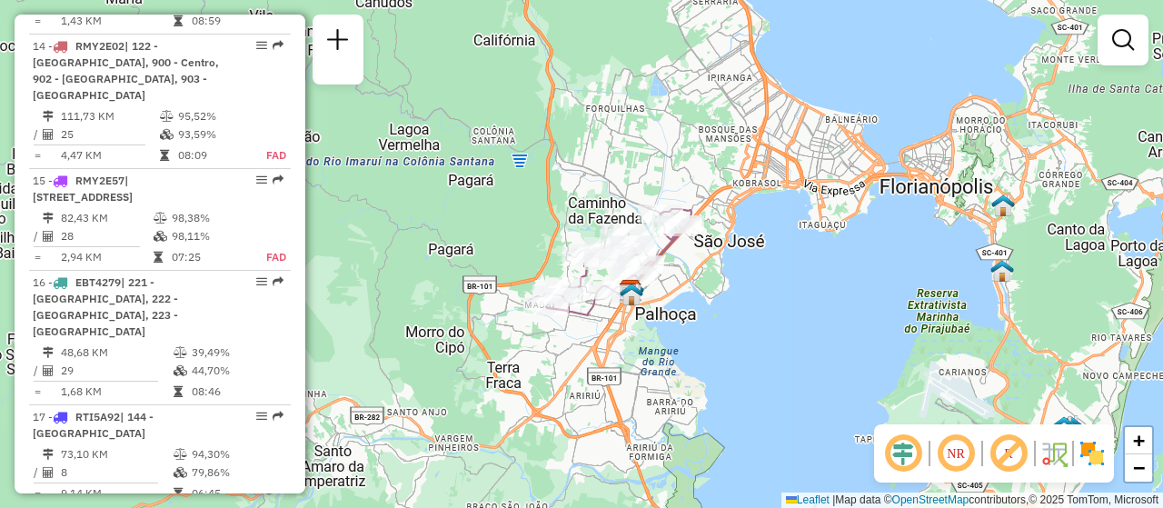
drag, startPoint x: 793, startPoint y: 281, endPoint x: 778, endPoint y: 354, distance: 75.0
click at [778, 354] on div "Janela de atendimento Grade de atendimento Capacidade Transportadoras Veículos …" at bounding box center [581, 254] width 1163 height 508
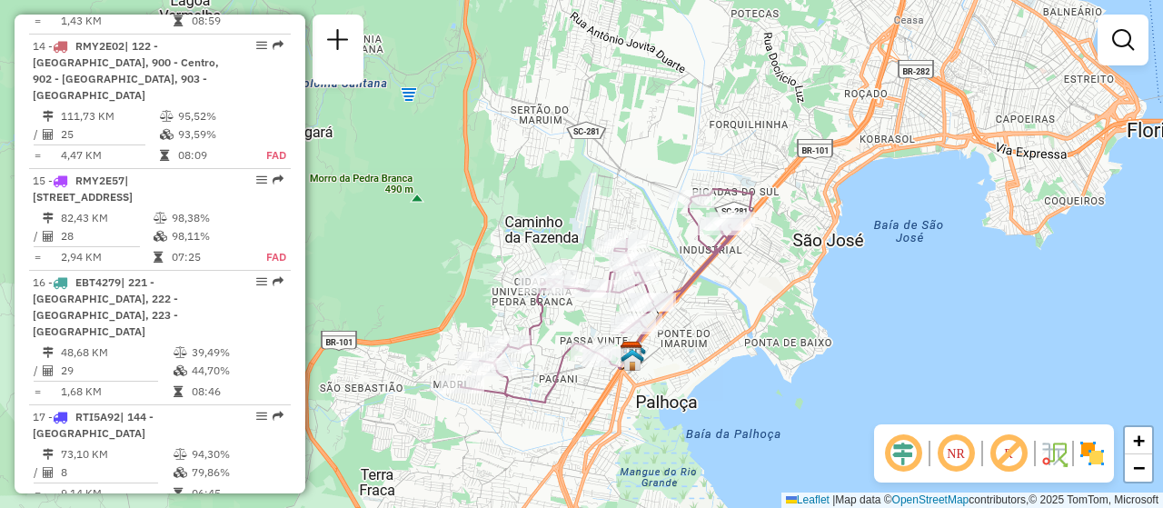
click at [932, 356] on div "Janela de atendimento Grade de atendimento Capacidade Transportadoras Veículos …" at bounding box center [581, 254] width 1163 height 508
select select "**********"
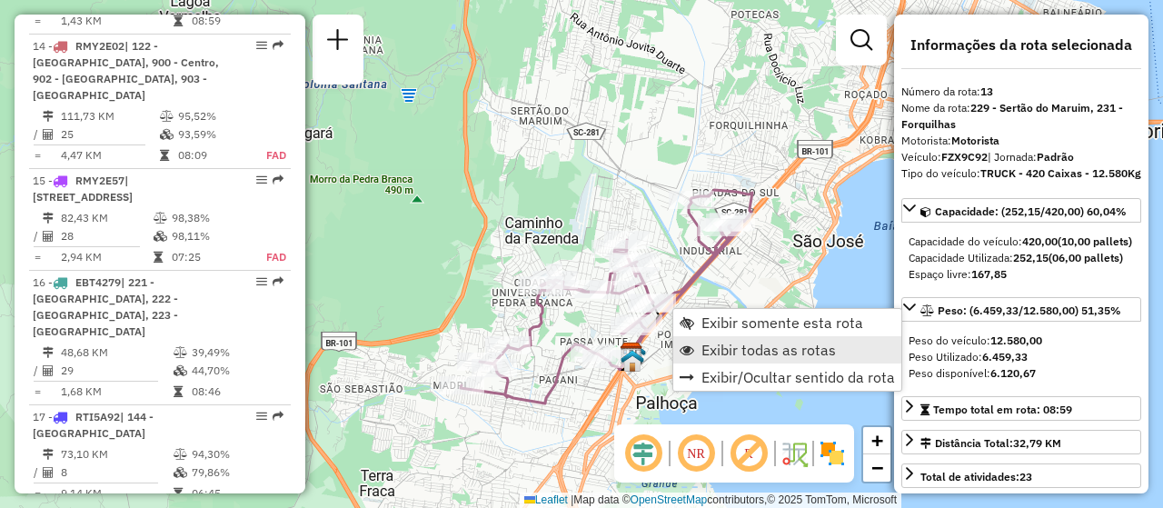
click at [781, 344] on span "Exibir todas as rotas" at bounding box center [769, 350] width 135 height 15
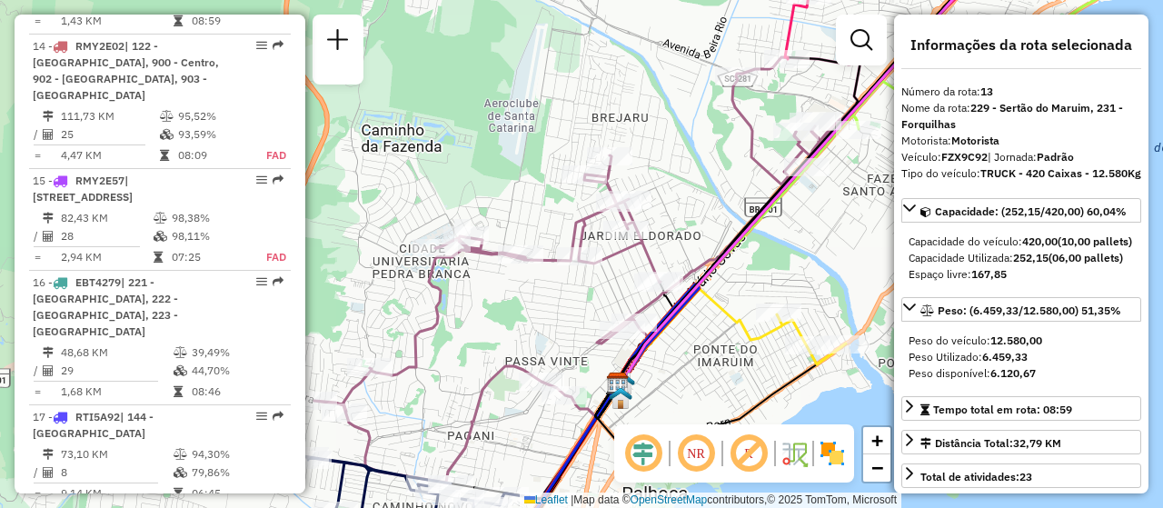
click at [828, 464] on img at bounding box center [832, 453] width 29 height 29
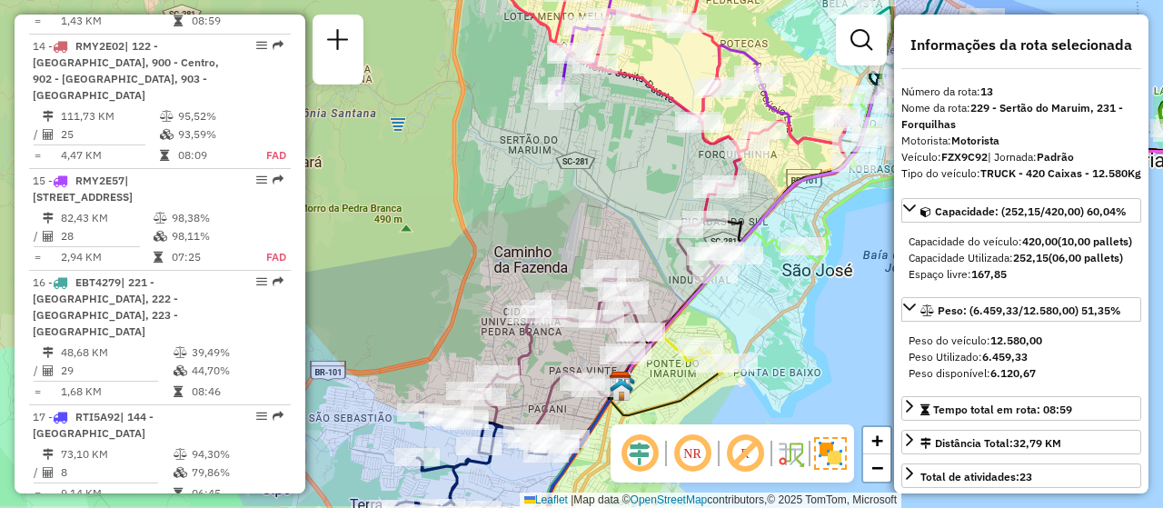
drag, startPoint x: 536, startPoint y: 316, endPoint x: 474, endPoint y: 284, distance: 69.9
click at [474, 284] on div "Janela de atendimento Grade de atendimento Capacidade Transportadoras Veículos …" at bounding box center [581, 254] width 1163 height 508
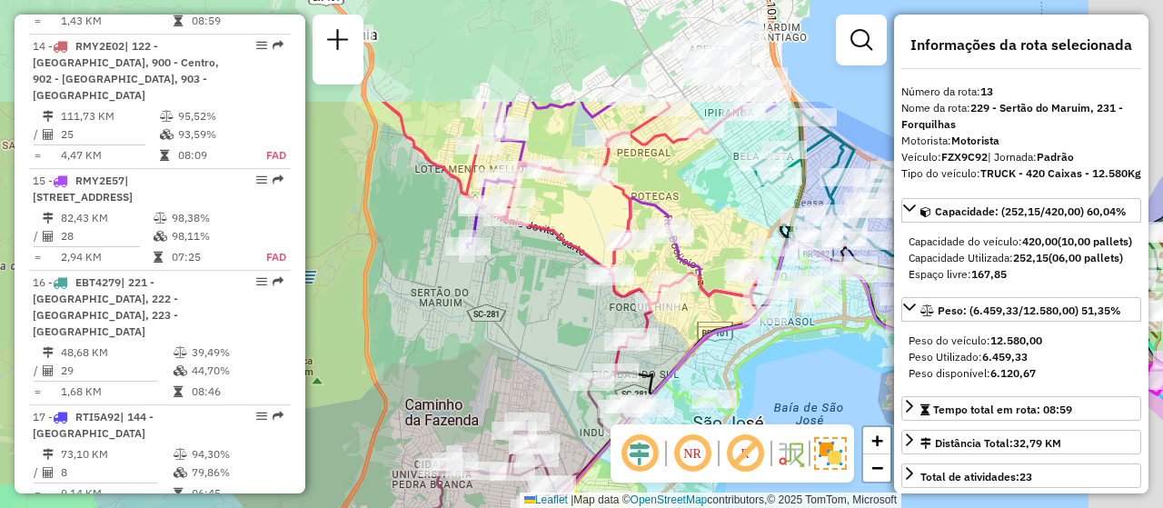
drag, startPoint x: 629, startPoint y: 175, endPoint x: 534, endPoint y: 332, distance: 183.9
click at [534, 332] on div "Janela de atendimento Grade de atendimento Capacidade Transportadoras Veículos …" at bounding box center [581, 254] width 1163 height 508
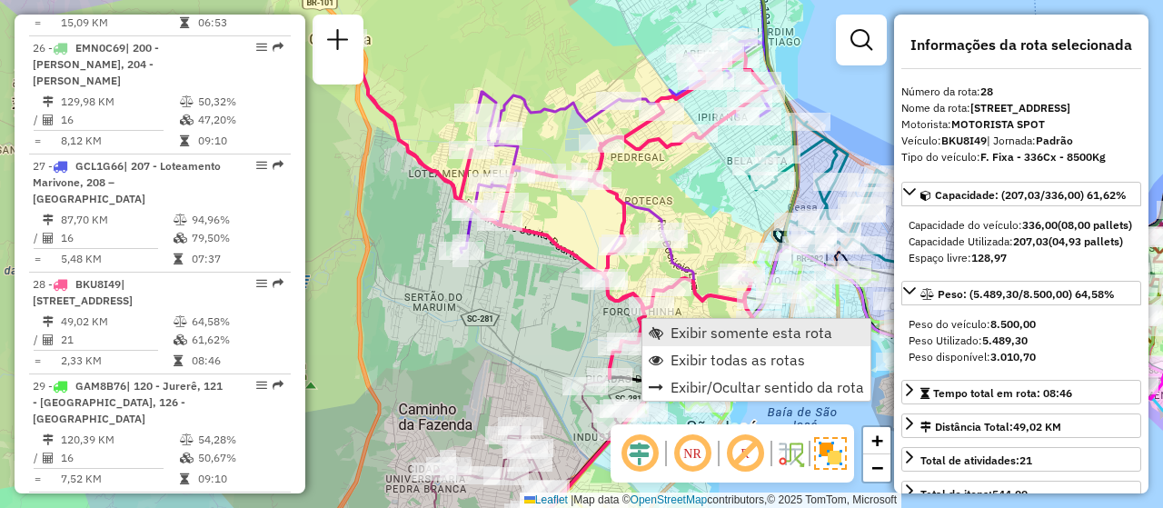
scroll to position [3471, 0]
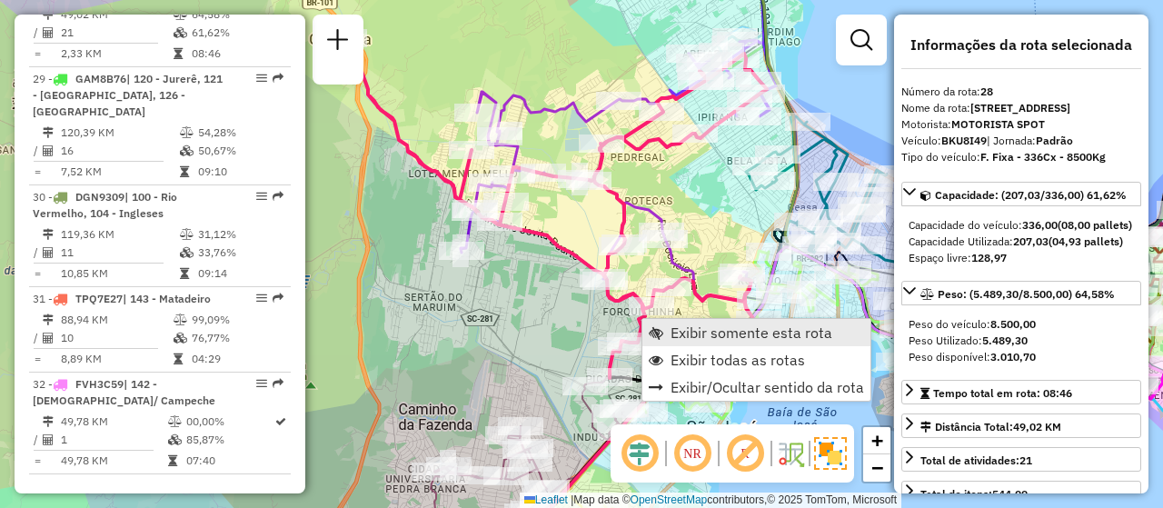
click at [684, 329] on span "Exibir somente esta rota" at bounding box center [752, 332] width 162 height 15
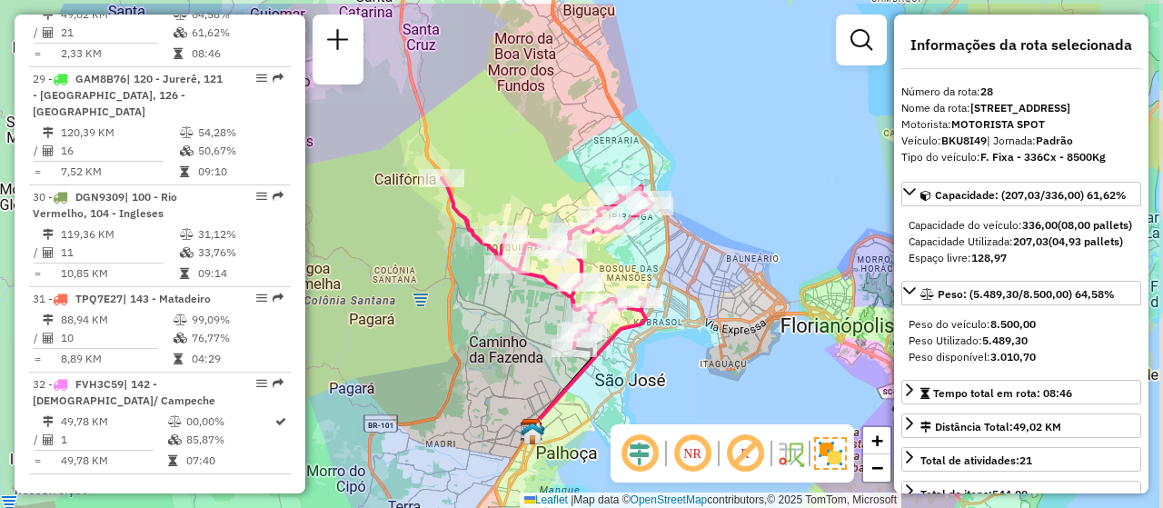
drag, startPoint x: 574, startPoint y: 239, endPoint x: 539, endPoint y: 266, distance: 44.7
click at [539, 294] on div "Janela de atendimento Grade de atendimento Capacidade Transportadoras Veículos …" at bounding box center [581, 254] width 1163 height 508
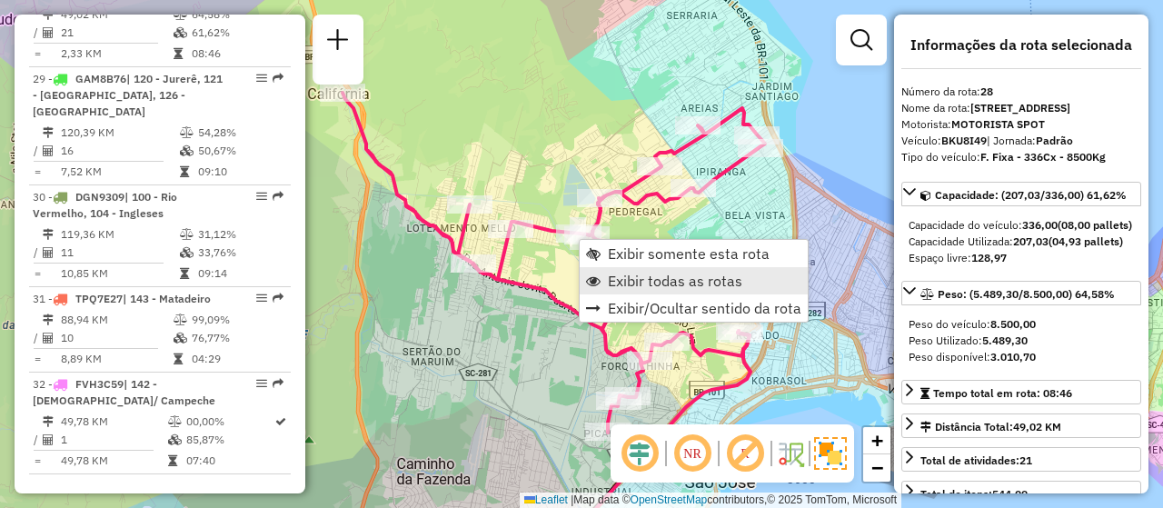
click at [655, 282] on span "Exibir todas as rotas" at bounding box center [675, 281] width 135 height 15
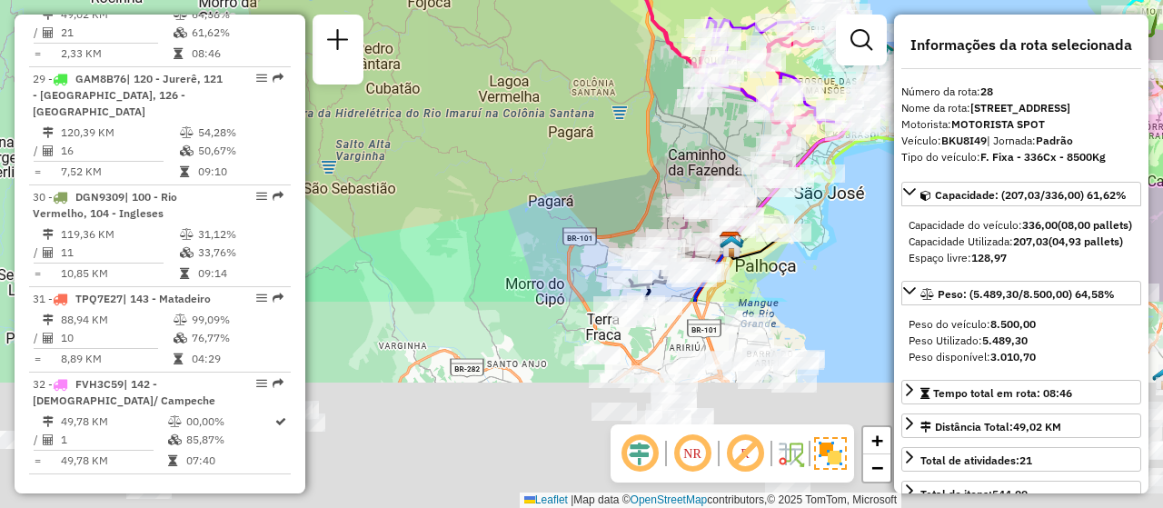
drag, startPoint x: 474, startPoint y: 428, endPoint x: 685, endPoint y: 144, distance: 354.1
click at [685, 144] on div "Janela de atendimento Grade de atendimento Capacidade Transportadoras Veículos …" at bounding box center [581, 254] width 1163 height 508
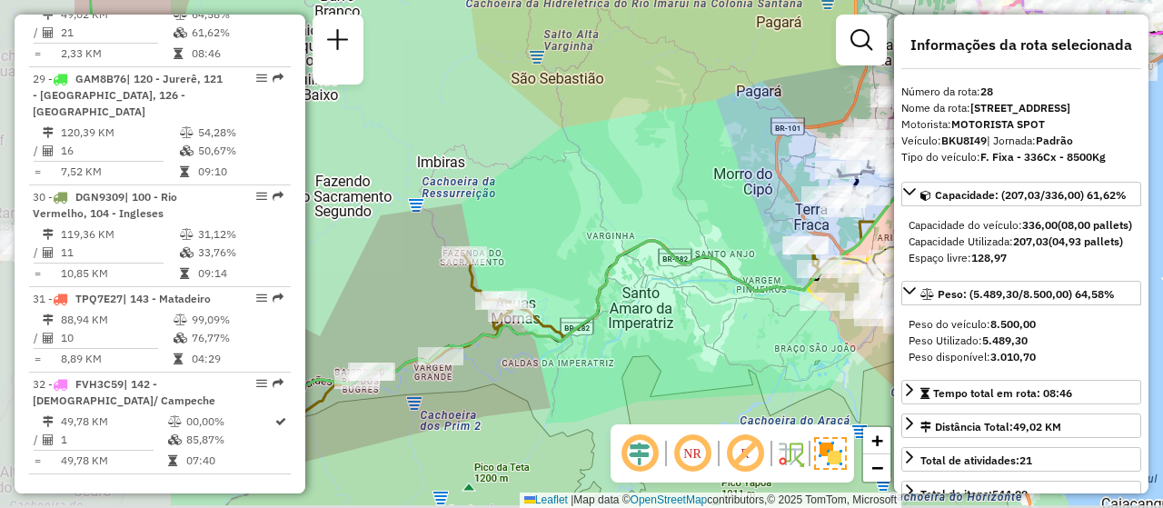
drag, startPoint x: 615, startPoint y: 312, endPoint x: 741, endPoint y: 261, distance: 135.4
click at [741, 261] on div "Janela de atendimento Grade de atendimento Capacidade Transportadoras Veículos …" at bounding box center [581, 254] width 1163 height 508
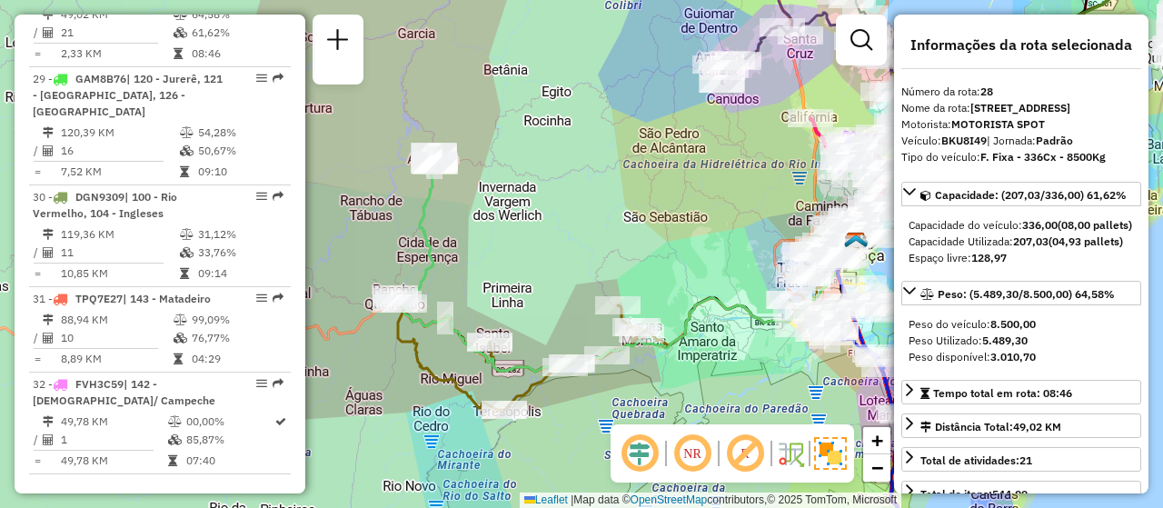
drag, startPoint x: 580, startPoint y: 404, endPoint x: 607, endPoint y: 395, distance: 28.5
click at [607, 395] on div "Janela de atendimento Grade de atendimento Capacidade Transportadoras Veículos …" at bounding box center [581, 254] width 1163 height 508
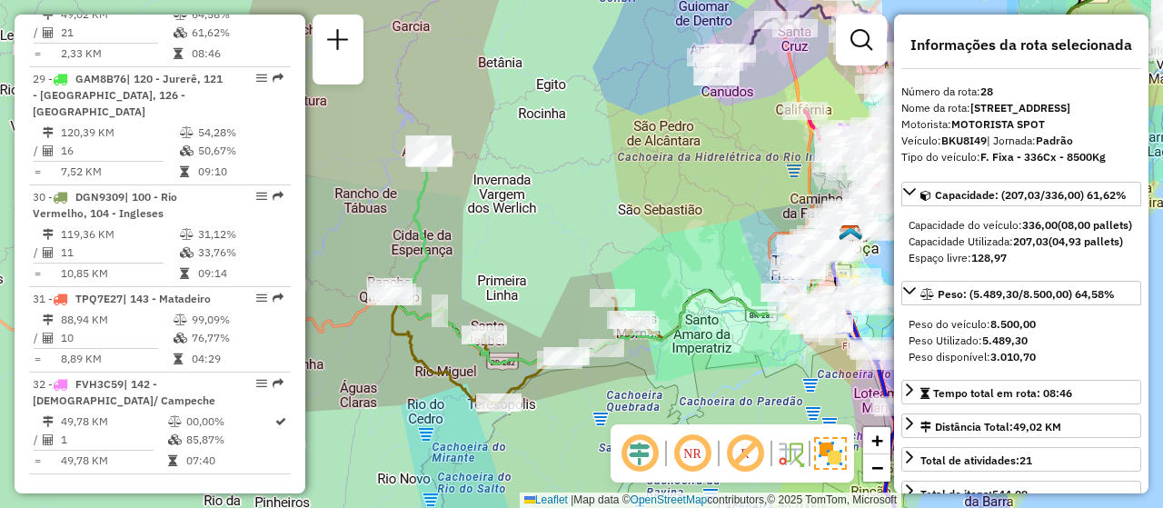
drag, startPoint x: 590, startPoint y: 387, endPoint x: 544, endPoint y: 391, distance: 46.5
click at [546, 391] on div "Janela de atendimento Grade de atendimento Capacidade Transportadoras Veículos …" at bounding box center [581, 254] width 1163 height 508
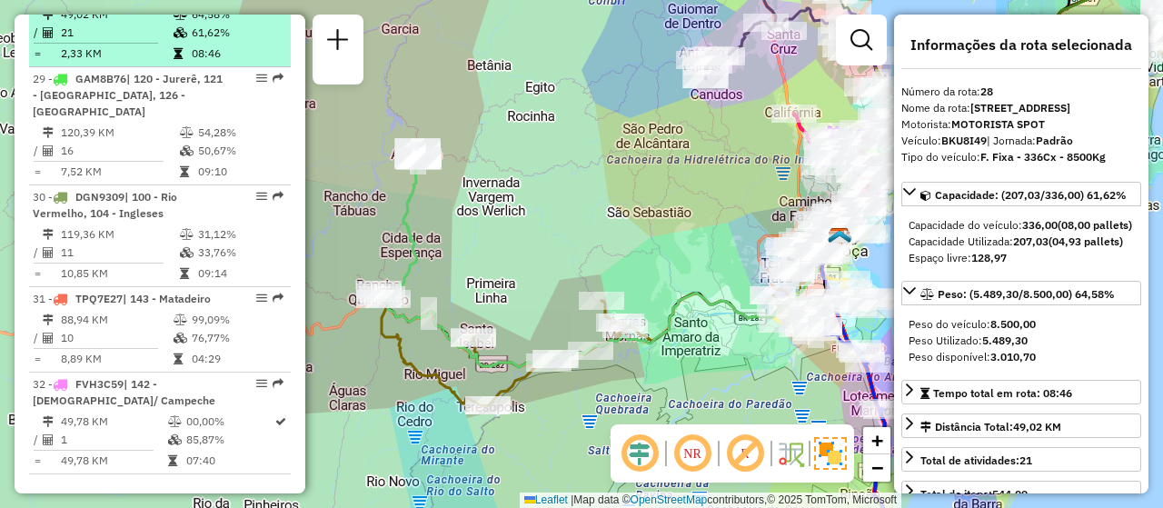
scroll to position [3380, 0]
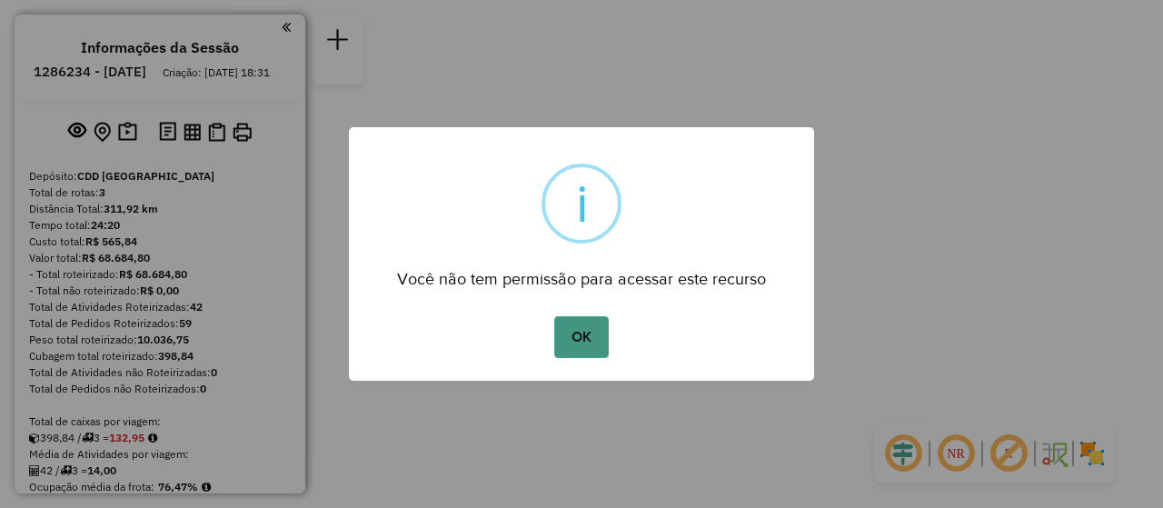
click at [567, 354] on button "OK" at bounding box center [581, 337] width 54 height 42
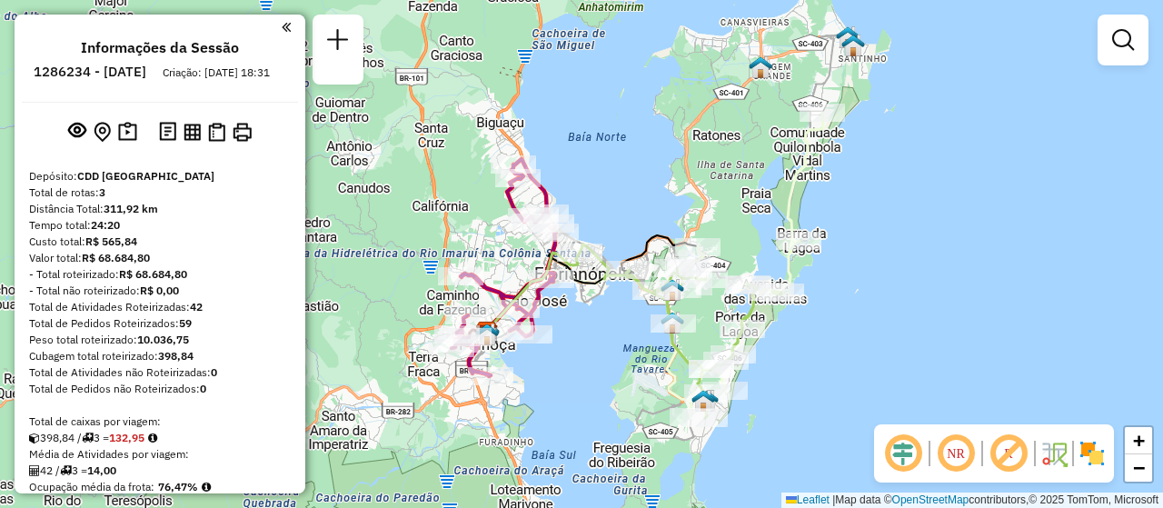
drag, startPoint x: 765, startPoint y: 344, endPoint x: 824, endPoint y: 363, distance: 61.8
click at [824, 363] on div "Janela de atendimento Grade de atendimento Capacidade Transportadoras Veículos …" at bounding box center [581, 254] width 1163 height 508
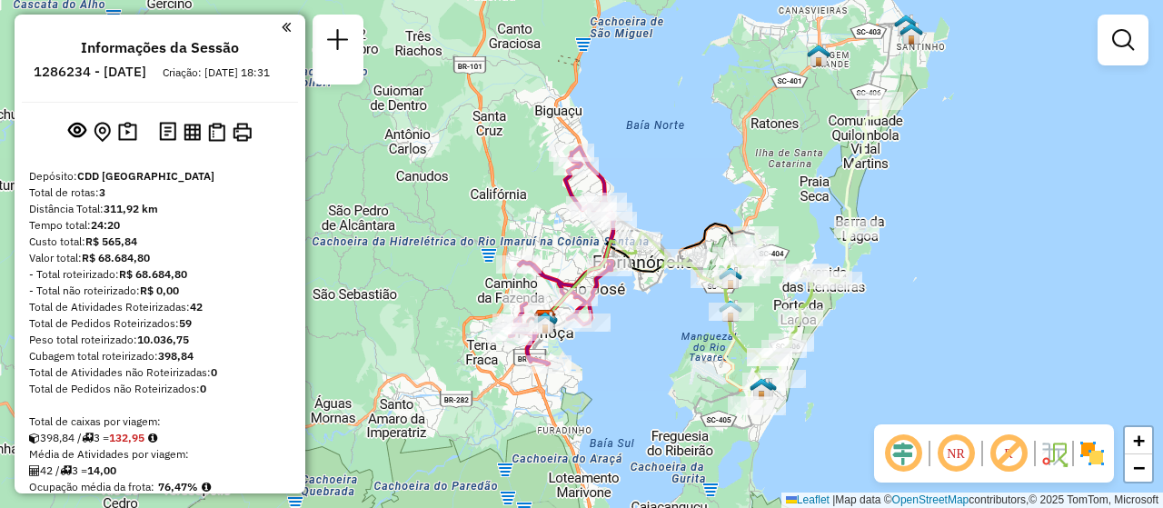
drag, startPoint x: 808, startPoint y: 381, endPoint x: 863, endPoint y: 362, distance: 57.8
click at [863, 362] on div "Janela de atendimento Grade de atendimento Capacidade Transportadoras Veículos …" at bounding box center [581, 254] width 1163 height 508
